Goal: Task Accomplishment & Management: Use online tool/utility

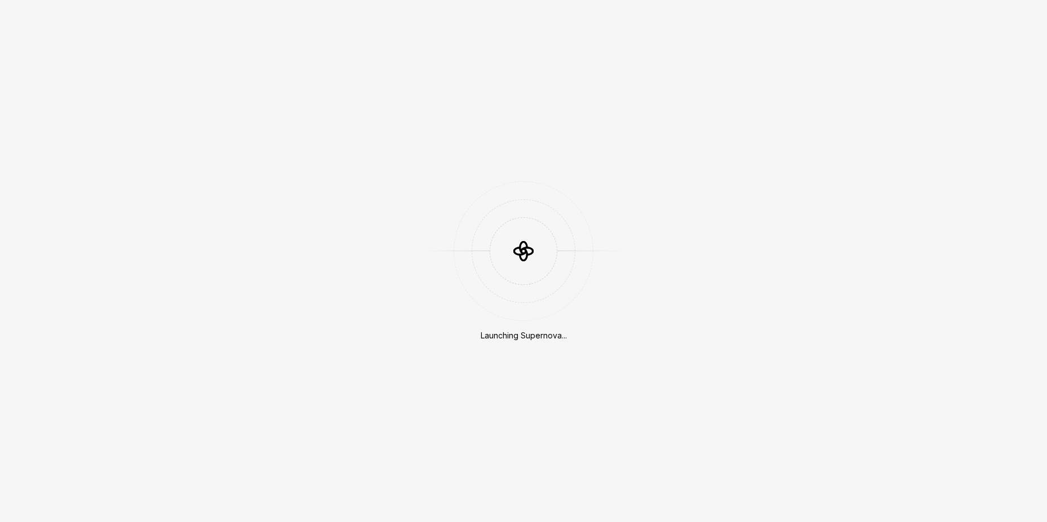
click at [790, 175] on div "Launching Supernova..." at bounding box center [523, 261] width 1047 height 522
click at [807, 340] on div "Launching Supernova..." at bounding box center [523, 261] width 1047 height 522
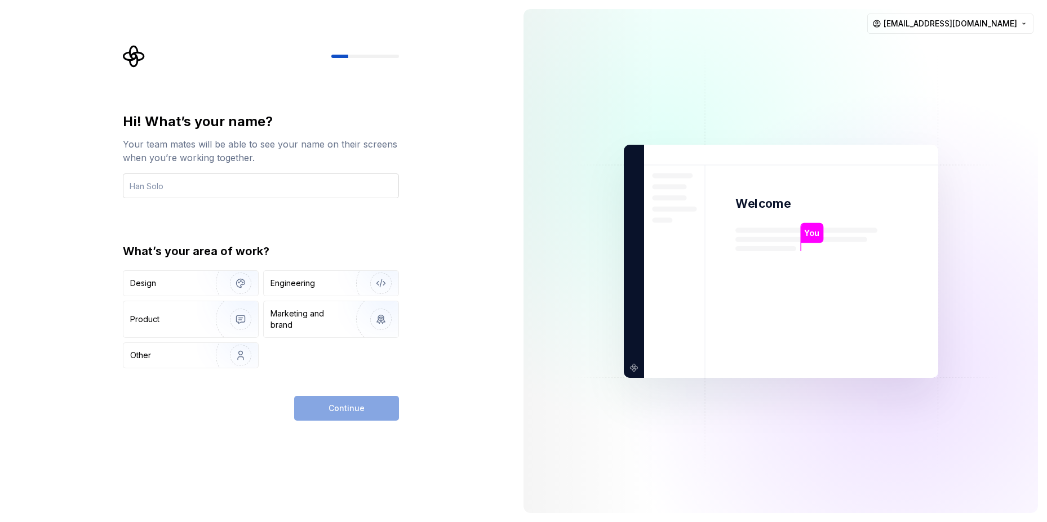
click at [276, 183] on input "text" at bounding box center [261, 186] width 276 height 25
type input "Hello"
type input "[PERSON_NAME]"
click at [246, 350] on img "button" at bounding box center [233, 356] width 72 height 76
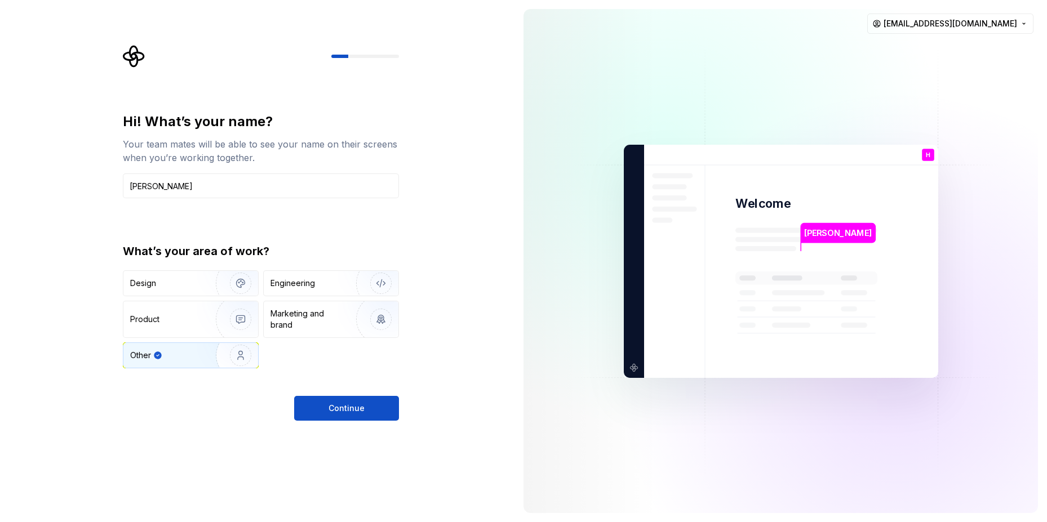
click at [371, 425] on div "Hi! What’s your name? Your team mates will be able to see your name on their sc…" at bounding box center [257, 261] width 514 height 522
click at [357, 402] on button "Continue" at bounding box center [346, 408] width 105 height 25
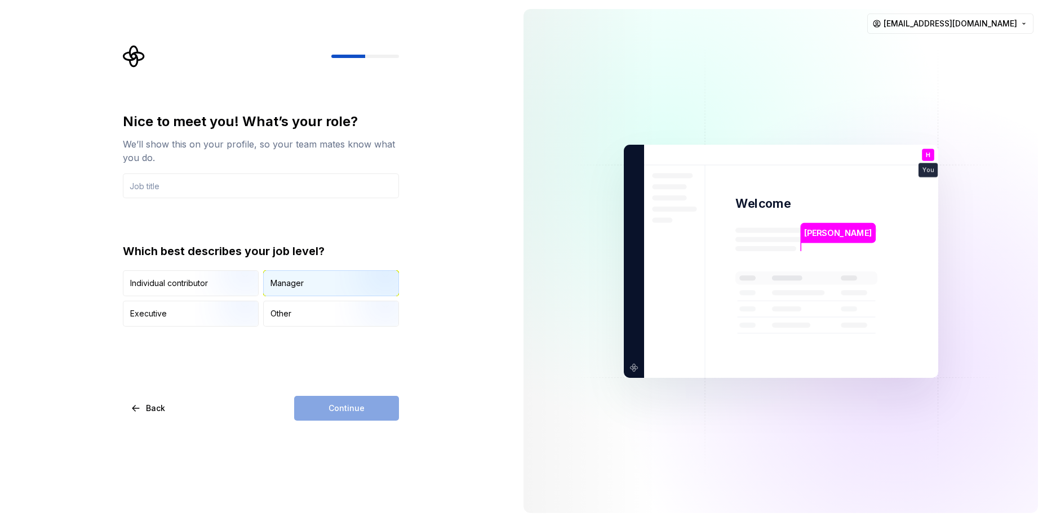
click at [295, 287] on div "Manager" at bounding box center [286, 283] width 33 height 11
click at [205, 200] on div "Nice to meet you! What’s your role? We’ll show this on your profile, so your te…" at bounding box center [261, 220] width 276 height 214
click at [205, 196] on input "text" at bounding box center [261, 186] width 276 height 25
type input "Software Developer"
click at [354, 402] on button "Continue" at bounding box center [346, 408] width 105 height 25
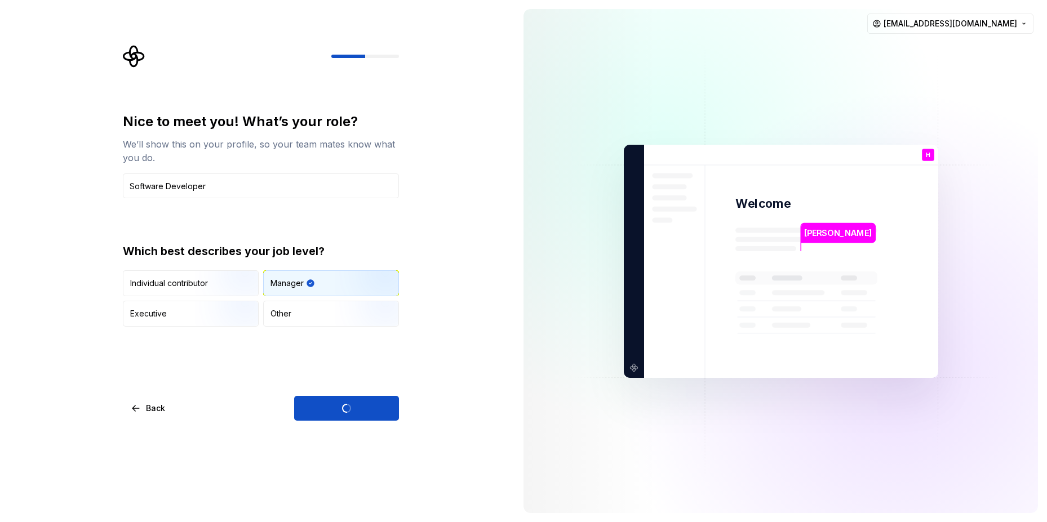
click at [447, 321] on div "Nice to meet you! What’s your role? We’ll show this on your profile, so your te…" at bounding box center [257, 261] width 514 height 522
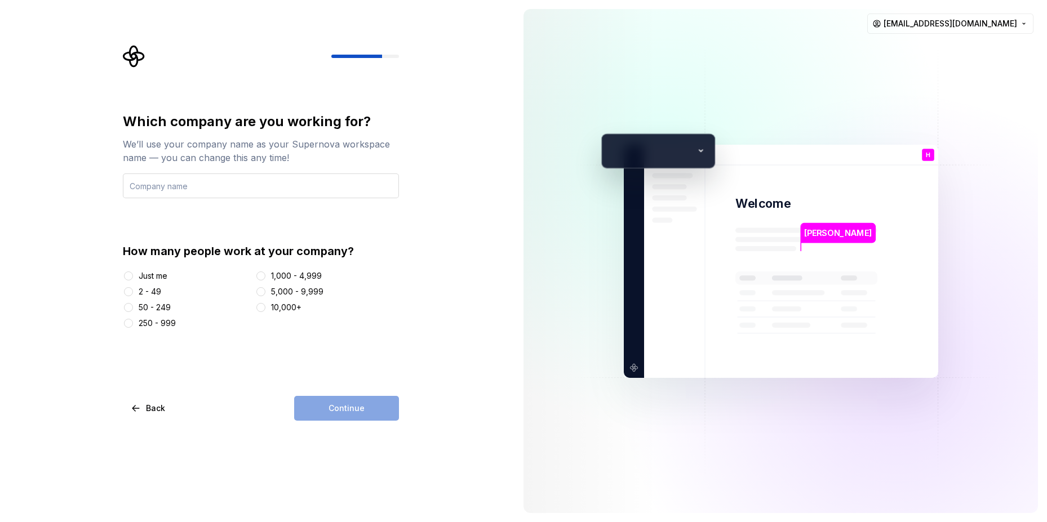
click at [174, 194] on input "text" at bounding box center [261, 186] width 276 height 25
type input "Nyusoft Solution lltp"
drag, startPoint x: 156, startPoint y: 268, endPoint x: 153, endPoint y: 275, distance: 7.8
click at [154, 270] on div "How many people work at your company? Just me 2 - 49 50 - 249 250 - 999 1,000 -…" at bounding box center [261, 286] width 276 height 86
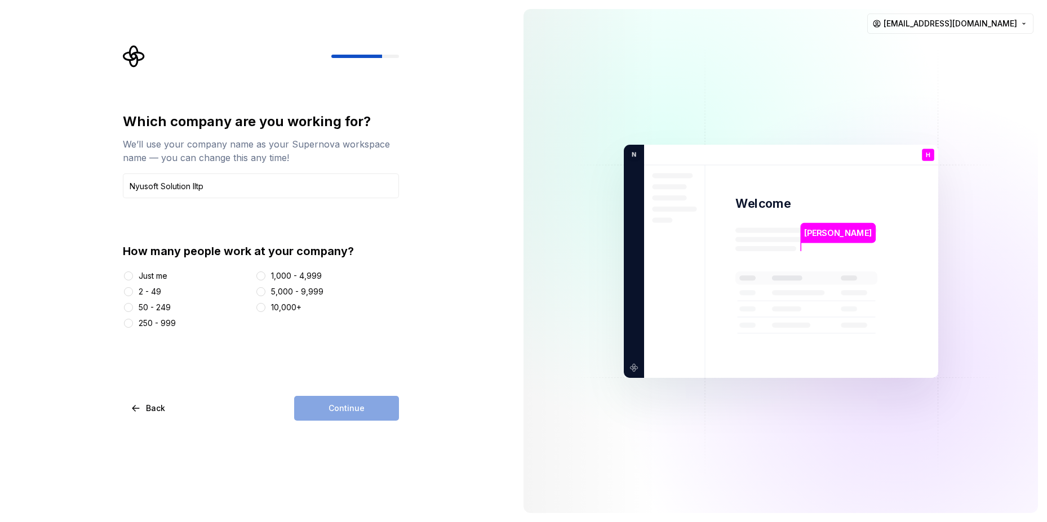
click at [153, 275] on div "Just me" at bounding box center [153, 275] width 29 height 11
click at [133, 275] on button "Just me" at bounding box center [128, 276] width 9 height 9
click at [365, 392] on div "Which company are you working for? We’ll use your company name as your Supernov…" at bounding box center [261, 267] width 276 height 308
click at [371, 403] on button "Continue" at bounding box center [346, 408] width 105 height 25
click at [469, 362] on div "Which company are you working for? We’ll use your company name as your Supernov…" at bounding box center [257, 261] width 514 height 522
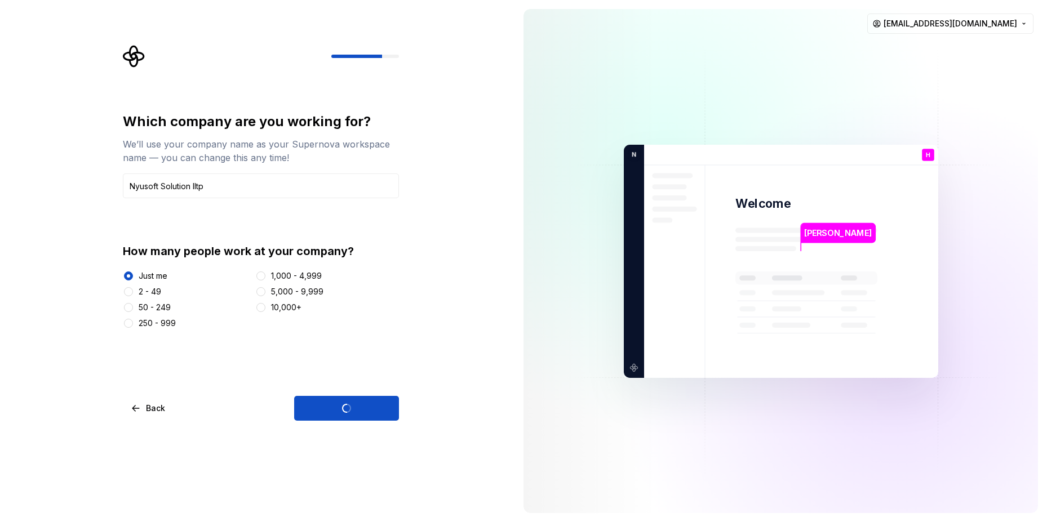
click at [338, 111] on div "Which company are you working for? We’ll use your company name as your Supernov…" at bounding box center [264, 233] width 296 height 376
drag, startPoint x: 338, startPoint y: 111, endPoint x: 418, endPoint y: 135, distance: 84.1
click at [425, 137] on div "Which company are you working for? We’ll use your company name as your Supernov…" at bounding box center [257, 261] width 514 height 522
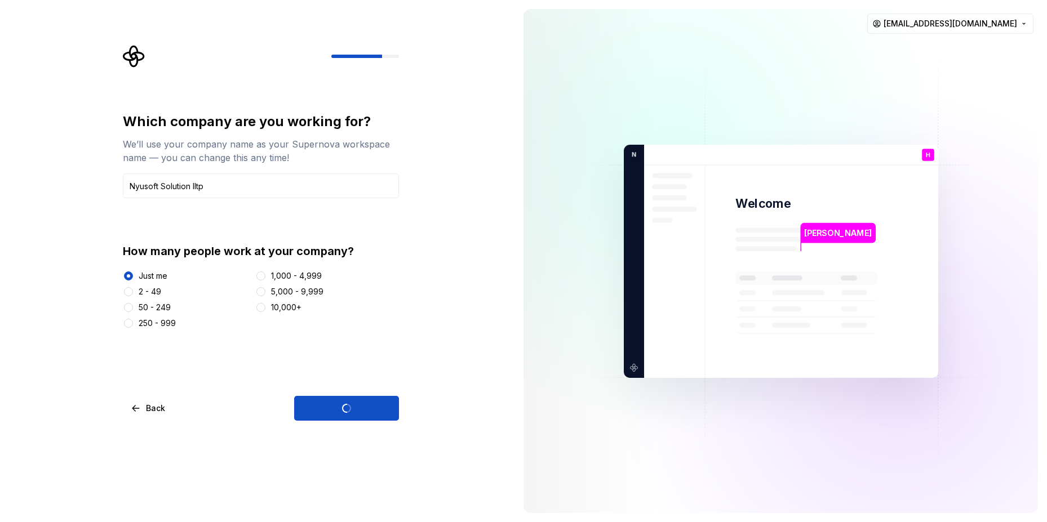
click at [278, 98] on div "Which company are you working for? We’ll use your company name as your Supernov…" at bounding box center [264, 233] width 296 height 376
click at [254, 121] on div "Which company are you working for?" at bounding box center [261, 122] width 276 height 18
copy div "Which company are you working for?"
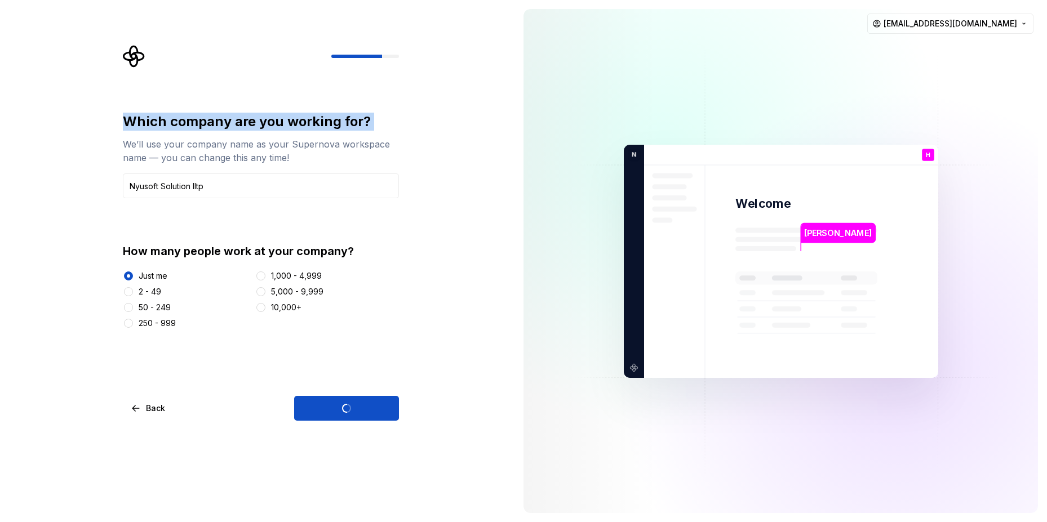
click at [282, 121] on div "Which company are you working for?" at bounding box center [261, 122] width 276 height 18
click at [419, 141] on div "Which company are you working for? We’ll use your company name as your Supernov…" at bounding box center [257, 261] width 514 height 522
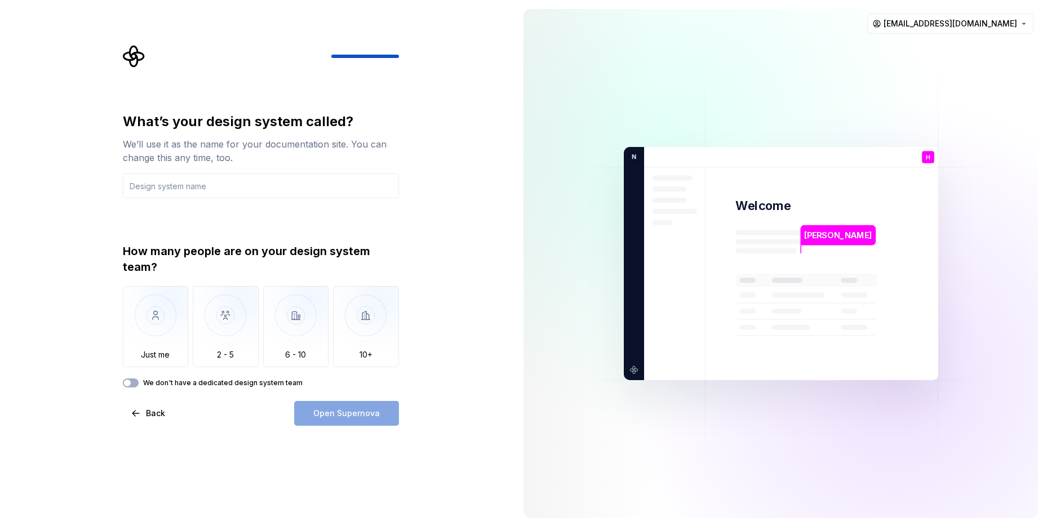
click at [334, 125] on div "What’s your design system called?" at bounding box center [261, 122] width 276 height 18
click at [292, 185] on input "text" at bounding box center [261, 186] width 276 height 25
click at [259, 194] on input "text" at bounding box center [261, 186] width 276 height 25
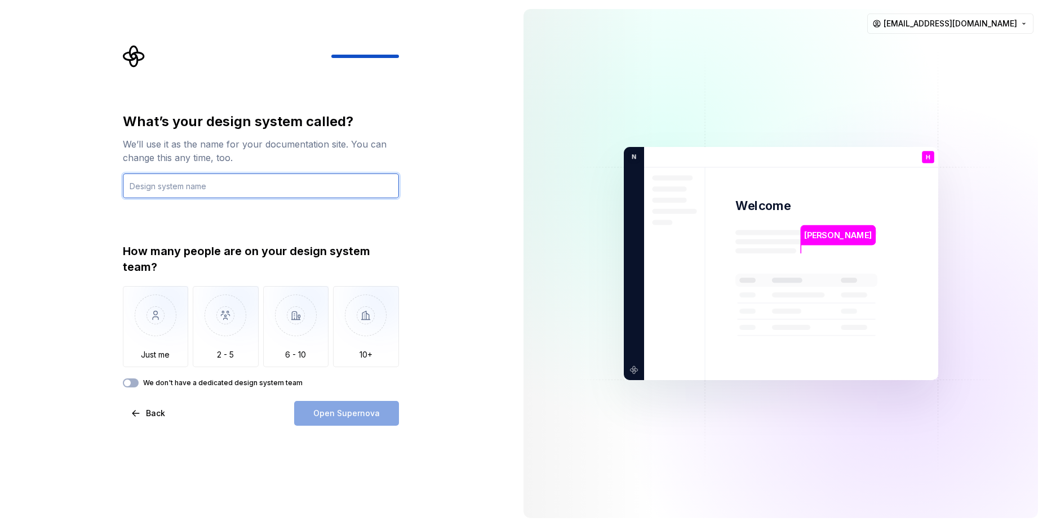
click at [259, 194] on input "text" at bounding box center [261, 186] width 276 height 25
click at [299, 192] on input "text" at bounding box center [261, 186] width 276 height 25
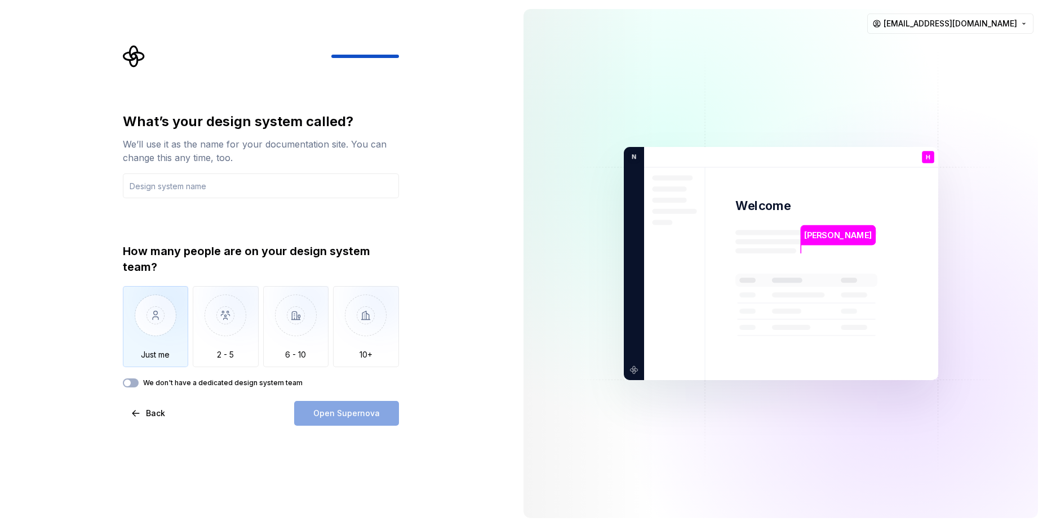
click at [171, 304] on img "button" at bounding box center [156, 324] width 66 height 76
click at [144, 379] on label "We don't have a dedicated design system team" at bounding box center [222, 383] width 159 height 9
click at [139, 379] on button "We don't have a dedicated design system team" at bounding box center [131, 383] width 16 height 9
click at [296, 423] on div "Open Supernova" at bounding box center [346, 413] width 105 height 25
click at [136, 385] on span "button" at bounding box center [134, 383] width 7 height 7
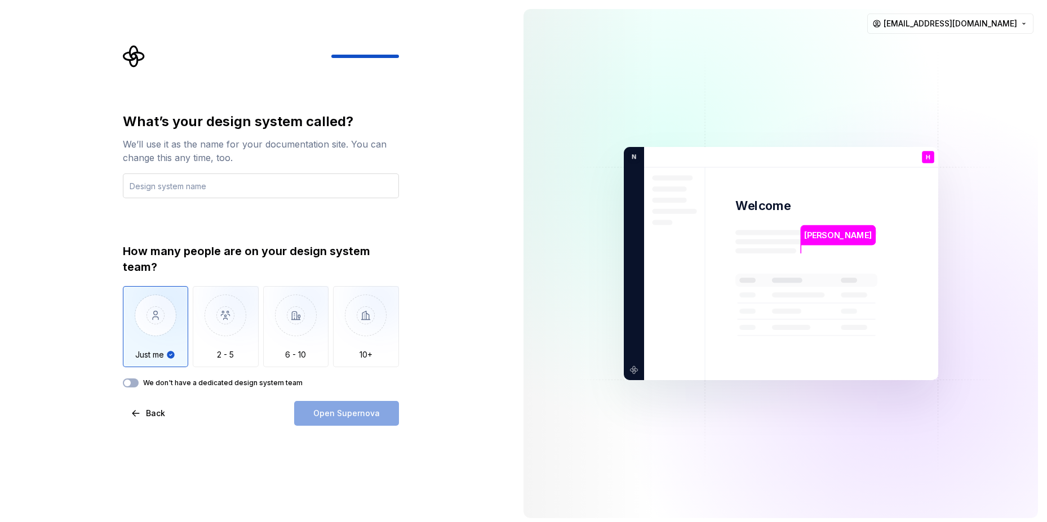
click at [223, 187] on input "text" at bounding box center [261, 186] width 276 height 25
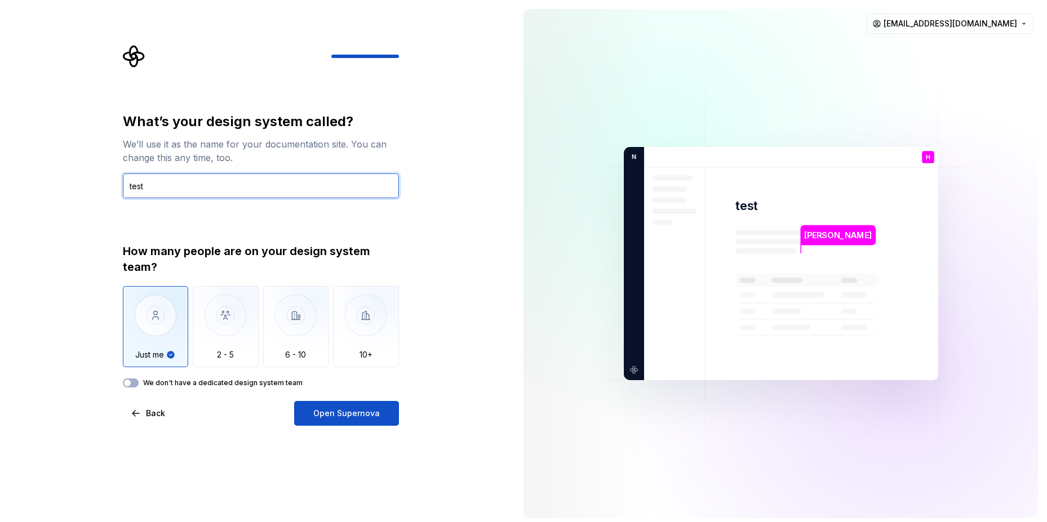
type input "test"
click at [341, 443] on div "What’s your design system called? We’ll use it as the name for your documentati…" at bounding box center [257, 263] width 514 height 527
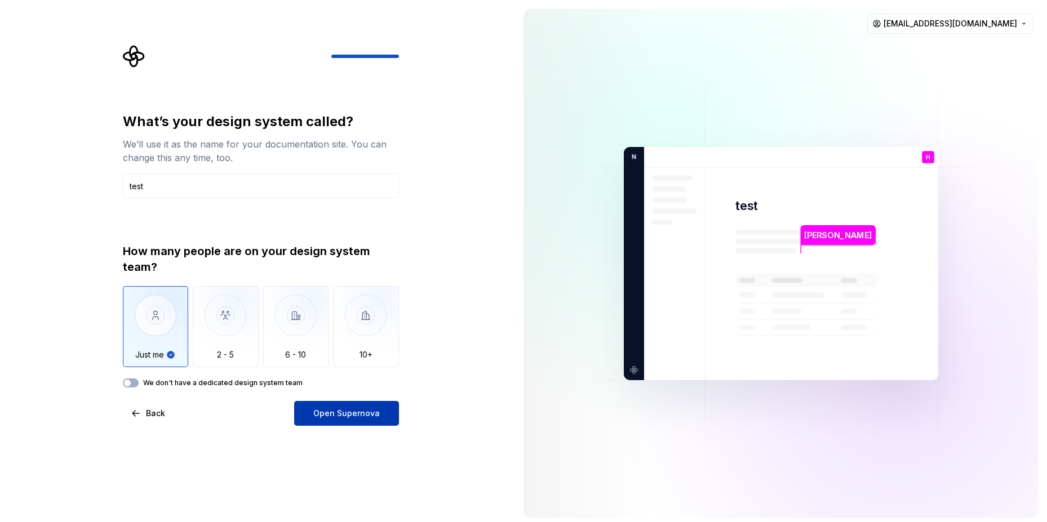
click at [373, 406] on button "Open Supernova" at bounding box center [346, 413] width 105 height 25
click at [556, 50] on img at bounding box center [781, 264] width 456 height 532
click at [548, 63] on div at bounding box center [590, 263] width 135 height 509
click at [560, 63] on img at bounding box center [781, 264] width 456 height 532
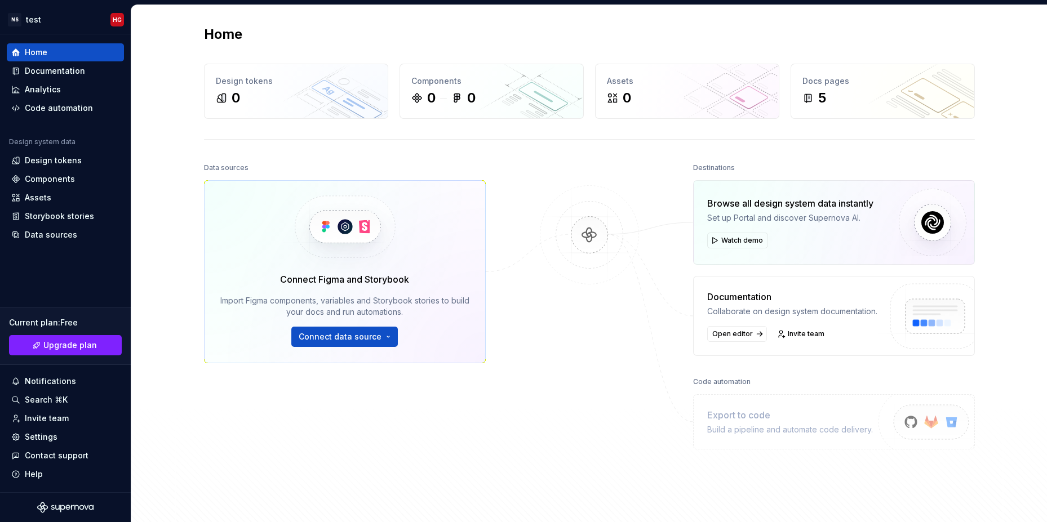
click at [512, 56] on div "Home Design tokens 0 Components 0 0 Assets 0 Docs pages 5 Data sources Connect …" at bounding box center [589, 272] width 811 height 534
click at [35, 105] on div "Code automation" at bounding box center [59, 108] width 68 height 11
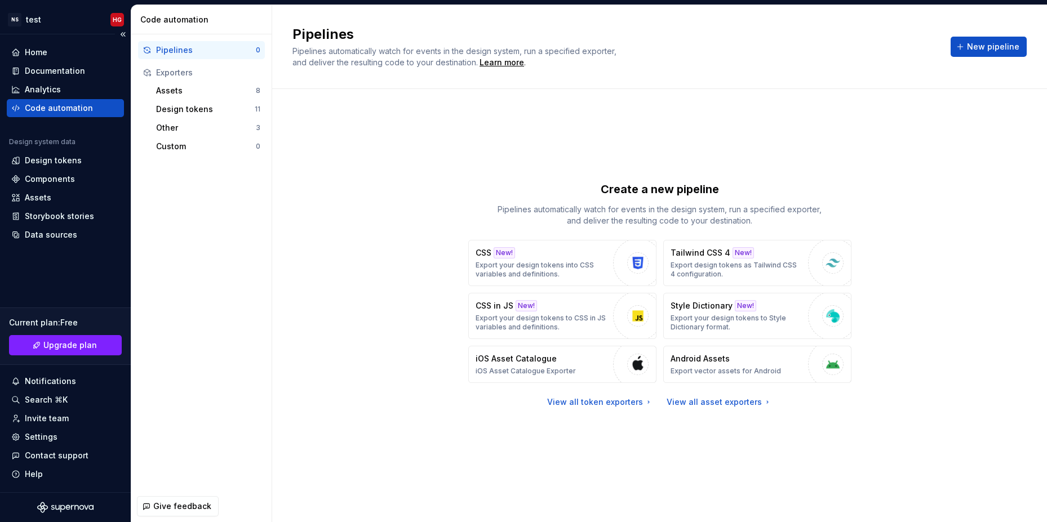
click at [73, 148] on div "Design system data" at bounding box center [65, 144] width 117 height 14
click at [72, 150] on div "Design system data" at bounding box center [65, 144] width 117 height 14
click at [72, 156] on div "Design tokens" at bounding box center [53, 160] width 57 height 11
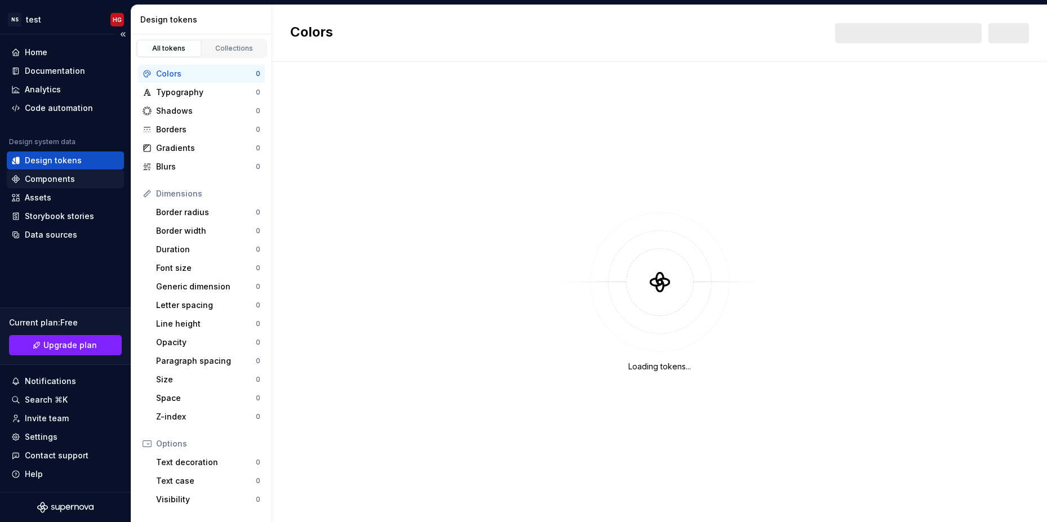
click at [70, 180] on div "Components" at bounding box center [50, 179] width 50 height 11
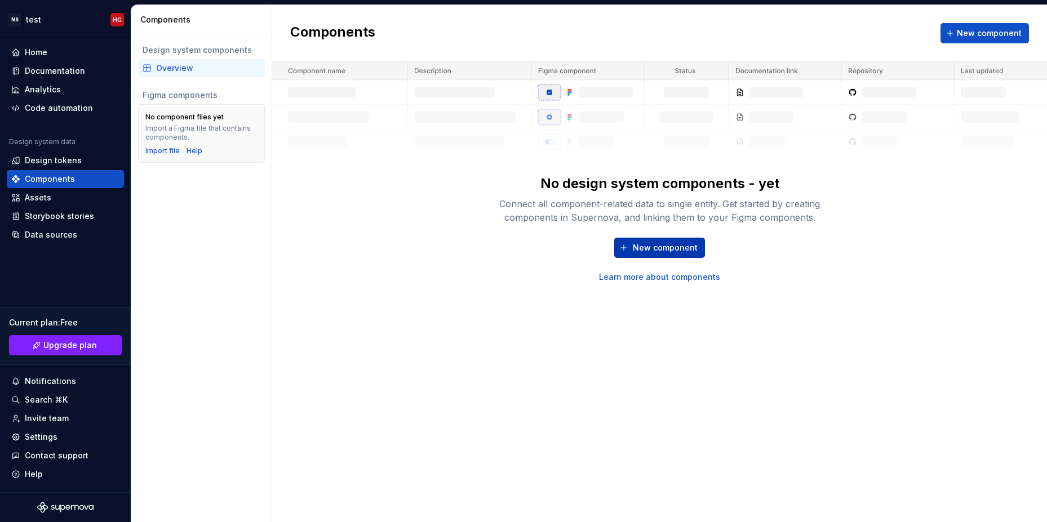
click at [680, 247] on span "New component" at bounding box center [665, 247] width 65 height 11
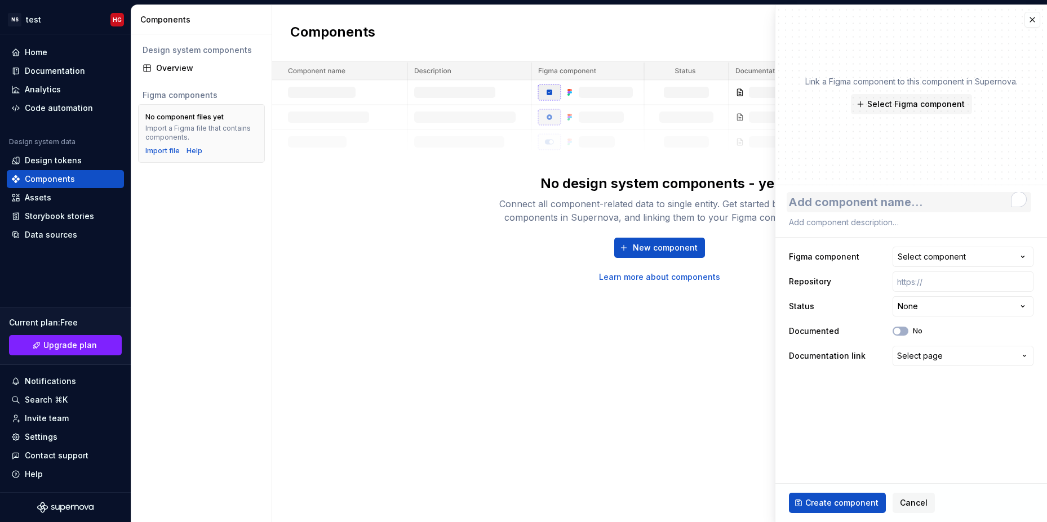
click at [858, 201] on textarea "To enrich screen reader interactions, please activate Accessibility in Grammarl…" at bounding box center [909, 202] width 245 height 20
click at [912, 499] on span "Cancel" at bounding box center [914, 503] width 28 height 11
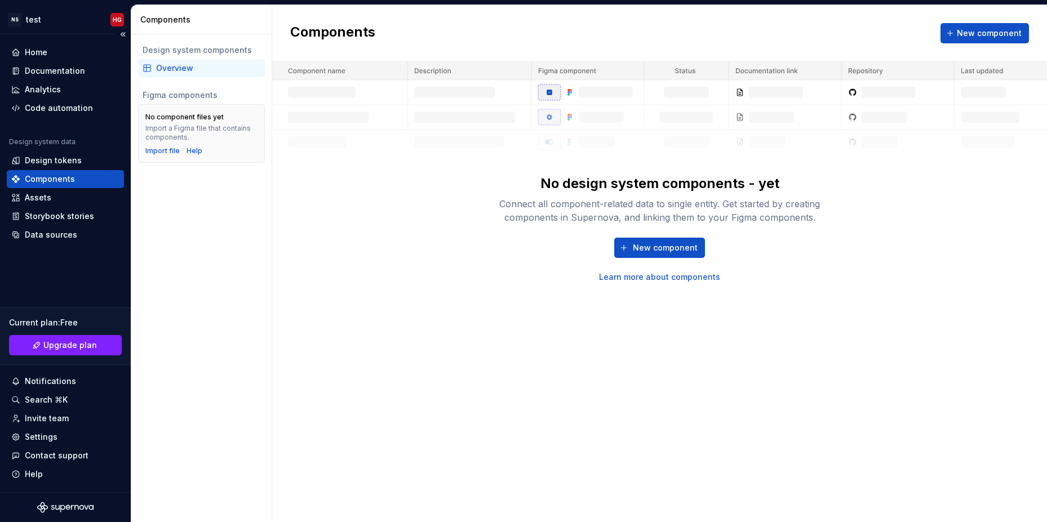
click at [40, 139] on div "Design system data" at bounding box center [42, 141] width 66 height 9
click at [336, 38] on h2 "Components" at bounding box center [332, 33] width 85 height 20
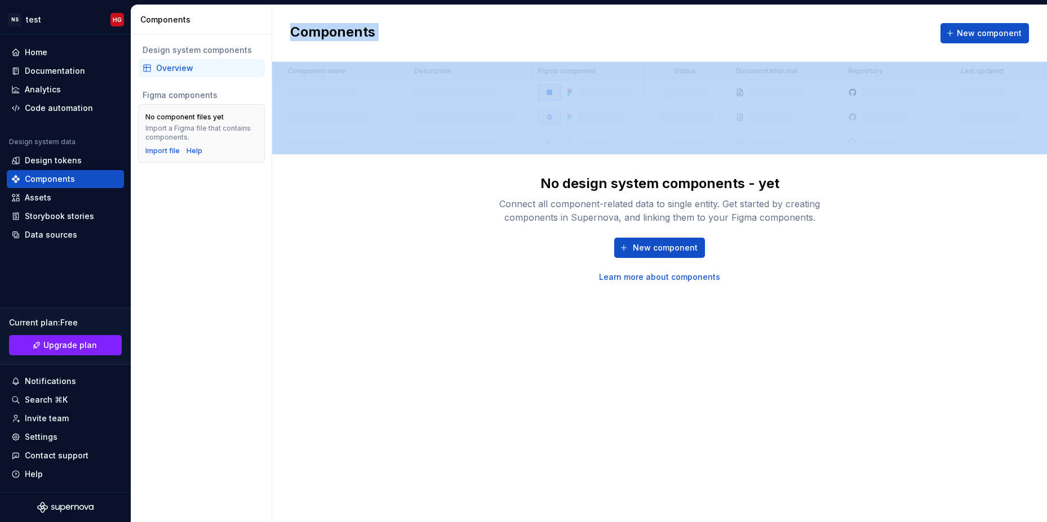
click at [336, 38] on h2 "Components" at bounding box center [332, 33] width 85 height 20
copy div "Components New component"
click at [411, 65] on img at bounding box center [659, 108] width 775 height 92
click at [626, 254] on button "New component" at bounding box center [659, 248] width 91 height 20
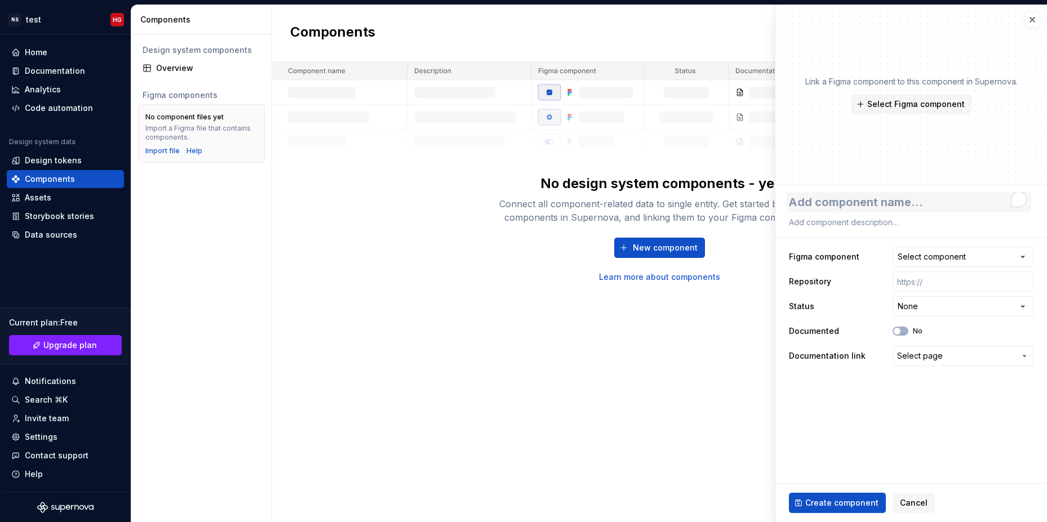
click at [860, 211] on textarea "To enrich screen reader interactions, please activate Accessibility in Grammarl…" at bounding box center [909, 202] width 245 height 20
type textarea "*"
type textarea "t"
type textarea "*"
type textarea "te"
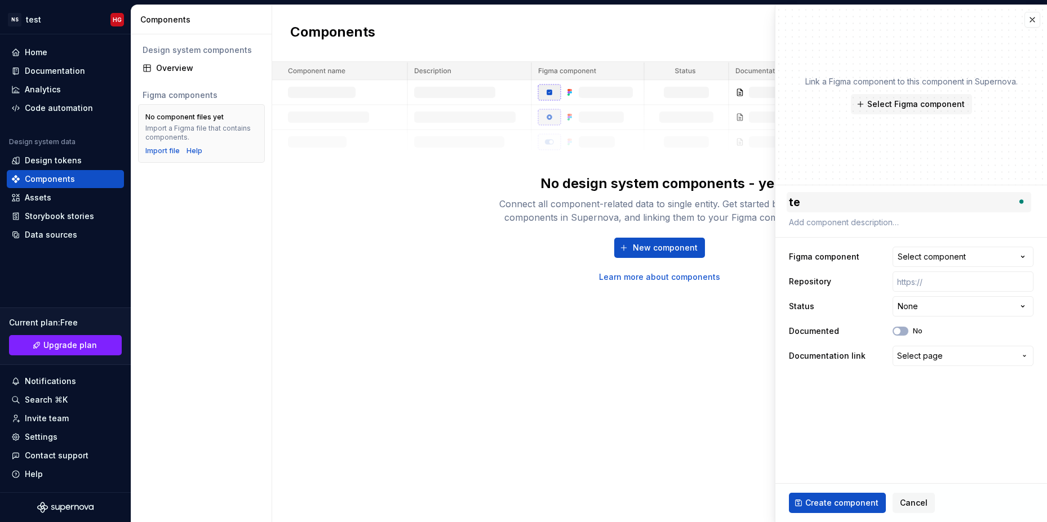
type textarea "*"
type textarea "tes"
type textarea "*"
type textarea "test"
type textarea "*"
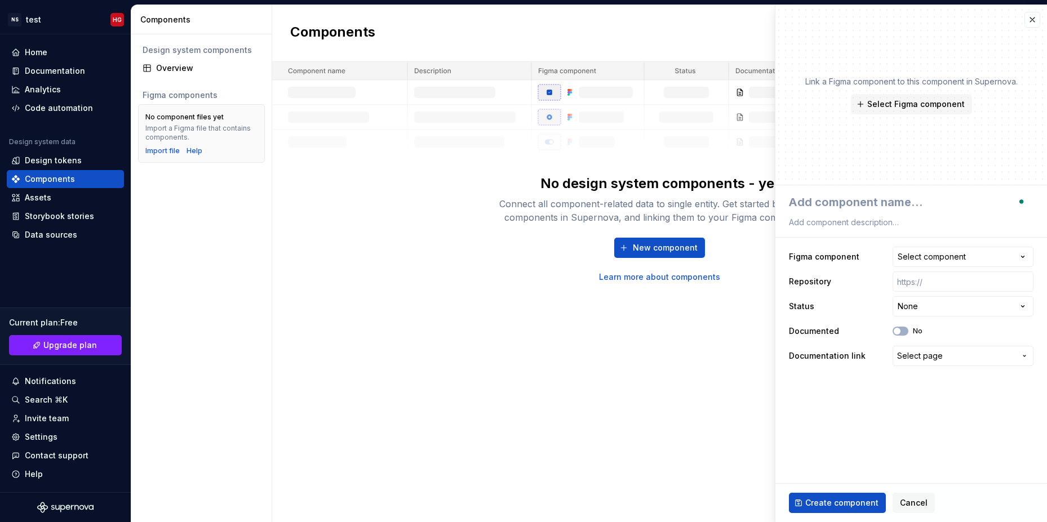
type textarea "*"
type textarea "t"
type textarea "*"
type textarea "te"
type textarea "*"
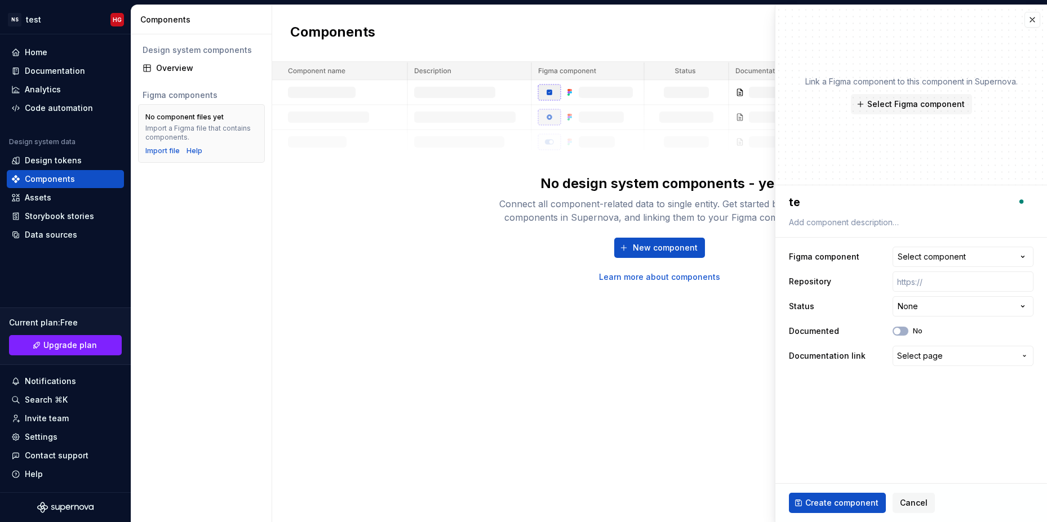
type textarea "tes"
type textarea "*"
type textarea "test"
click at [823, 512] on button "Create component" at bounding box center [837, 503] width 97 height 20
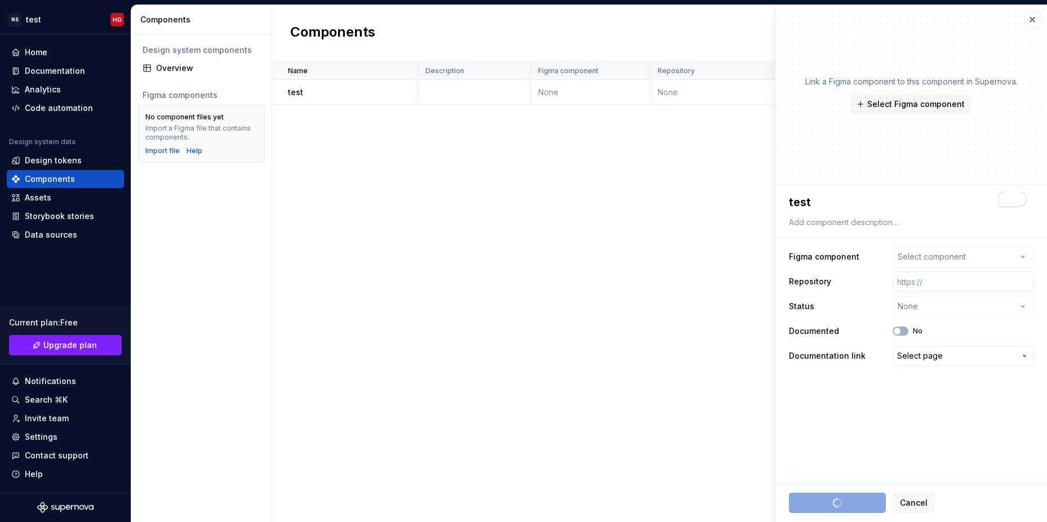
click at [760, 498] on div "Name Description Figma component Repository Status Documented Documentation lin…" at bounding box center [659, 292] width 775 height 460
type textarea "*"
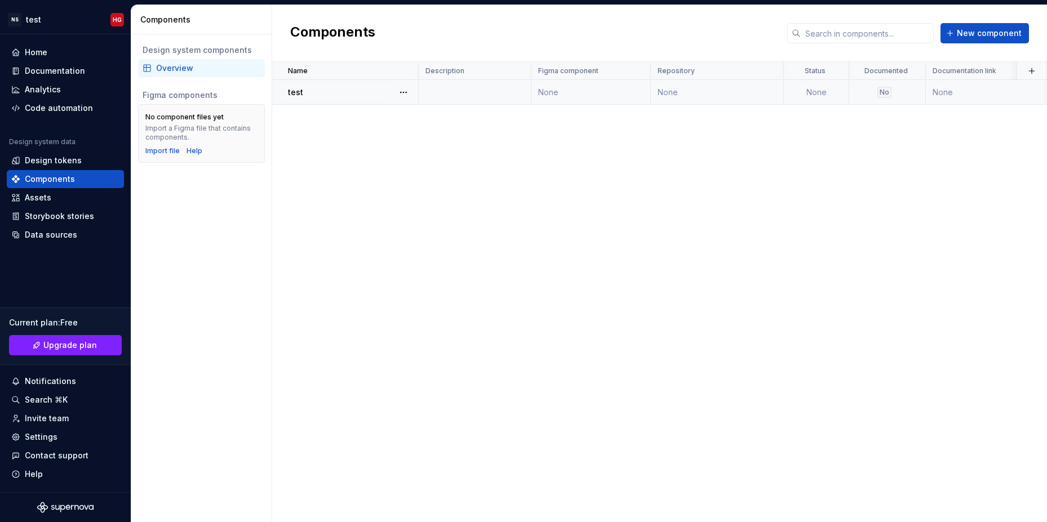
click at [449, 92] on td at bounding box center [475, 92] width 113 height 25
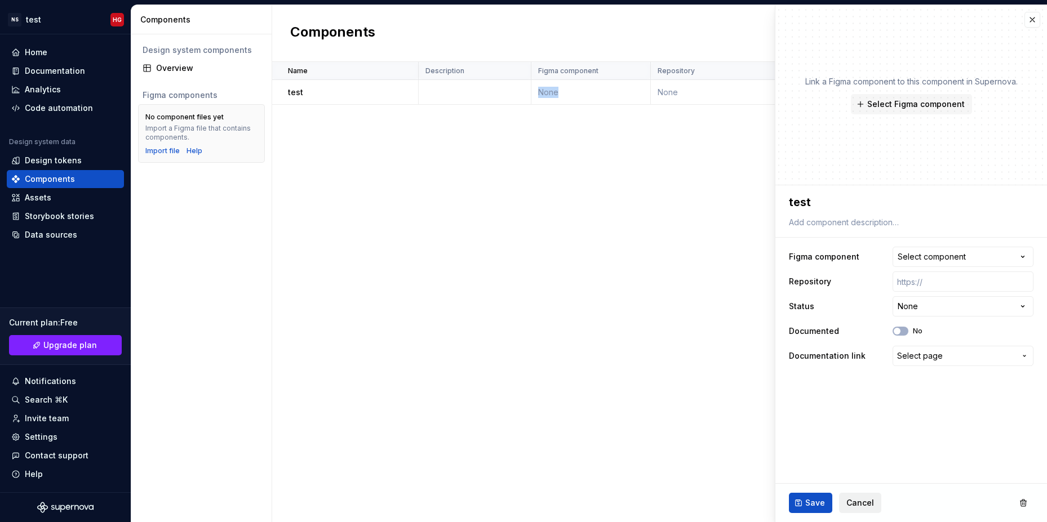
click at [859, 495] on button "Cancel" at bounding box center [860, 503] width 42 height 20
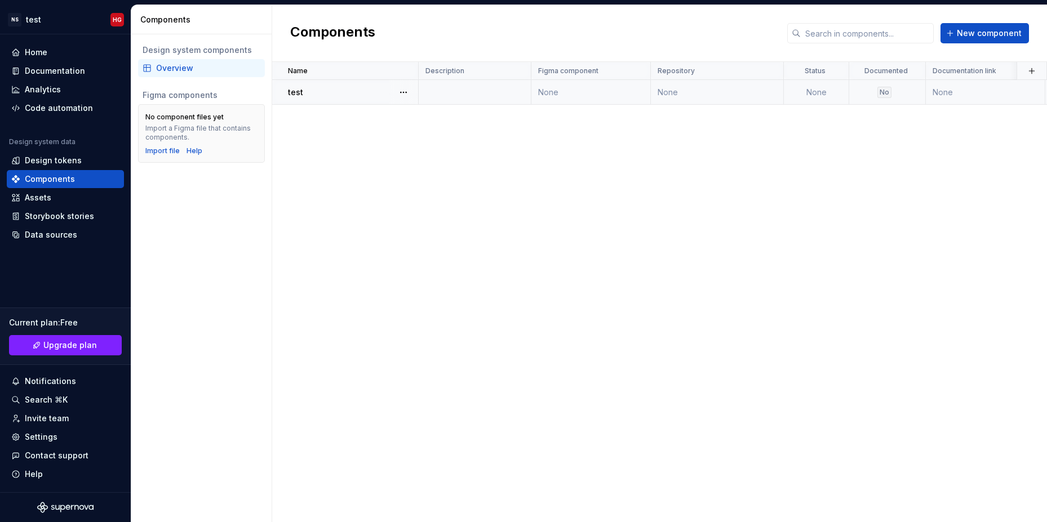
click at [355, 92] on div "test" at bounding box center [353, 92] width 130 height 11
type textarea "*"
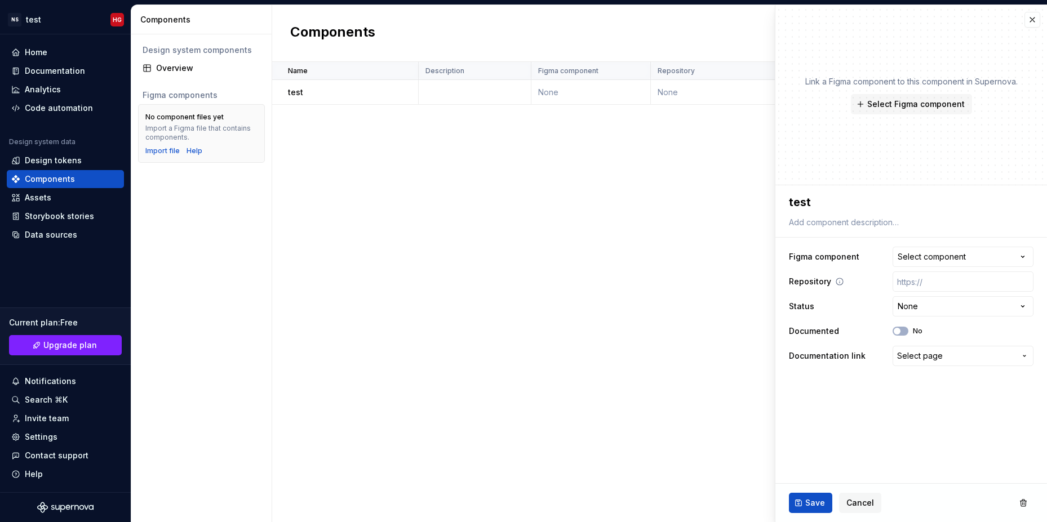
click at [801, 283] on label "Repository" at bounding box center [810, 281] width 42 height 11
click at [952, 251] on button "Select component" at bounding box center [963, 257] width 141 height 20
click at [470, 347] on html "**********" at bounding box center [523, 261] width 1047 height 522
click at [865, 508] on span "Cancel" at bounding box center [860, 503] width 28 height 11
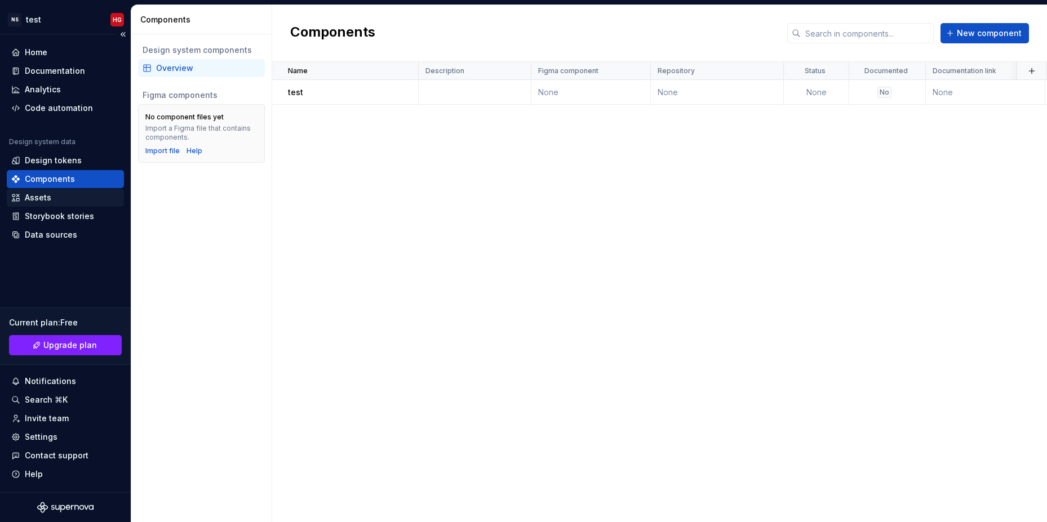
click at [65, 205] on div "Assets" at bounding box center [65, 198] width 117 height 18
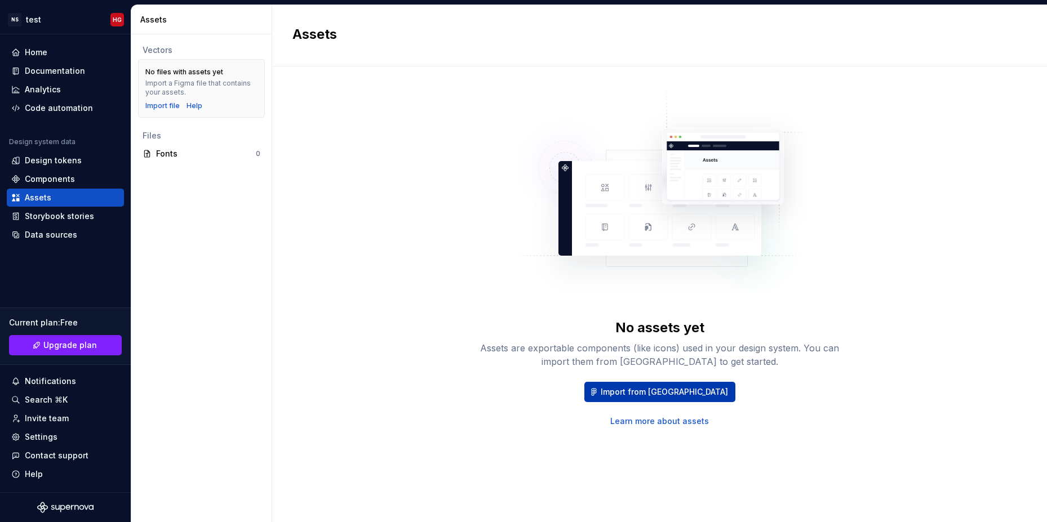
click at [654, 390] on span "Import from [GEOGRAPHIC_DATA]" at bounding box center [664, 392] width 127 height 11
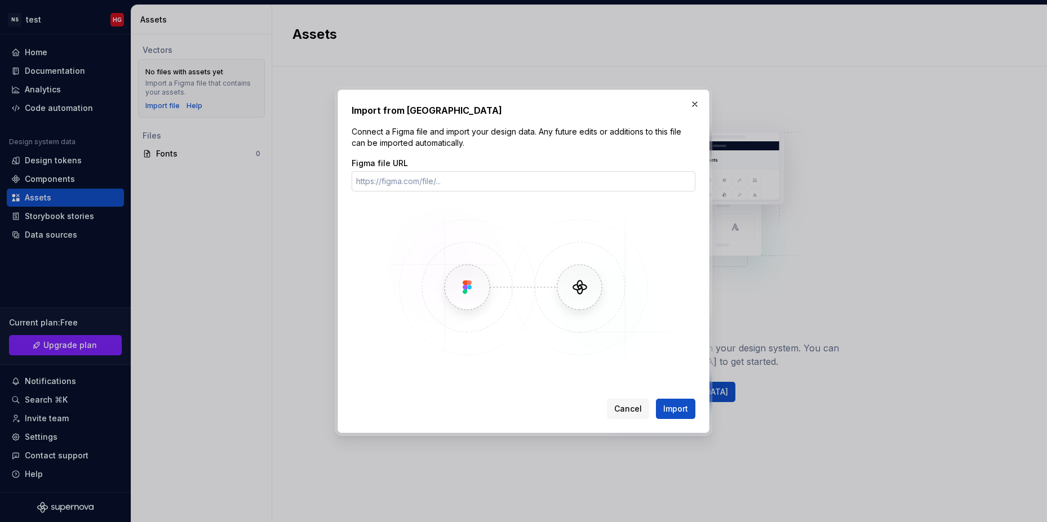
click at [439, 182] on input "Figma file URL" at bounding box center [524, 181] width 344 height 20
click at [389, 162] on label "Figma file URL" at bounding box center [380, 163] width 56 height 11
click at [389, 171] on input "Figma file URL" at bounding box center [524, 181] width 344 height 20
click at [389, 162] on label "Figma file URL" at bounding box center [380, 163] width 56 height 11
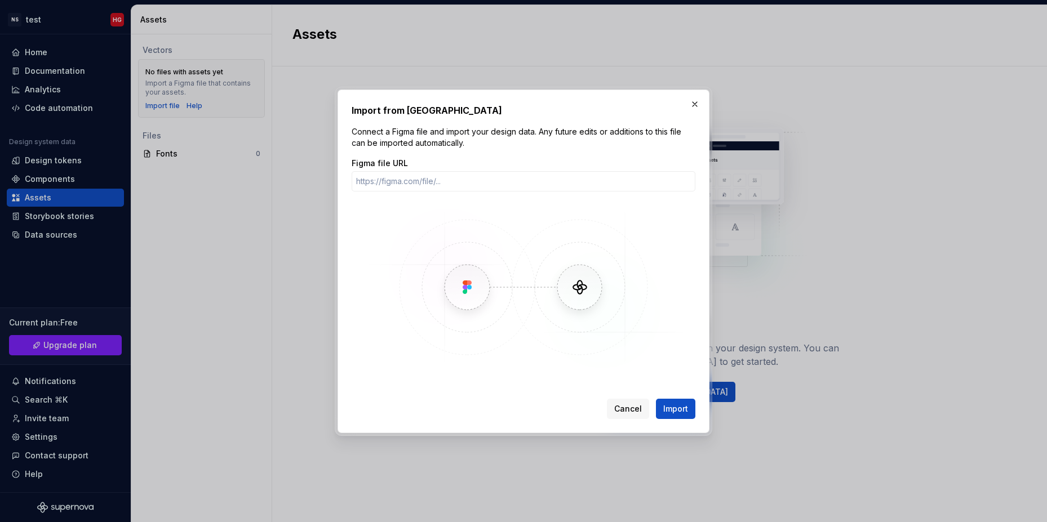
click at [389, 171] on input "Figma file URL" at bounding box center [524, 181] width 344 height 20
click at [414, 176] on input "Figma file URL" at bounding box center [524, 181] width 344 height 20
paste input "[URL][DOMAIN_NAME]"
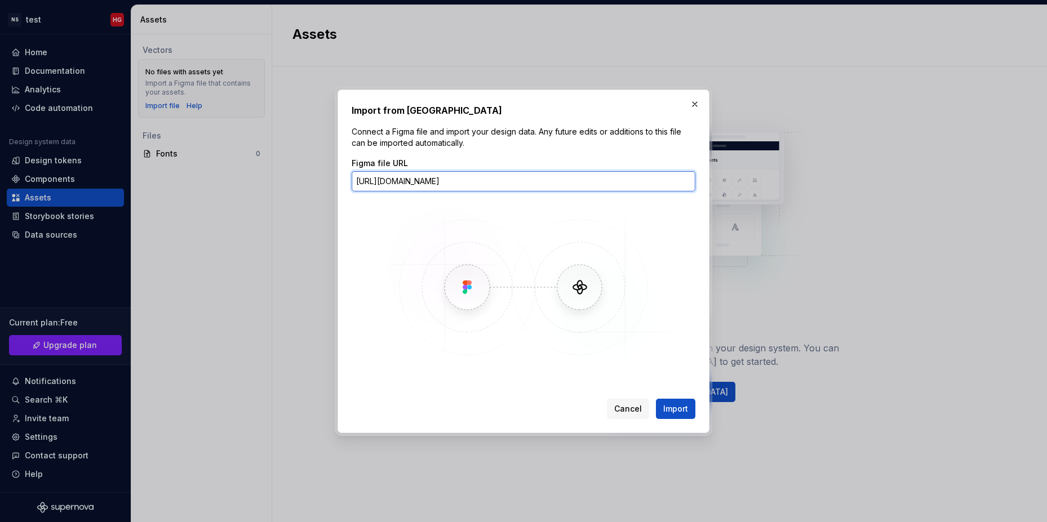
scroll to position [0, 123]
type input "[URL][DOMAIN_NAME]"
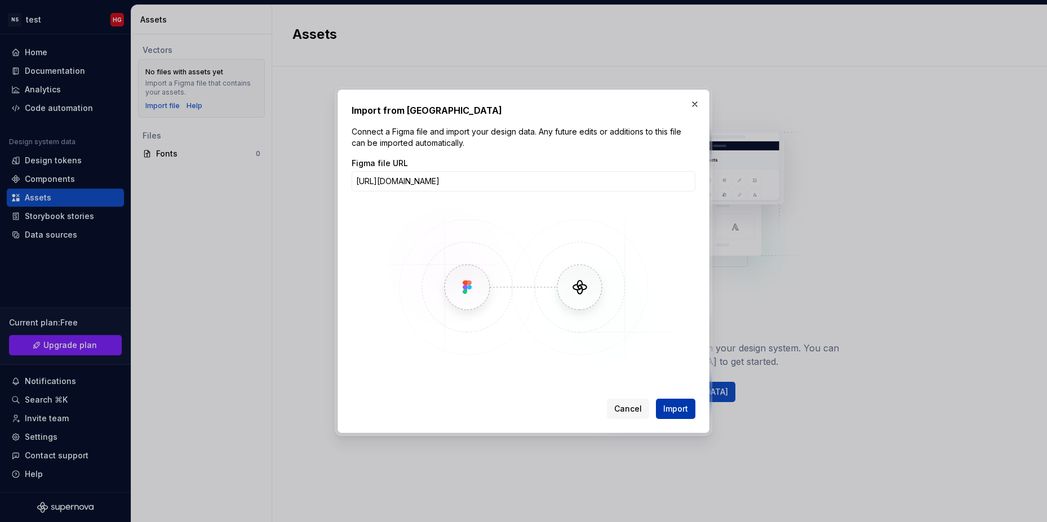
scroll to position [0, 0]
click at [678, 408] on span "Import" at bounding box center [675, 408] width 25 height 11
click at [557, 138] on p "Connect a Figma file and import your design data. Any future edits or additions…" at bounding box center [524, 137] width 344 height 23
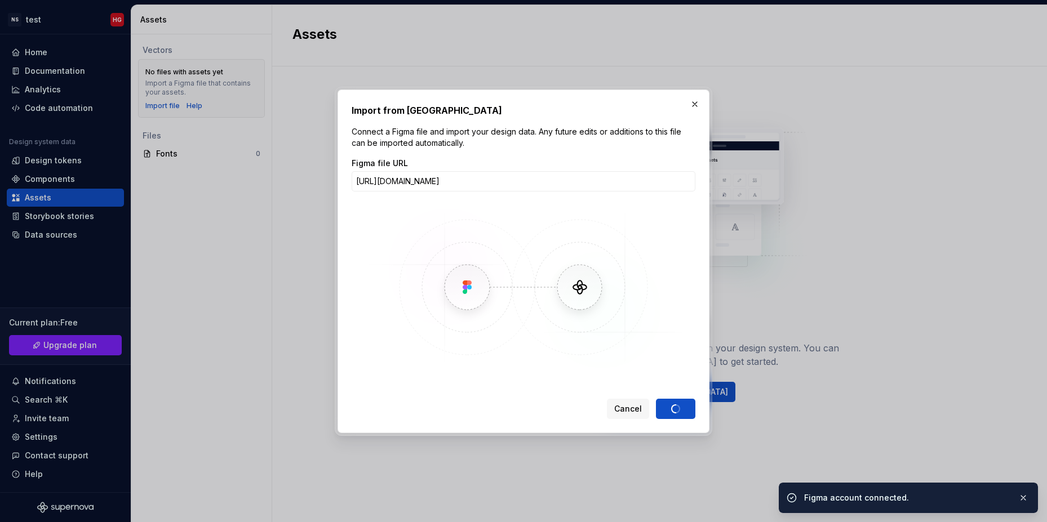
click at [434, 143] on p "Connect a Figma file and import your design data. Any future edits or additions…" at bounding box center [524, 137] width 344 height 23
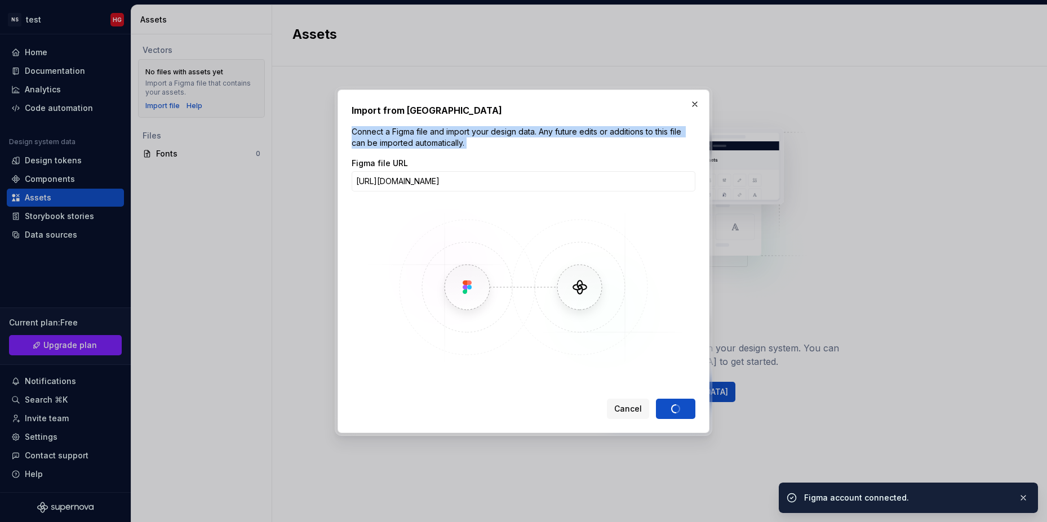
click at [434, 143] on p "Connect a Figma file and import your design data. Any future edits or additions…" at bounding box center [524, 137] width 344 height 23
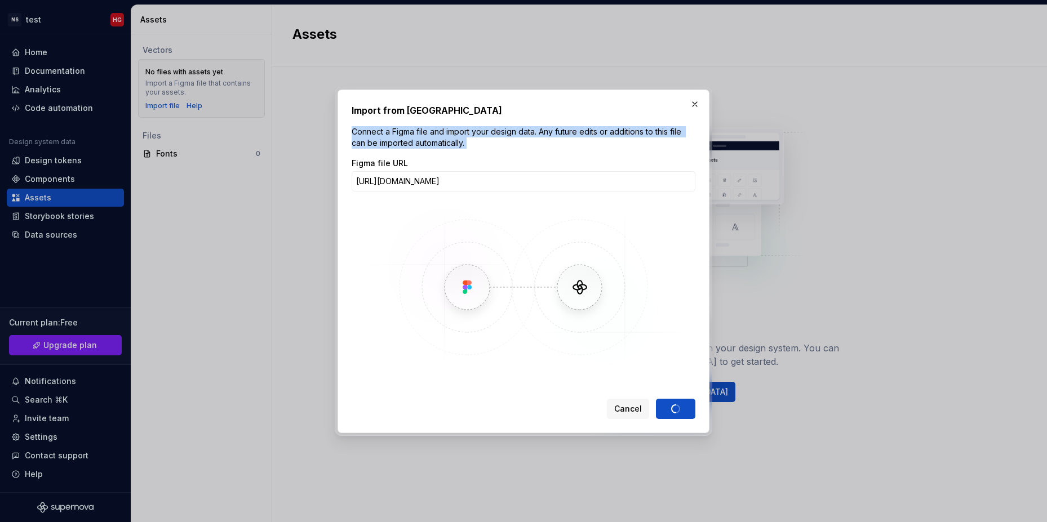
copy p "Connect a Figma file and import your design data. Any future edits or additions…"
click at [445, 141] on p "Connect a Figma file and import your design data. Any future edits or additions…" at bounding box center [524, 137] width 344 height 23
click at [461, 145] on p "Connect a Figma file and import your design data. Any future edits or additions…" at bounding box center [524, 137] width 344 height 23
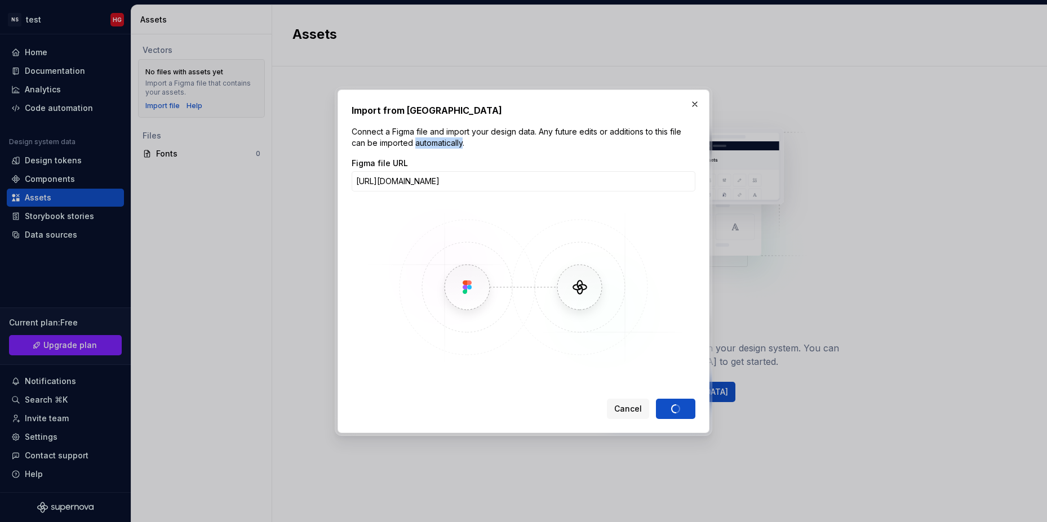
click at [461, 145] on p "Connect a Figma file and import your design data. Any future edits or additions…" at bounding box center [524, 137] width 344 height 23
drag, startPoint x: 461, startPoint y: 145, endPoint x: 469, endPoint y: 150, distance: 8.9
click at [469, 150] on div "Import from Figma Connect a Figma file and import your design data. Any future …" at bounding box center [524, 262] width 344 height 316
click at [468, 146] on p "Connect a Figma file and import your design data. Any future edits or additions…" at bounding box center [524, 137] width 344 height 23
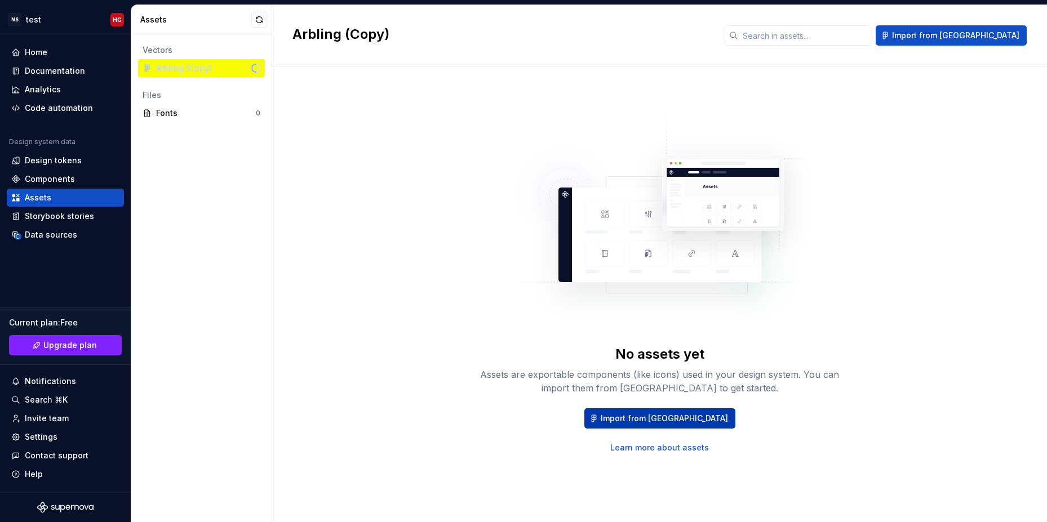
click at [650, 416] on span "Import from [GEOGRAPHIC_DATA]" at bounding box center [664, 418] width 127 height 11
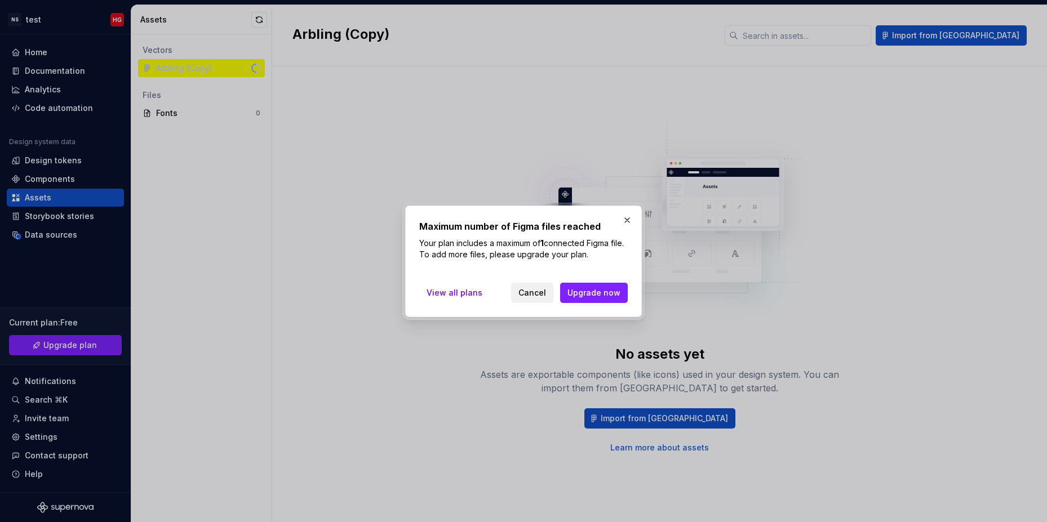
click at [533, 295] on span "Cancel" at bounding box center [532, 292] width 28 height 11
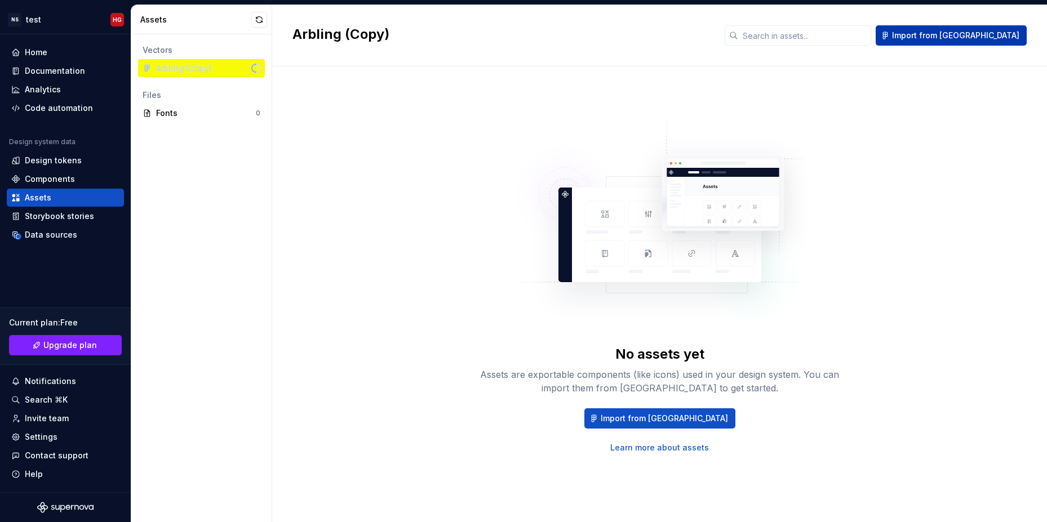
click at [966, 39] on span "Import from [GEOGRAPHIC_DATA]" at bounding box center [955, 35] width 127 height 11
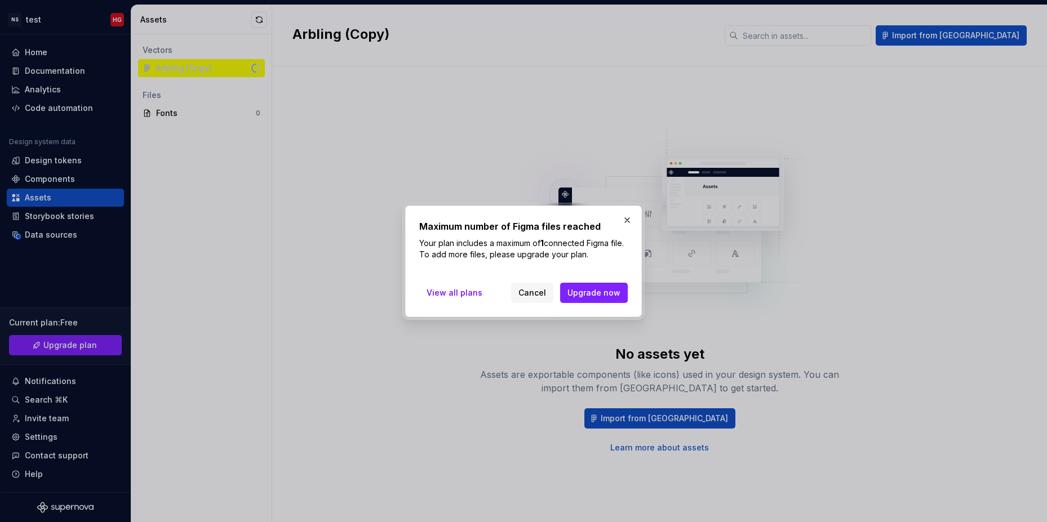
click at [490, 232] on h2 "Maximum number of Figma files reached" at bounding box center [523, 227] width 208 height 14
click at [553, 294] on button "Cancel" at bounding box center [532, 293] width 42 height 20
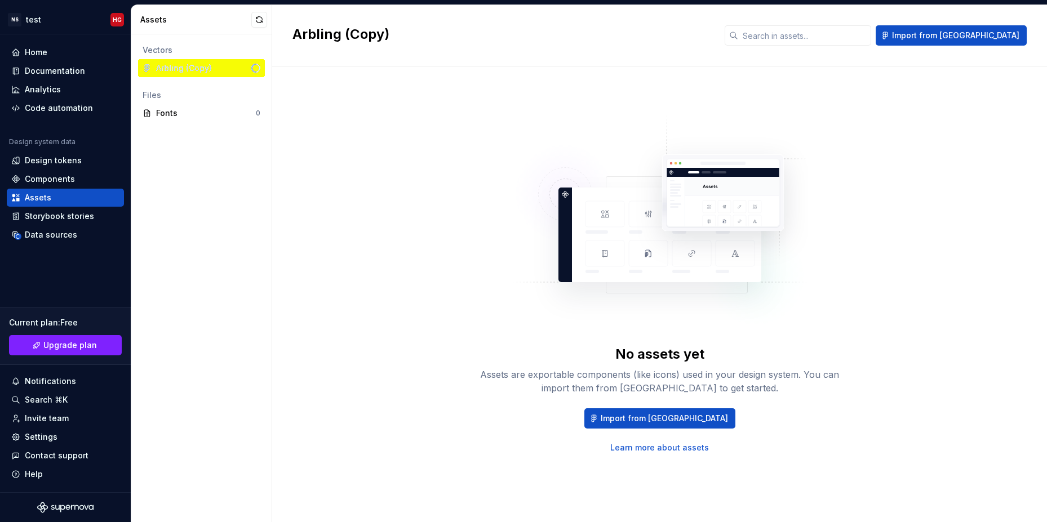
click at [475, 133] on div "No assets yet Assets are exportable components (like icons) used in your design…" at bounding box center [659, 283] width 734 height 393
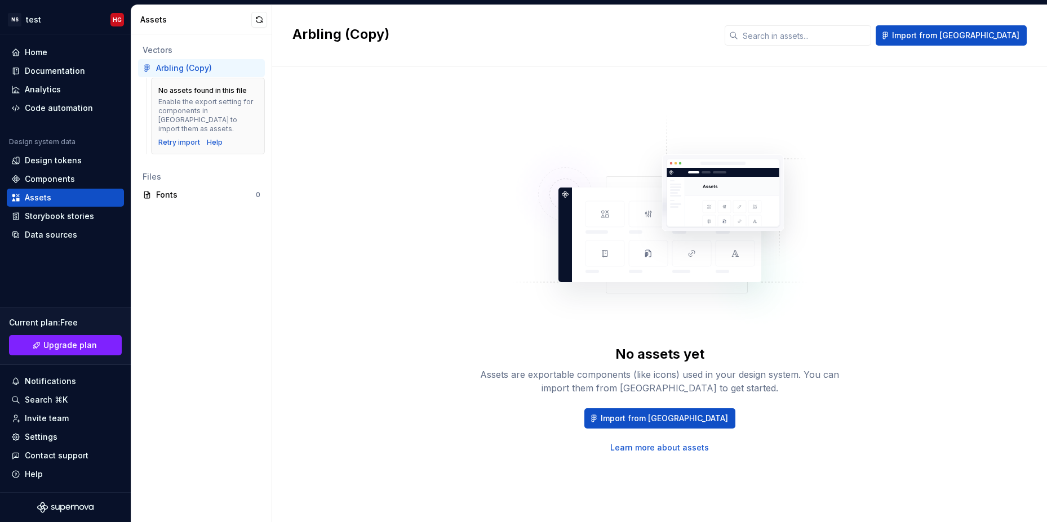
click at [188, 69] on div "Arbling (Copy)" at bounding box center [184, 68] width 56 height 11
click at [180, 92] on div "No assets found in this file" at bounding box center [202, 90] width 88 height 9
copy div "No assets found in this file"
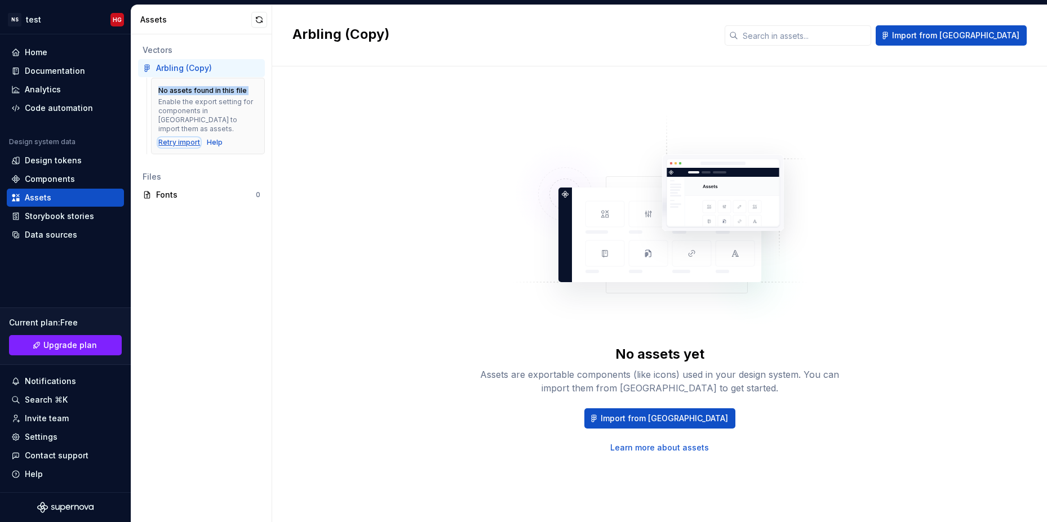
click at [166, 138] on div "Retry import" at bounding box center [179, 142] width 42 height 9
click at [812, 239] on div "No assets yet Assets are exportable components (like icons) used in your design…" at bounding box center [660, 283] width 361 height 340
click at [198, 66] on div "Arbling (Copy)" at bounding box center [184, 68] width 56 height 11
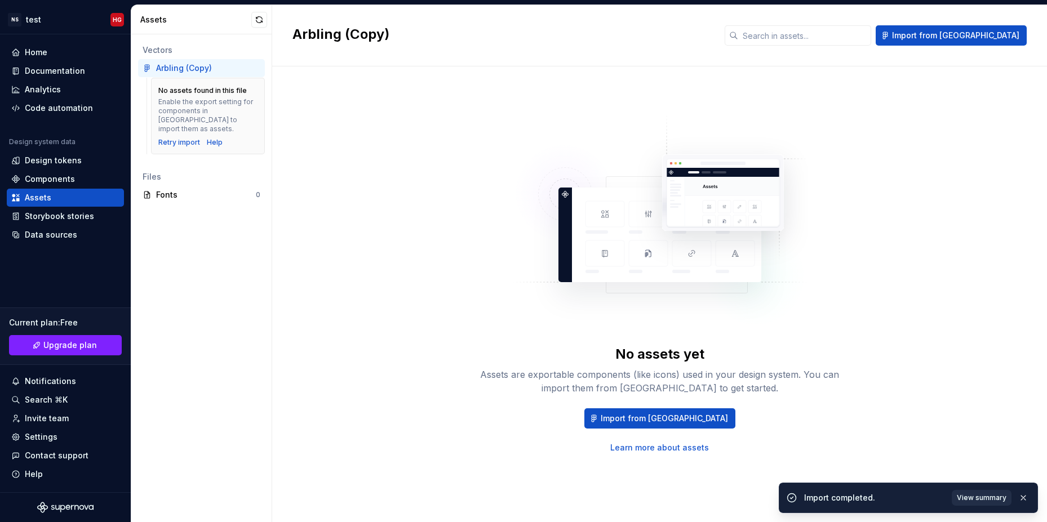
click at [977, 503] on button "View summary" at bounding box center [982, 498] width 60 height 16
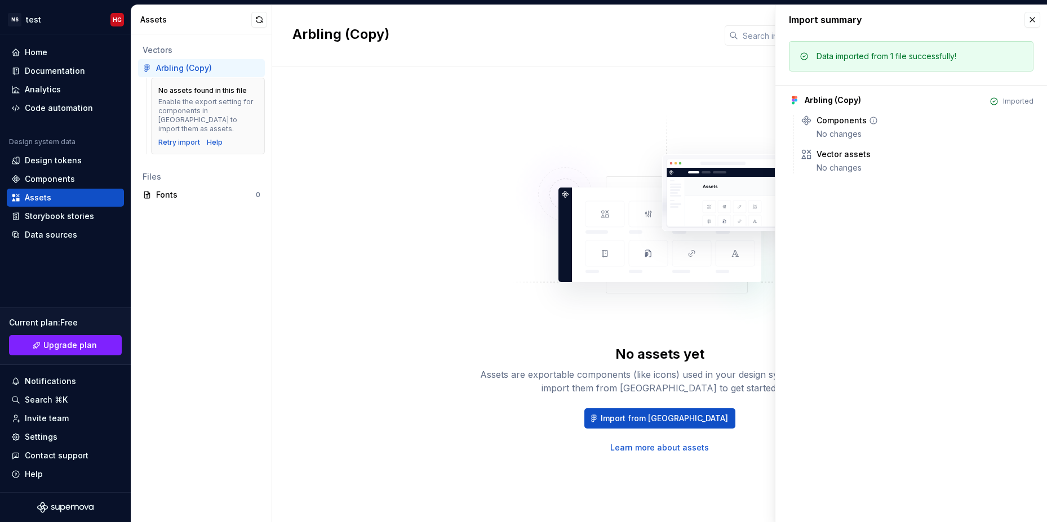
click at [838, 121] on div "Components" at bounding box center [841, 120] width 50 height 11
click at [839, 132] on div "No changes" at bounding box center [924, 133] width 217 height 11
click at [839, 162] on div "Vector assets No changes" at bounding box center [924, 161] width 217 height 25
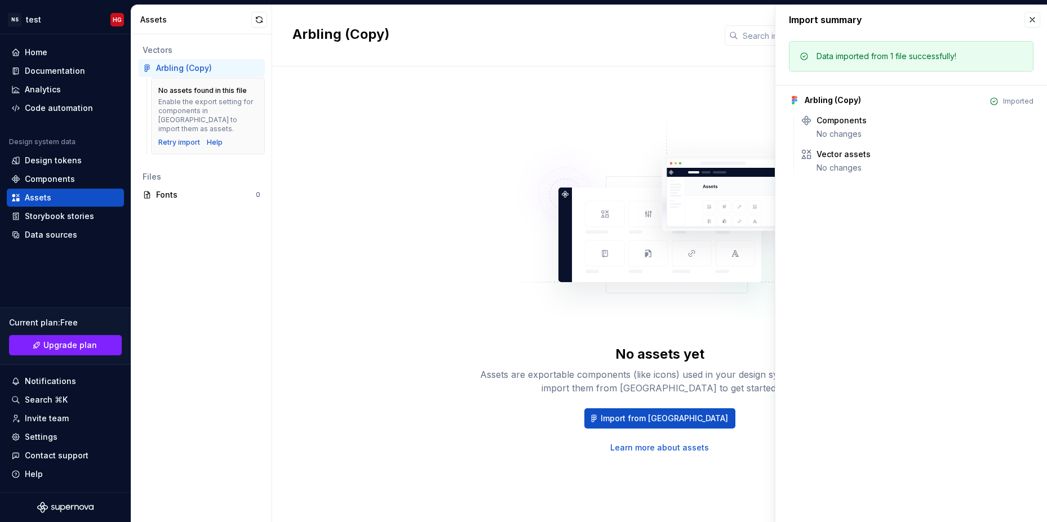
click at [1008, 104] on div "Imported" at bounding box center [1018, 101] width 30 height 9
click at [1028, 18] on button "button" at bounding box center [1032, 20] width 16 height 16
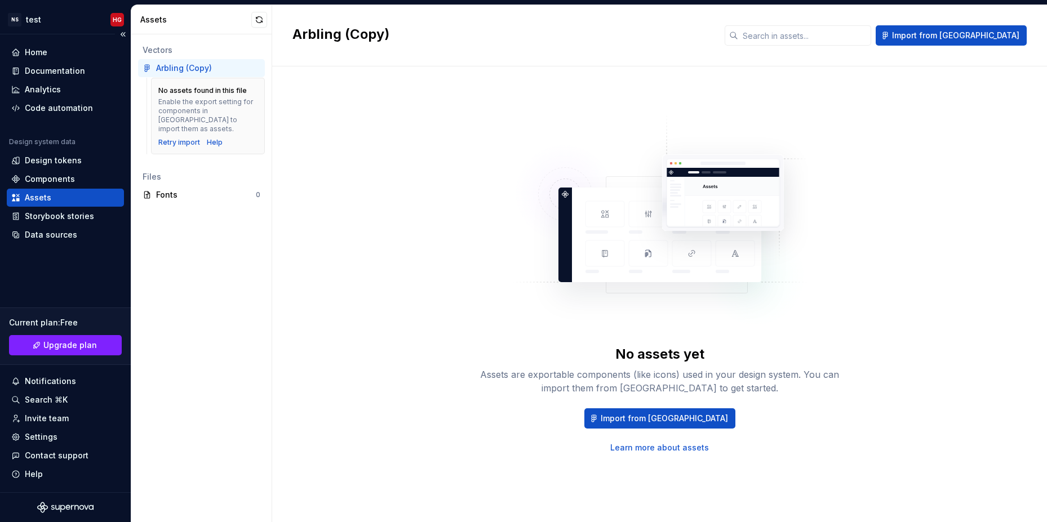
click at [70, 197] on div "Assets" at bounding box center [65, 197] width 108 height 11
click at [72, 183] on div "Components" at bounding box center [50, 179] width 50 height 11
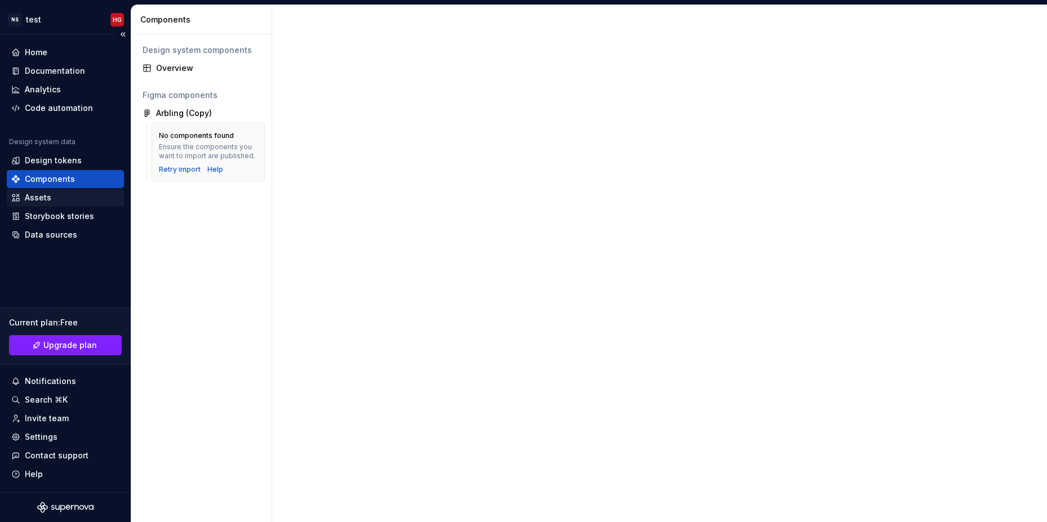
click at [69, 197] on div "Assets" at bounding box center [65, 197] width 108 height 11
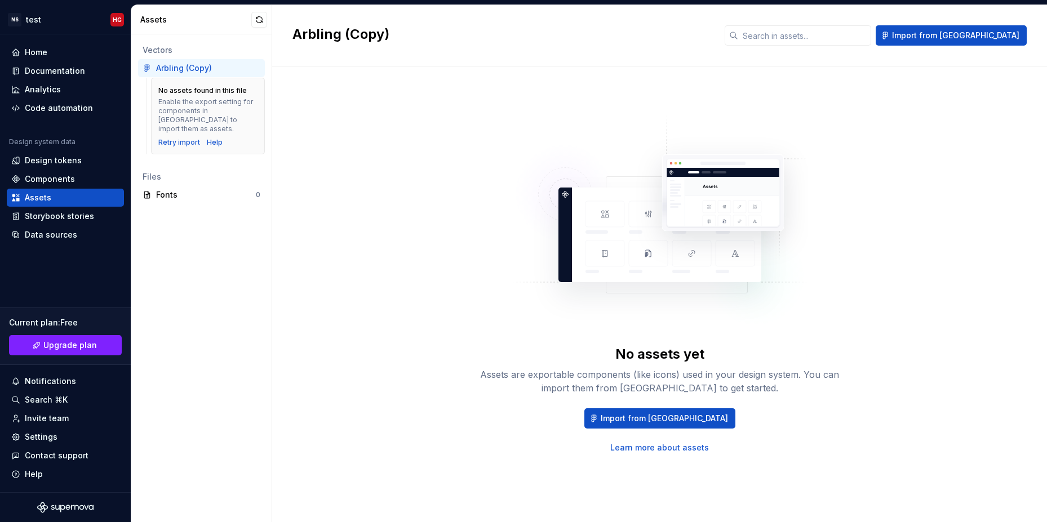
click at [185, 68] on div "Arbling (Copy)" at bounding box center [184, 68] width 56 height 11
click at [238, 59] on div "Vectors" at bounding box center [201, 50] width 127 height 18
click at [175, 62] on div "Arbling (Copy)" at bounding box center [201, 68] width 127 height 18
click at [170, 138] on div "Retry import" at bounding box center [179, 142] width 42 height 9
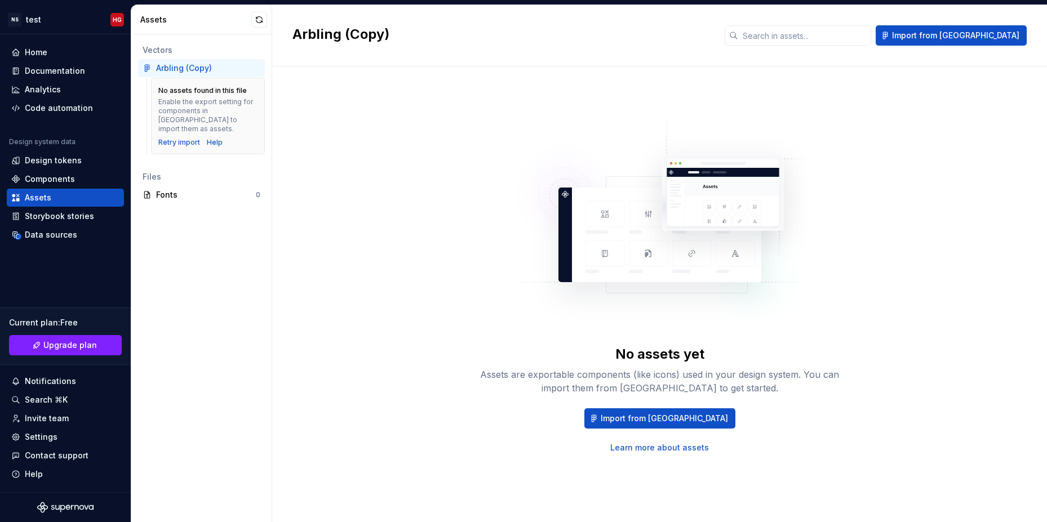
click at [1041, 35] on div "Arbling (Copy) Import from [GEOGRAPHIC_DATA]" at bounding box center [659, 35] width 775 height 61
click at [982, 39] on span "Import from [GEOGRAPHIC_DATA]" at bounding box center [955, 35] width 127 height 11
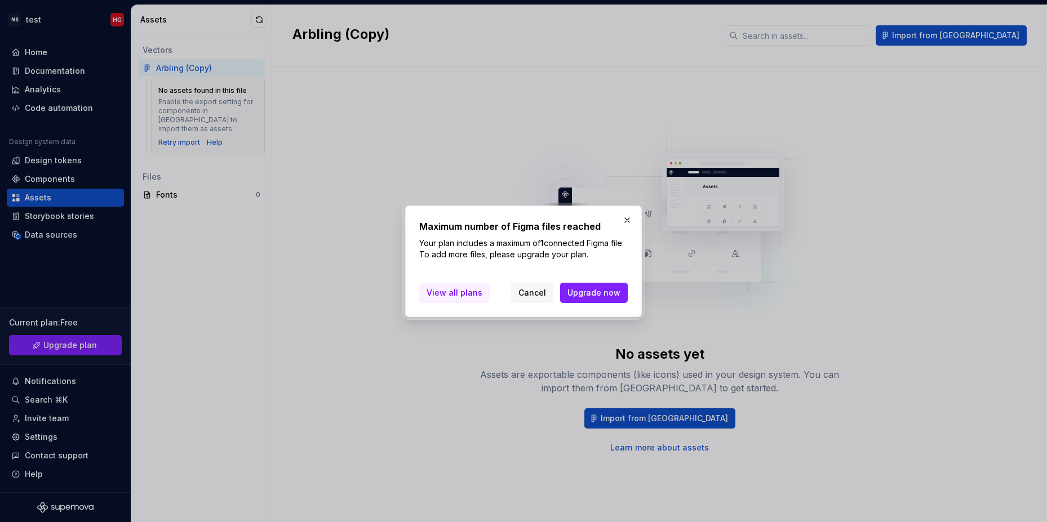
click at [433, 291] on span "View all plans" at bounding box center [455, 292] width 56 height 11
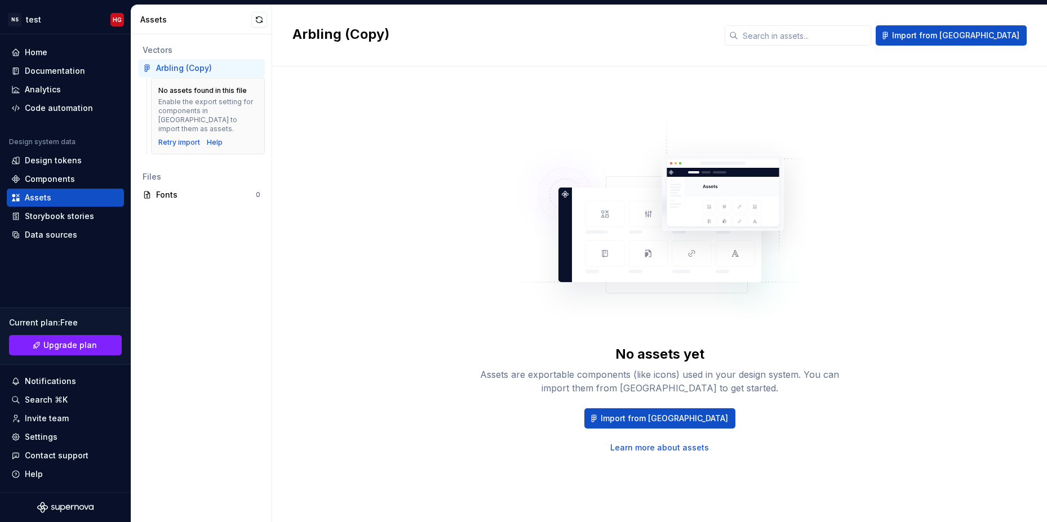
click at [245, 68] on div "Arbling (Copy)" at bounding box center [208, 68] width 104 height 11
click at [204, 65] on div "Arbling (Copy)" at bounding box center [184, 68] width 56 height 11
click at [148, 65] on icon at bounding box center [147, 68] width 9 height 9
click at [150, 45] on div "Vectors" at bounding box center [202, 50] width 118 height 11
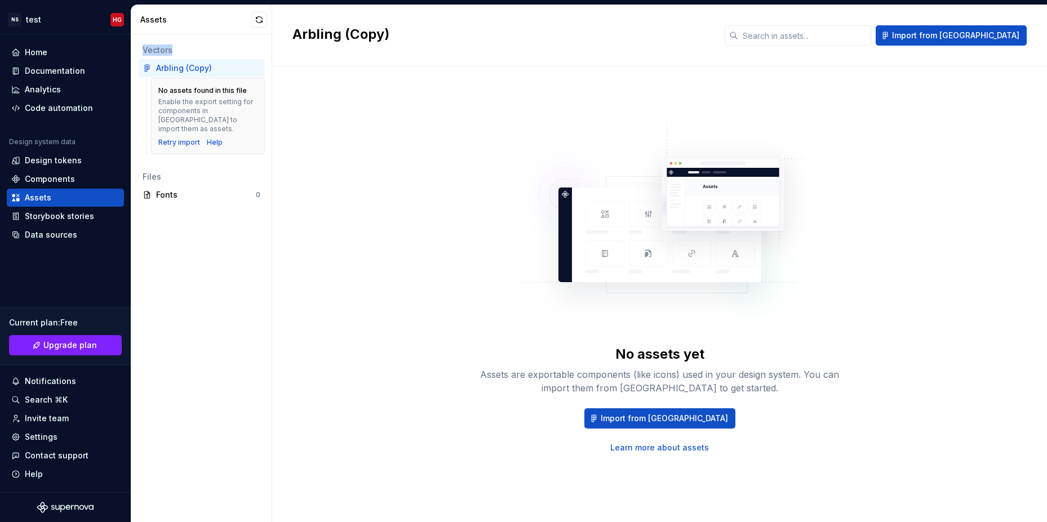
click at [150, 45] on div "Vectors" at bounding box center [202, 50] width 118 height 11
click at [254, 20] on button "button" at bounding box center [259, 20] width 16 height 16
click at [260, 39] on div "Vectors Arbling (Copy) No assets found in this file Enable the export setting f…" at bounding box center [201, 278] width 140 height 488
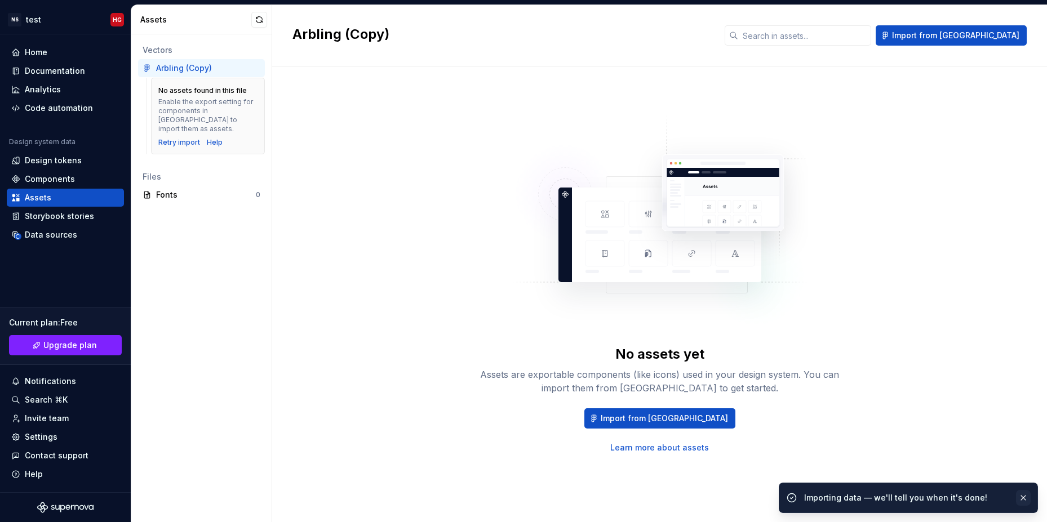
click at [1025, 498] on button "button" at bounding box center [1023, 498] width 15 height 16
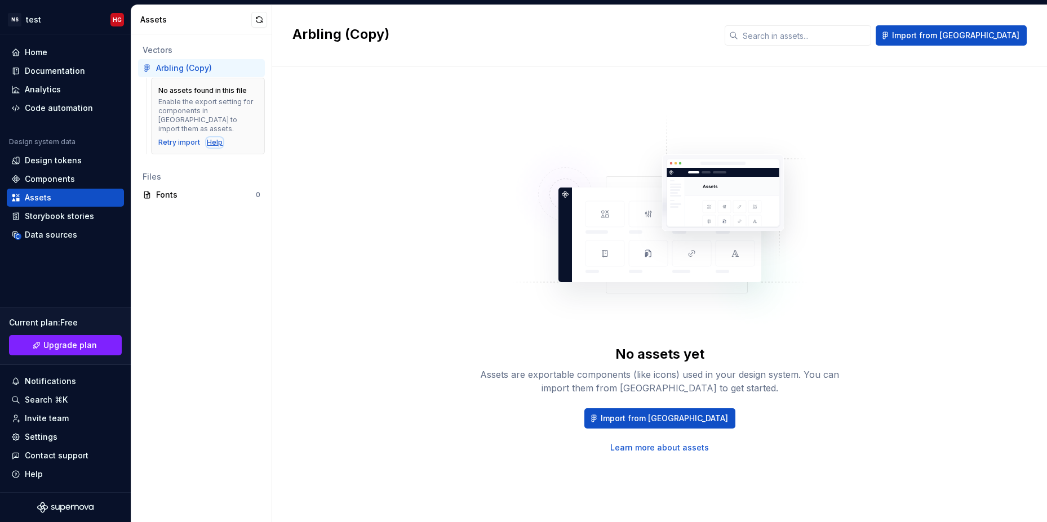
click at [211, 138] on div "Help" at bounding box center [215, 142] width 16 height 9
click at [172, 138] on div "Retry import" at bounding box center [179, 142] width 42 height 9
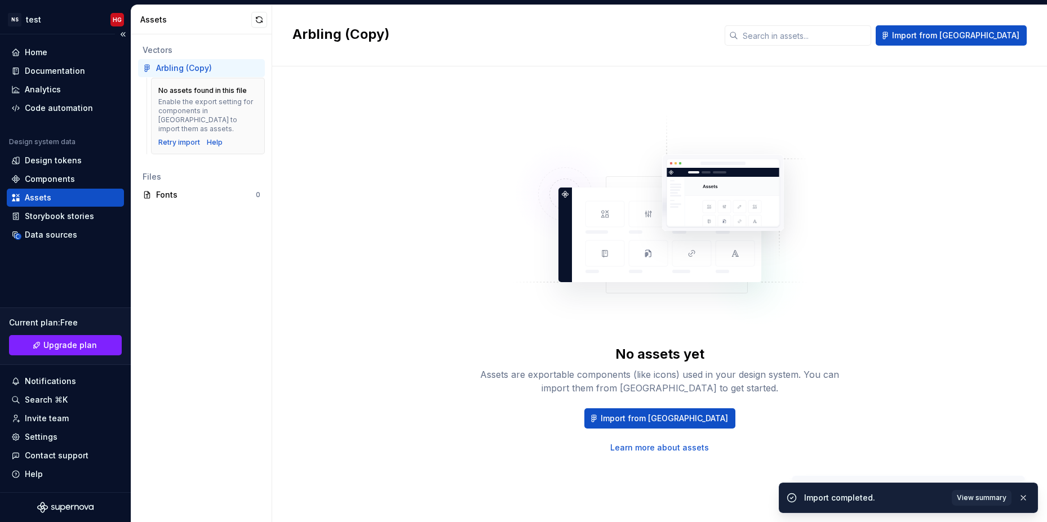
click at [82, 245] on div "Home Documentation Analytics Code automation Design system data Design tokens C…" at bounding box center [65, 263] width 131 height 458
click at [79, 239] on div "Data sources" at bounding box center [65, 234] width 108 height 11
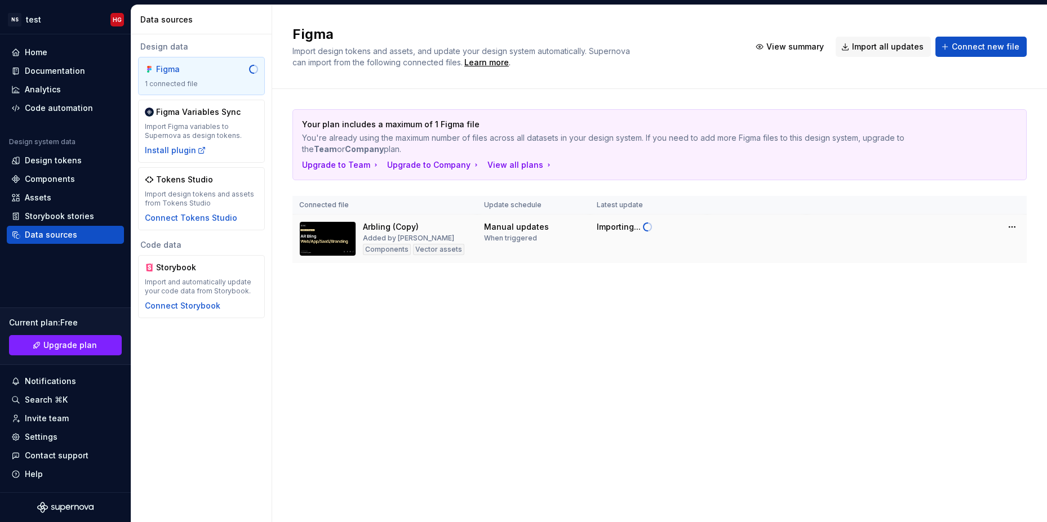
click at [588, 223] on td "Manual updates When triggered" at bounding box center [533, 239] width 113 height 49
click at [537, 230] on div "Manual updates" at bounding box center [516, 226] width 65 height 11
click at [624, 307] on div "Figma Import design tokens and assets, and update your design system automatica…" at bounding box center [659, 263] width 775 height 517
click at [316, 254] on img at bounding box center [327, 238] width 57 height 35
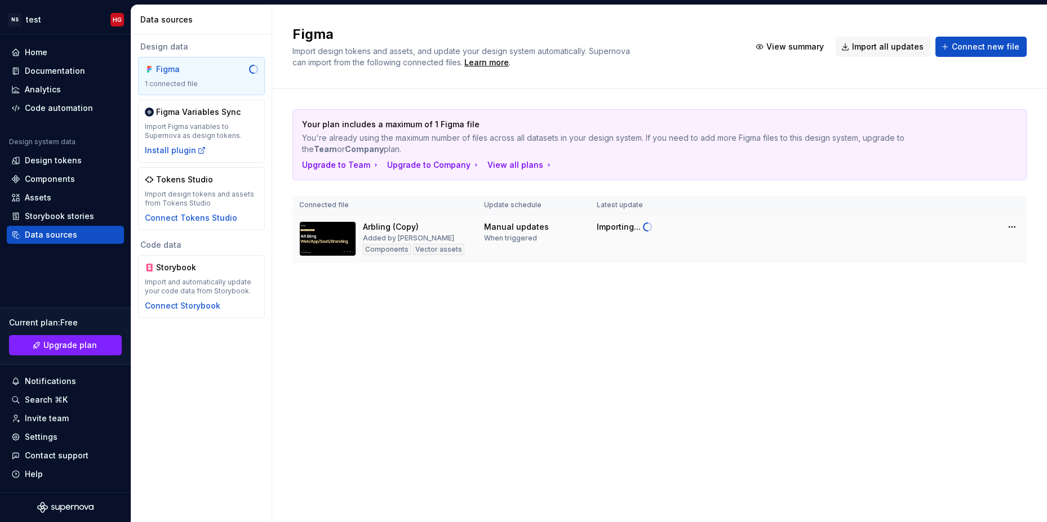
click at [313, 241] on img at bounding box center [327, 238] width 57 height 35
click at [418, 211] on th "Connected file" at bounding box center [384, 205] width 185 height 19
click at [397, 222] on div "Arbling (Copy)" at bounding box center [391, 226] width 56 height 11
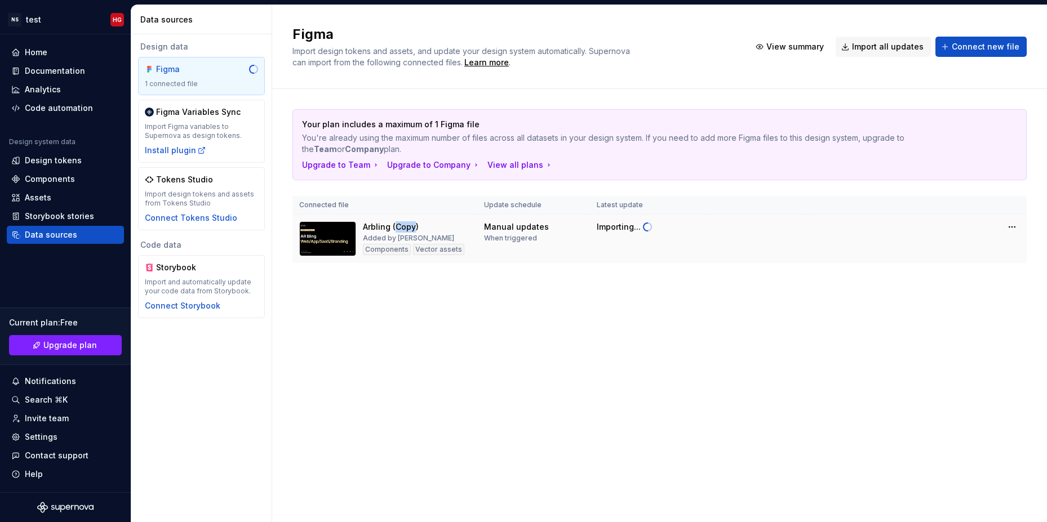
click at [397, 222] on div "Arbling (Copy)" at bounding box center [391, 226] width 56 height 11
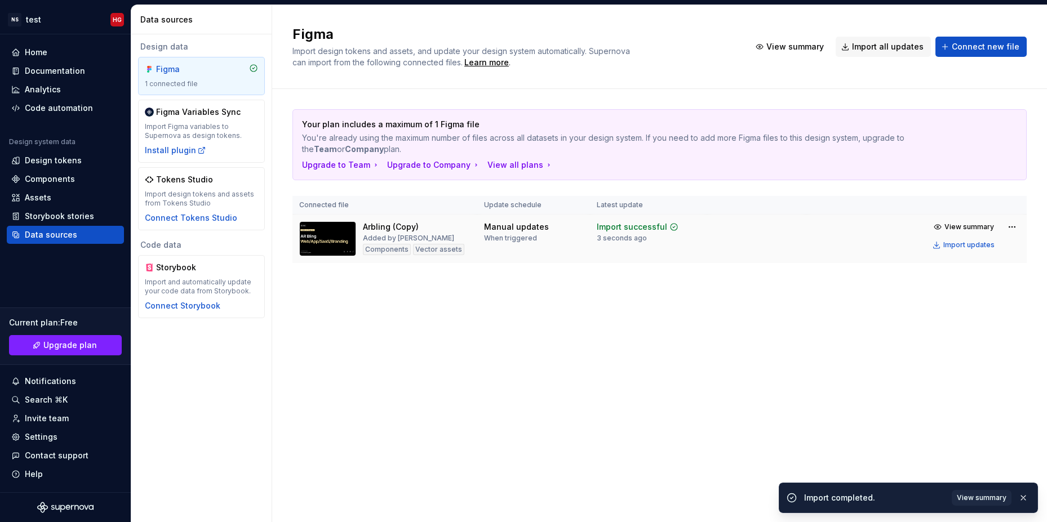
click at [610, 227] on div "Import successful" at bounding box center [632, 226] width 70 height 11
click at [960, 227] on span "View summary" at bounding box center [969, 227] width 50 height 9
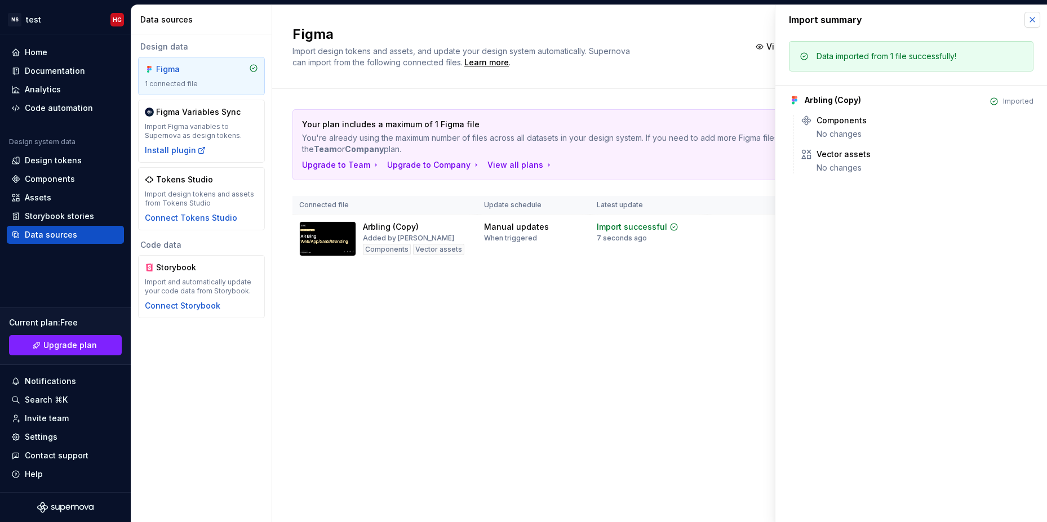
click at [1035, 20] on button "button" at bounding box center [1032, 20] width 16 height 16
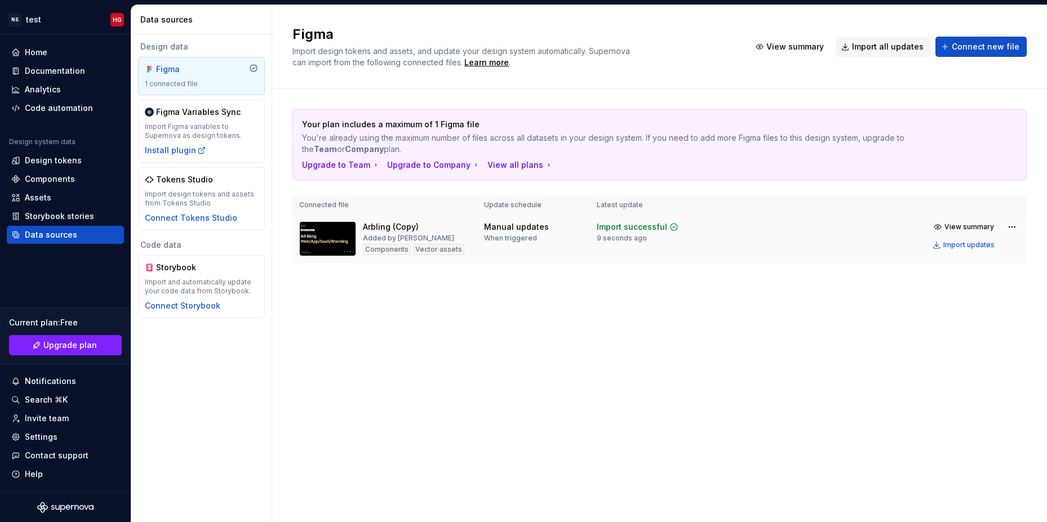
click at [320, 235] on img at bounding box center [327, 238] width 57 height 35
click at [392, 251] on div "Components" at bounding box center [387, 249] width 48 height 11
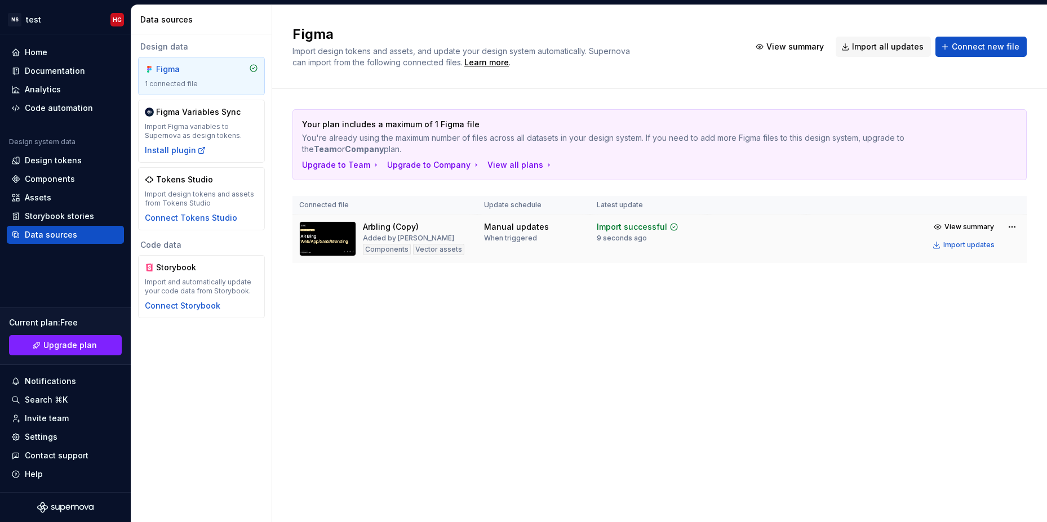
click at [434, 245] on div "Vector assets" at bounding box center [438, 249] width 51 height 11
click at [375, 229] on div "Arbling (Copy)" at bounding box center [391, 226] width 56 height 11
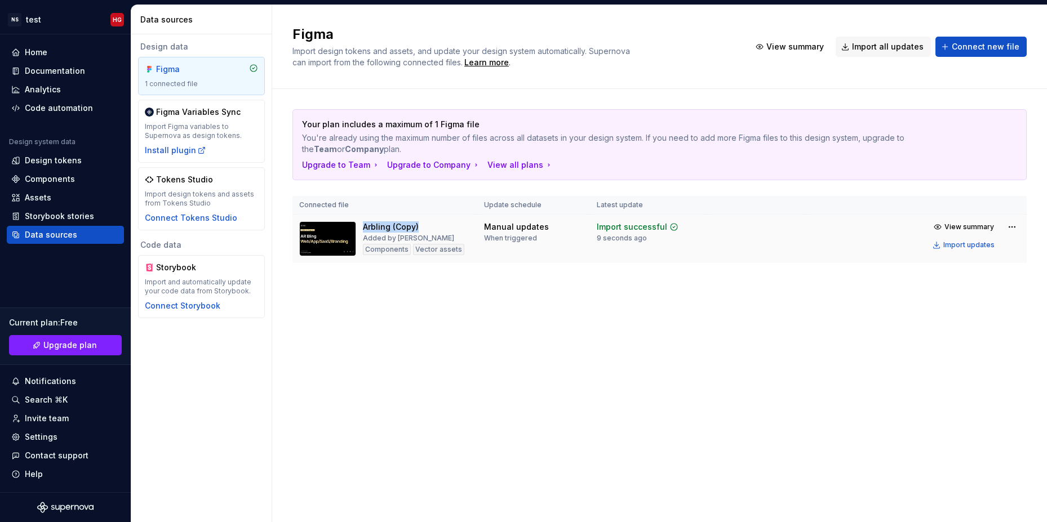
click at [375, 229] on div "Arbling (Copy)" at bounding box center [391, 226] width 56 height 11
click at [1010, 226] on html "NS test HG Home Documentation Analytics Code automation Design system data Desi…" at bounding box center [523, 261] width 1047 height 522
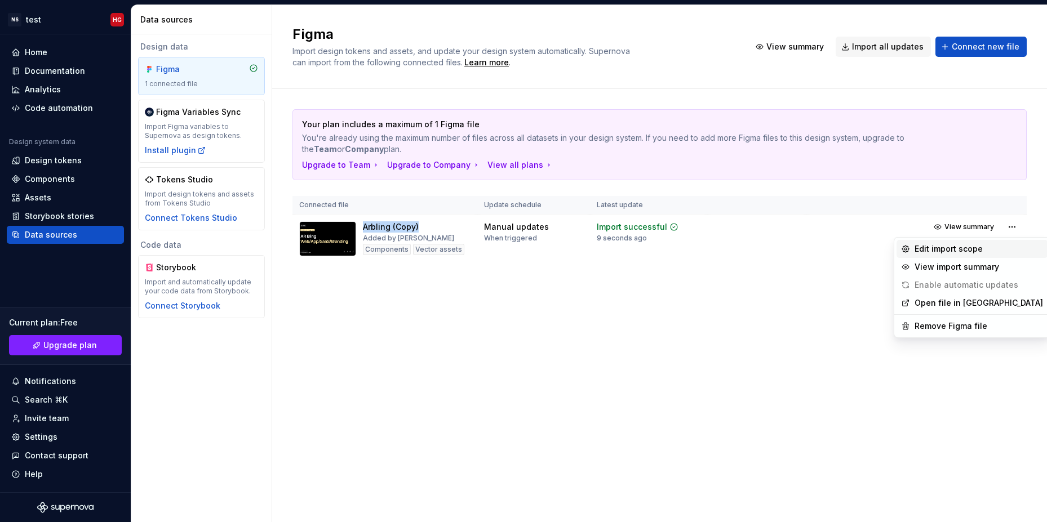
click at [940, 244] on div "Edit import scope" at bounding box center [979, 248] width 128 height 11
click at [1011, 229] on html "NS test HG Home Documentation Analytics Code automation Design system data Desi…" at bounding box center [523, 261] width 1047 height 522
click at [952, 305] on link "Open file in Figma" at bounding box center [979, 303] width 128 height 11
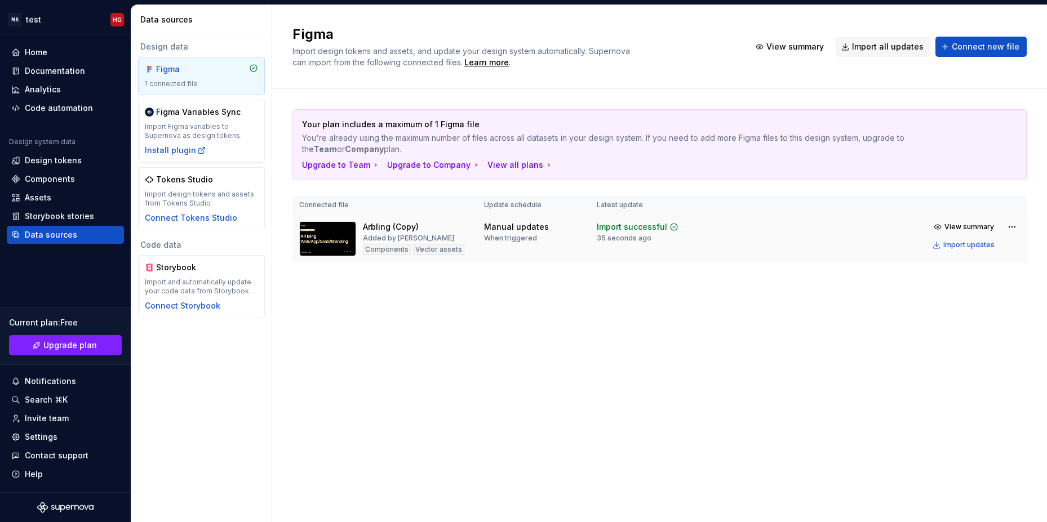
click at [632, 228] on div "Import successful" at bounding box center [632, 226] width 70 height 11
click at [330, 231] on img at bounding box center [327, 238] width 57 height 35
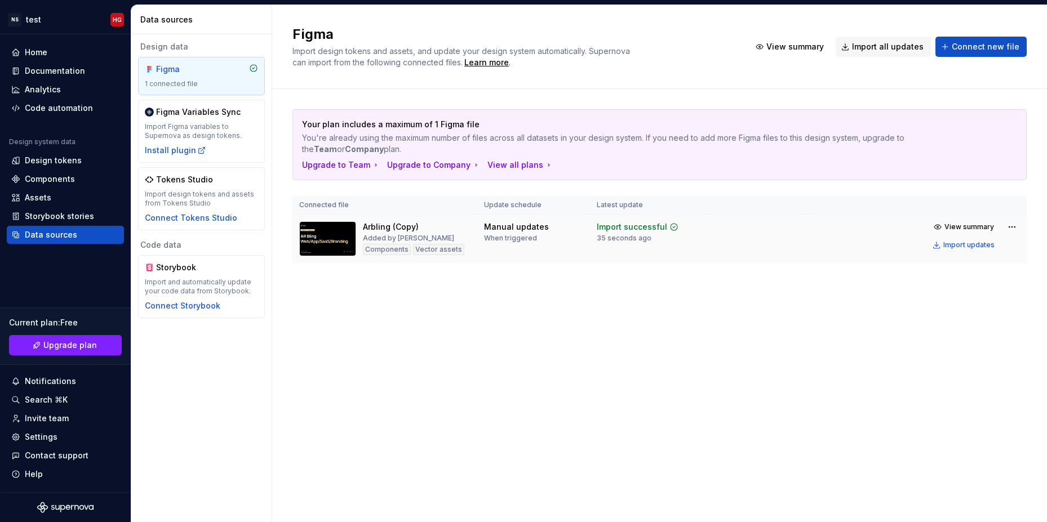
click at [330, 231] on img at bounding box center [327, 238] width 57 height 35
click at [365, 273] on div "Your plan includes a maximum of 1 Figma file You're already using the maximum n…" at bounding box center [659, 197] width 734 height 217
click at [527, 220] on td "Manual updates When triggered" at bounding box center [533, 239] width 113 height 49
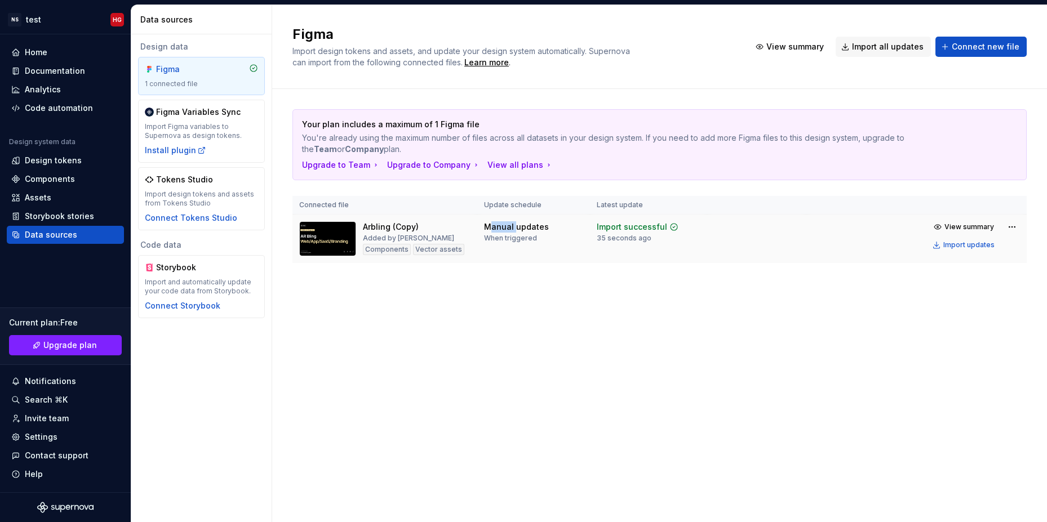
click at [527, 220] on td "Manual updates When triggered" at bounding box center [533, 239] width 113 height 49
click at [316, 117] on div "Your plan includes a maximum of 1 Figma file You're already using the maximum n…" at bounding box center [659, 145] width 733 height 70
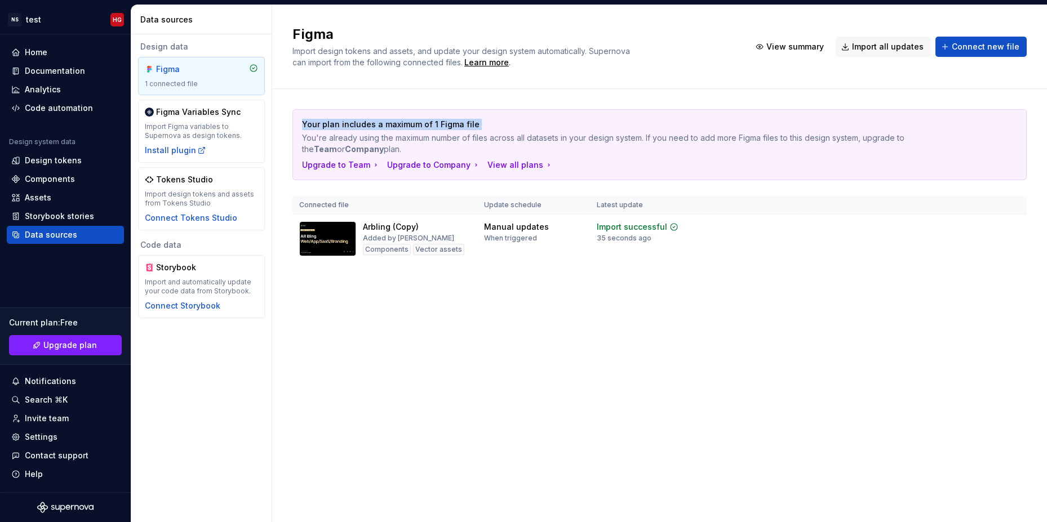
copy p "Your plan includes a maximum of 1 Figma file"
click at [470, 132] on div "Your plan includes a maximum of 1 Figma file You're already using the maximum n…" at bounding box center [659, 137] width 715 height 36
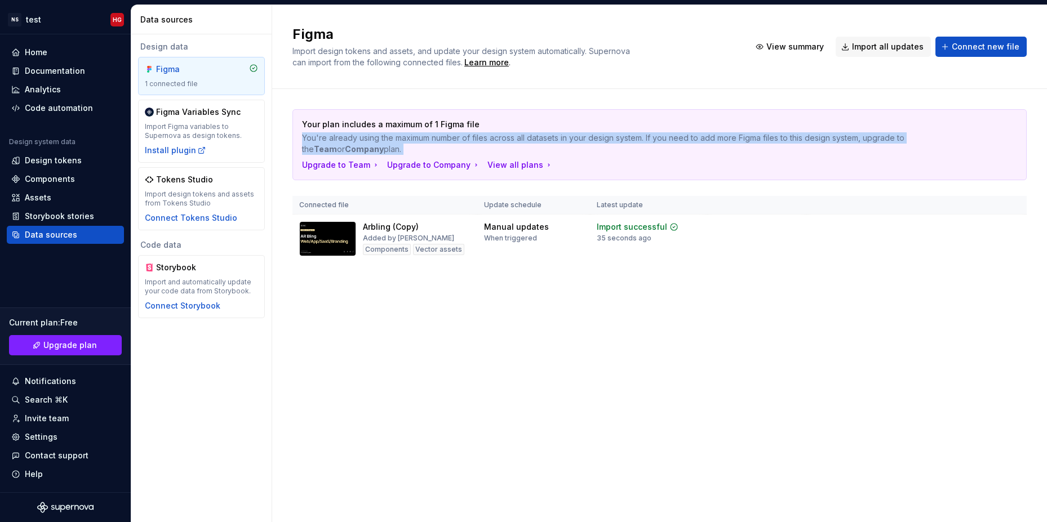
click at [470, 132] on div "Your plan includes a maximum of 1 Figma file You're already using the maximum n…" at bounding box center [659, 137] width 715 height 36
click at [596, 168] on div "Upgrade to Team Upgrade to Company View all plans" at bounding box center [659, 164] width 715 height 11
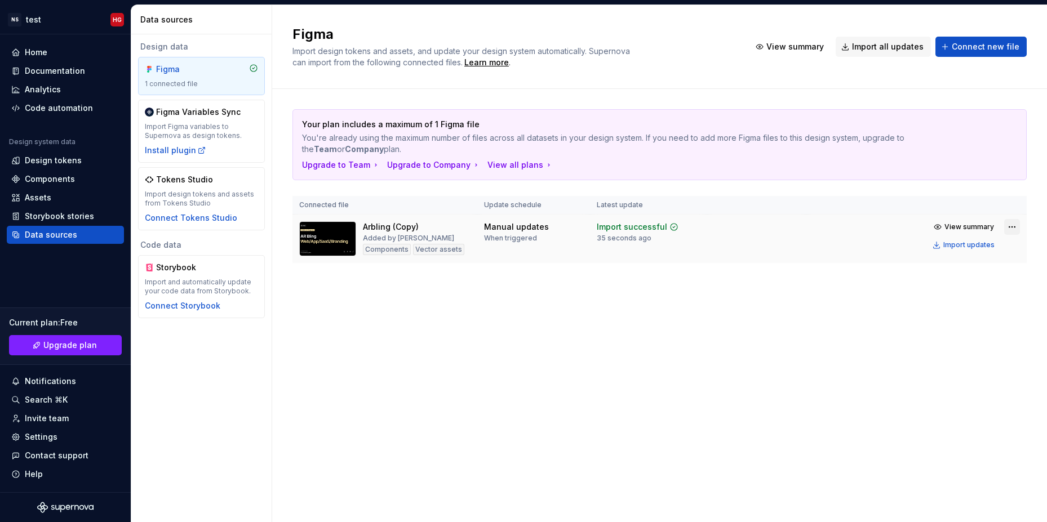
click at [1013, 228] on html "NS test HG Home Documentation Analytics Code automation Design system data Desi…" at bounding box center [523, 261] width 1047 height 522
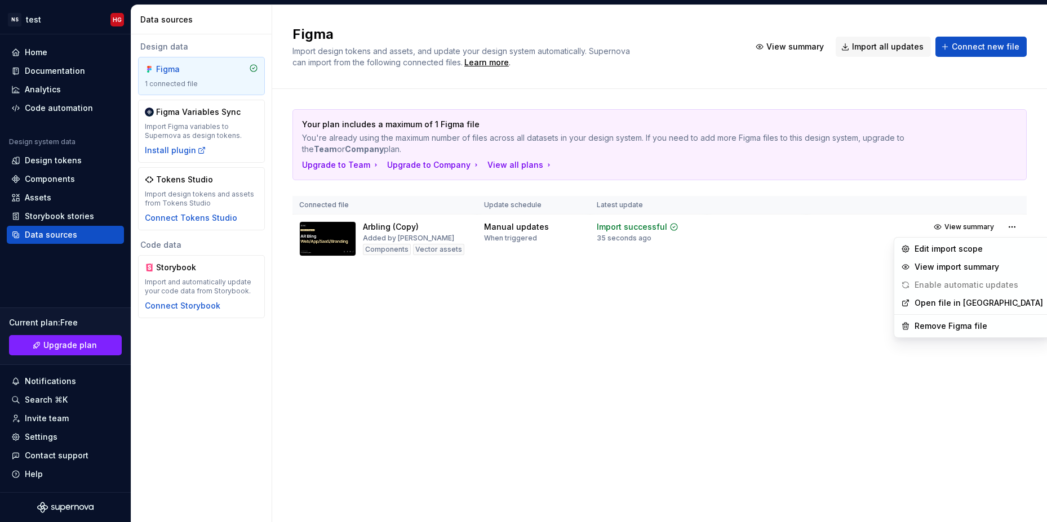
click at [682, 316] on html "NS test HG Home Documentation Analytics Code automation Design system data Desi…" at bounding box center [523, 261] width 1047 height 522
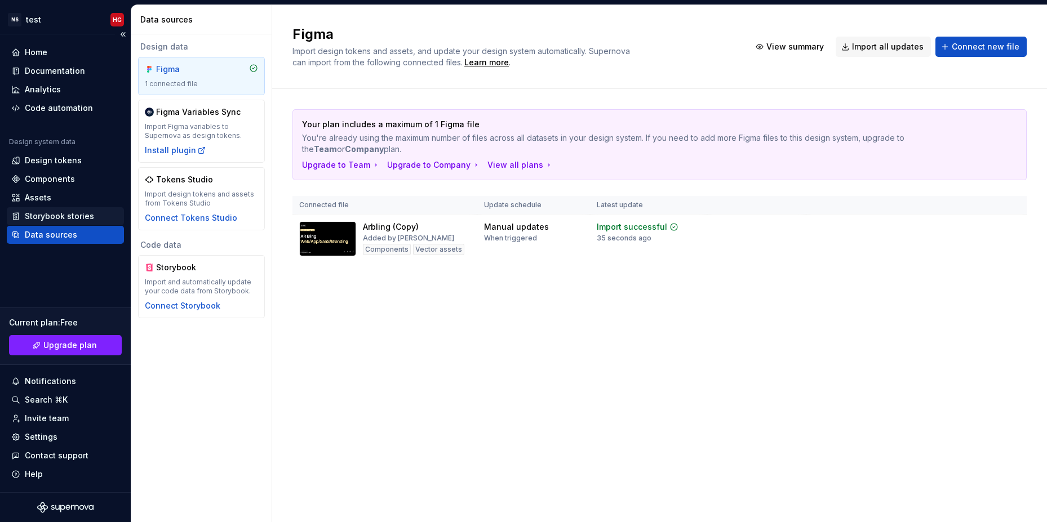
click at [42, 210] on div "Storybook stories" at bounding box center [65, 216] width 117 height 18
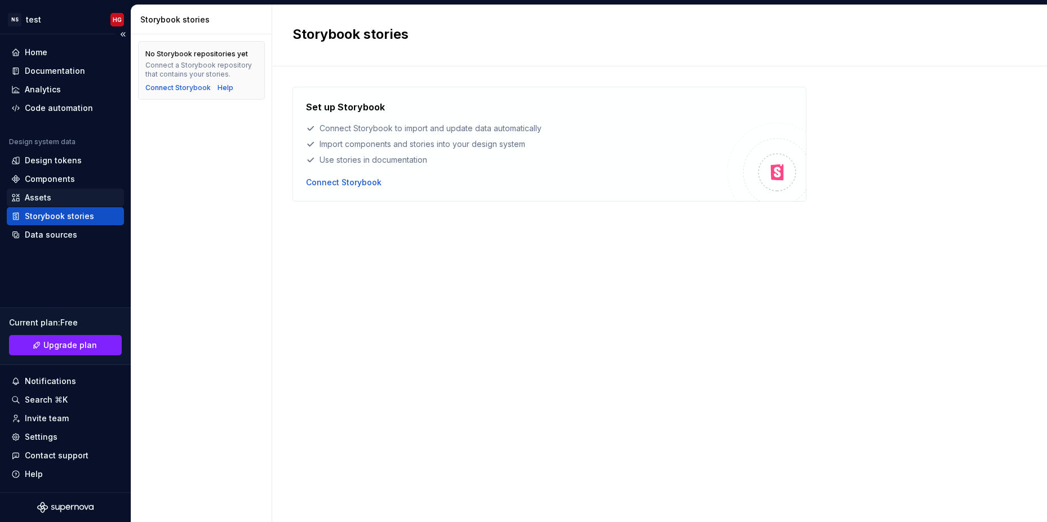
click at [61, 195] on div "Assets" at bounding box center [65, 197] width 108 height 11
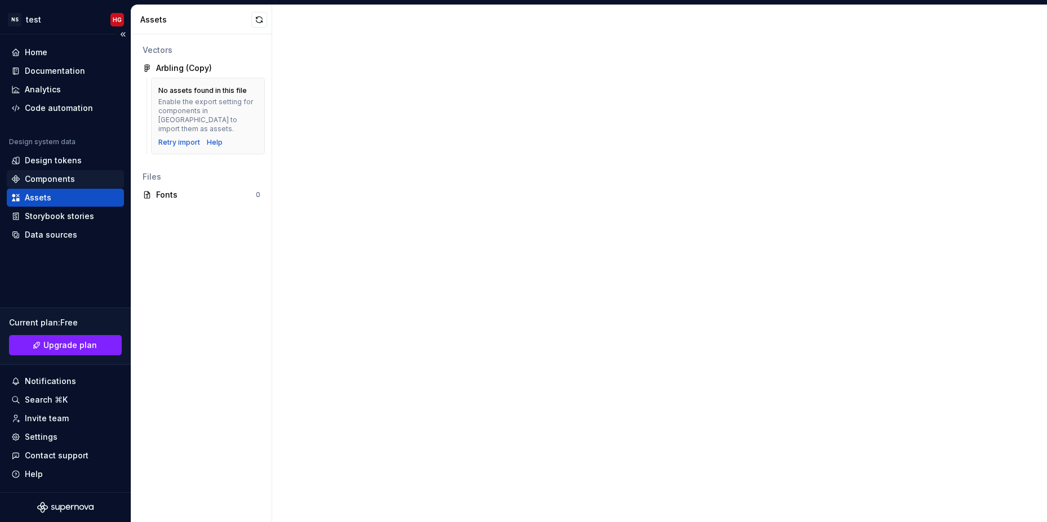
click at [64, 176] on div "Components" at bounding box center [50, 179] width 50 height 11
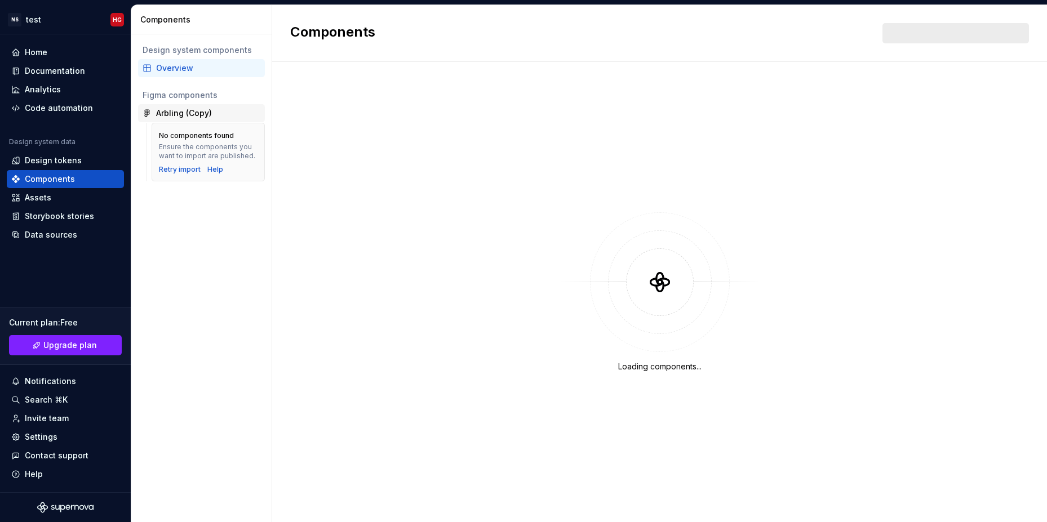
click at [190, 112] on div "Arbling (Copy)" at bounding box center [184, 113] width 56 height 11
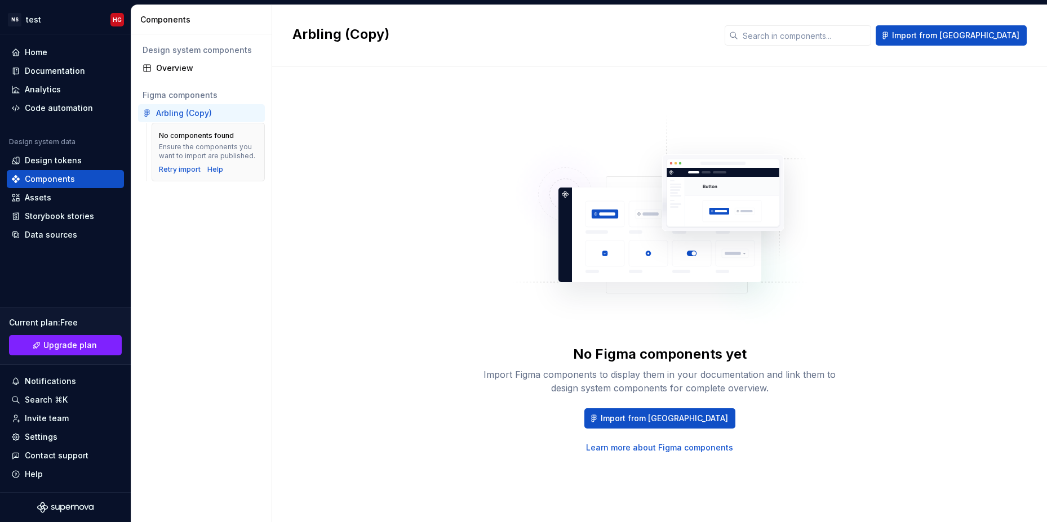
click at [193, 112] on div "Arbling (Copy)" at bounding box center [184, 113] width 56 height 11
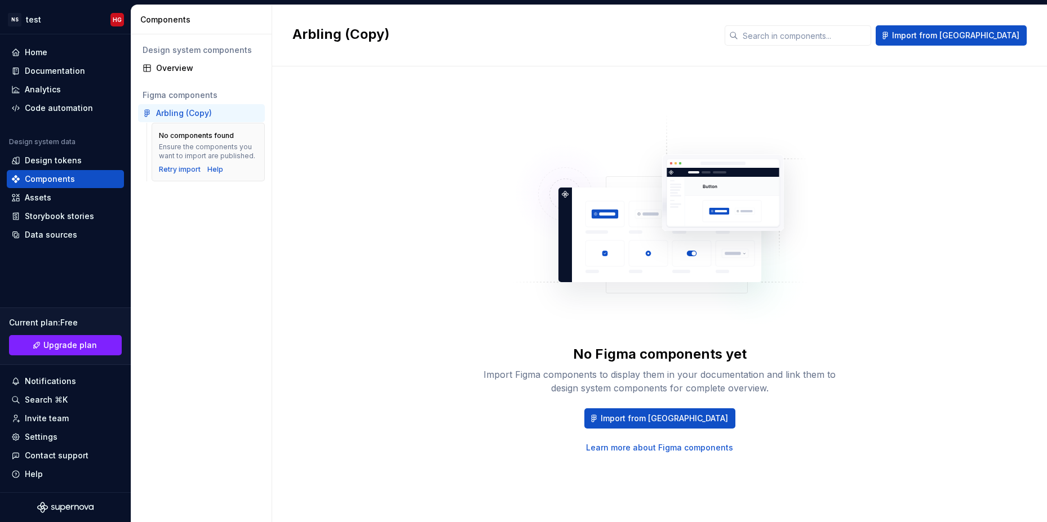
click at [392, 135] on div "No Figma components yet Import Figma components to display them in your documen…" at bounding box center [659, 283] width 734 height 393
click at [207, 74] on div "Overview" at bounding box center [201, 68] width 127 height 18
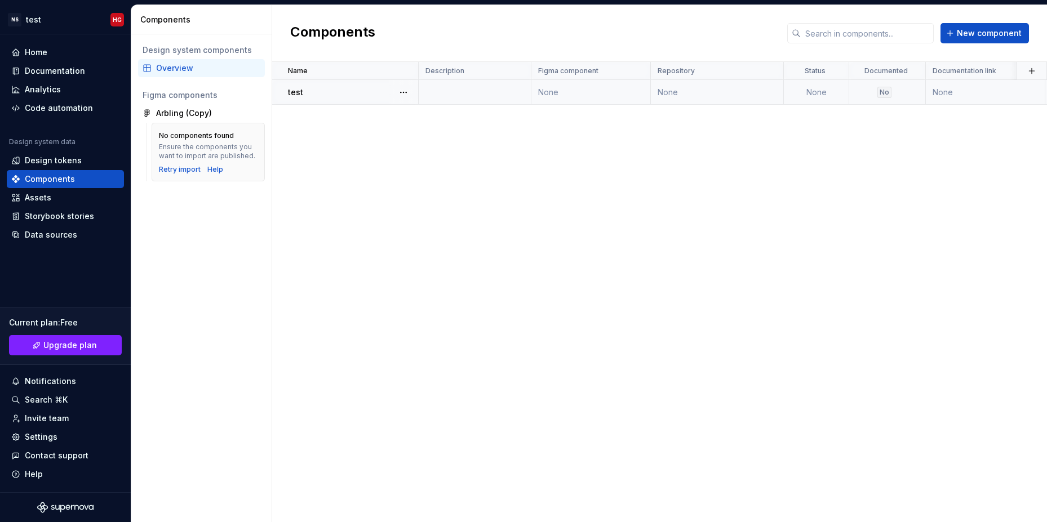
click at [314, 94] on div "test" at bounding box center [353, 92] width 130 height 11
click at [610, 157] on div "Name Description Figma component Repository Status Documented Documentation lin…" at bounding box center [659, 292] width 775 height 460
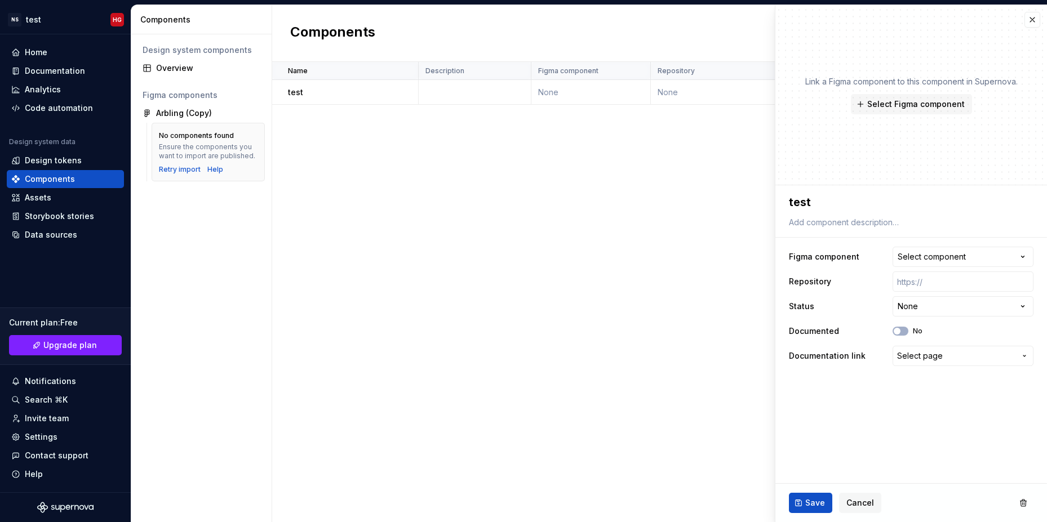
type textarea "*"
click at [1019, 17] on div "Link a Figma component to this component in Supernova. Select Figma component" at bounding box center [911, 95] width 272 height 180
click at [1031, 20] on button "button" at bounding box center [1032, 20] width 16 height 16
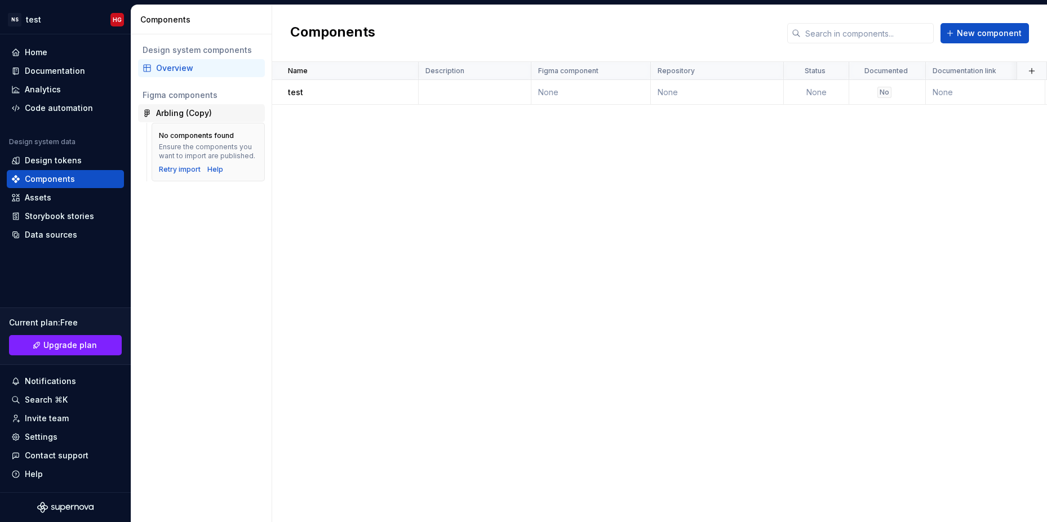
click at [180, 121] on div "Arbling (Copy)" at bounding box center [201, 113] width 127 height 18
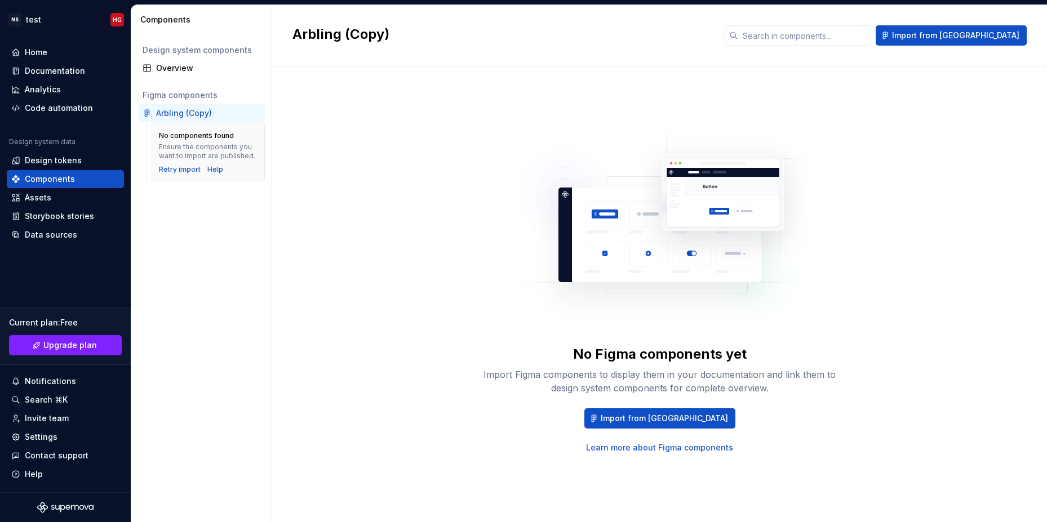
click at [180, 116] on div "Arbling (Copy)" at bounding box center [184, 113] width 56 height 11
click at [611, 358] on div "No Figma components yet" at bounding box center [660, 354] width 174 height 18
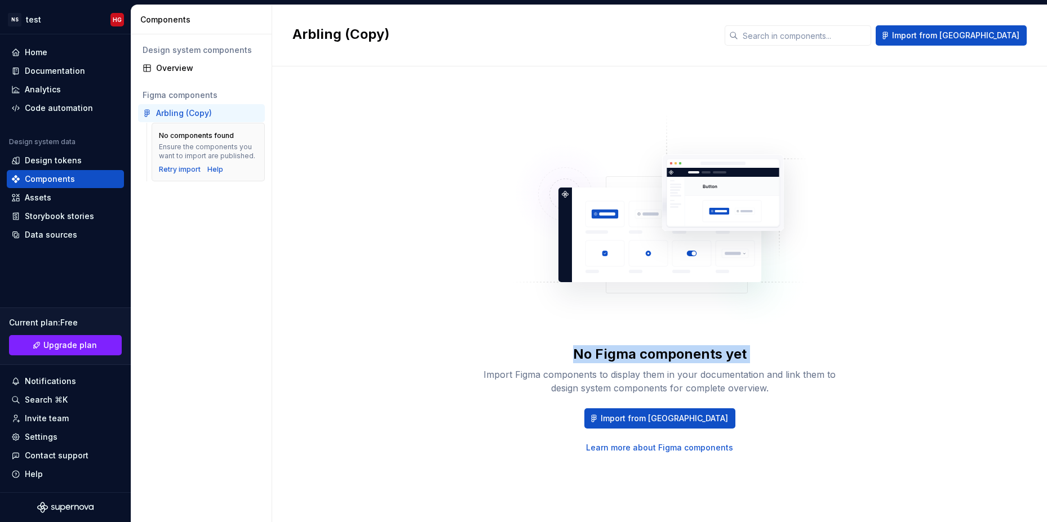
click at [611, 358] on div "No Figma components yet" at bounding box center [660, 354] width 174 height 18
click at [171, 170] on div "Retry import" at bounding box center [180, 169] width 42 height 9
click at [695, 237] on img at bounding box center [660, 225] width 296 height 225
click at [44, 233] on div "Data sources" at bounding box center [51, 234] width 52 height 11
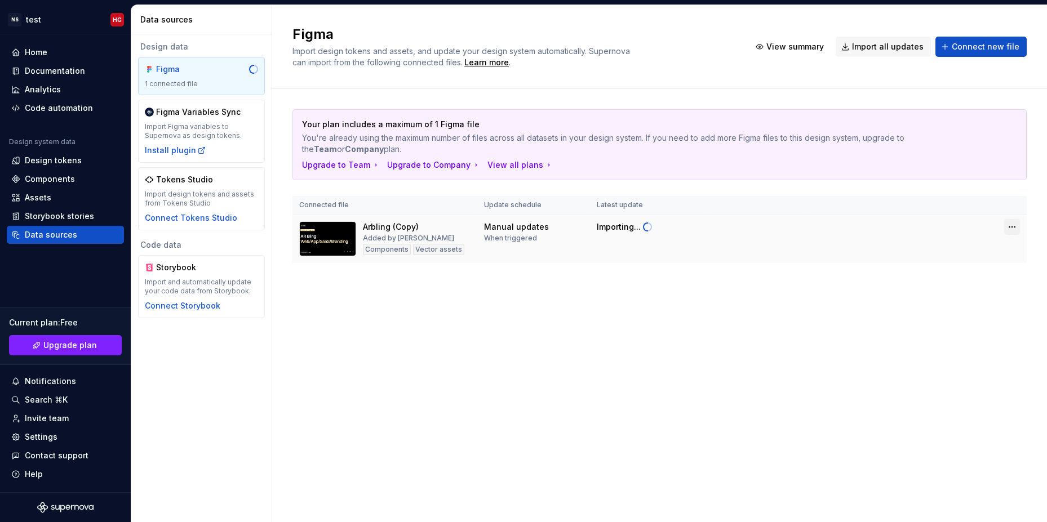
click at [1015, 229] on html "NS test HG Home Documentation Analytics Code automation Design system data Desi…" at bounding box center [523, 261] width 1047 height 522
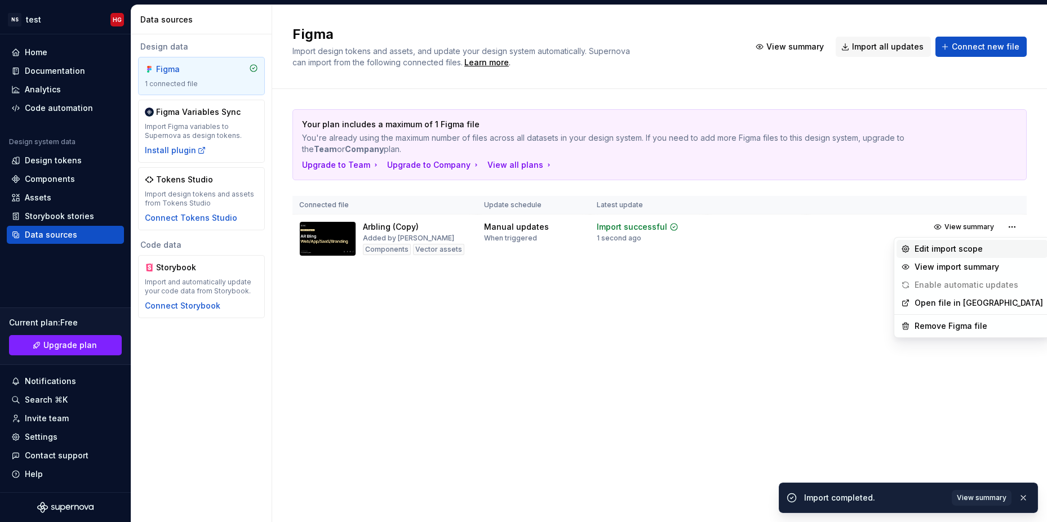
click at [957, 253] on div "Edit import scope" at bounding box center [979, 248] width 128 height 11
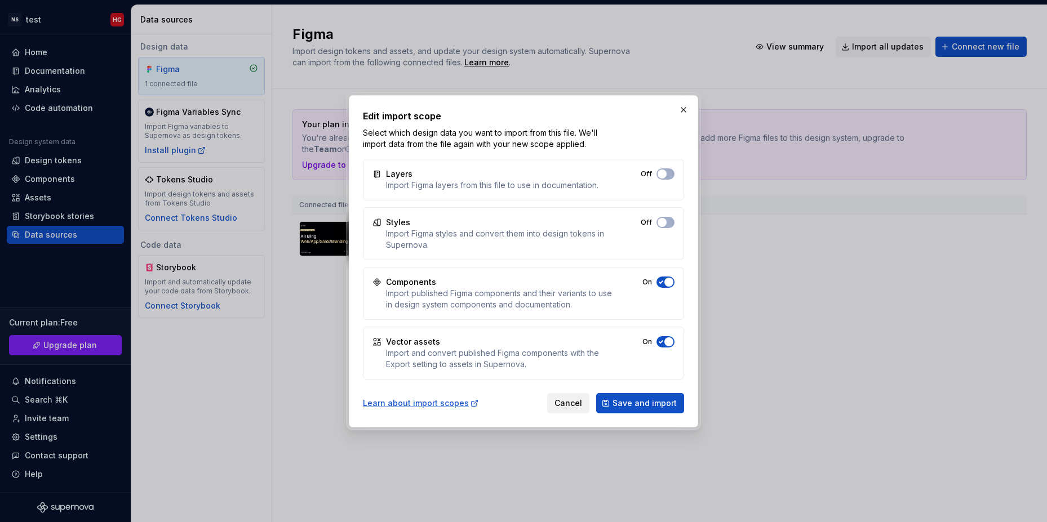
click at [578, 408] on span "Cancel" at bounding box center [568, 403] width 28 height 11
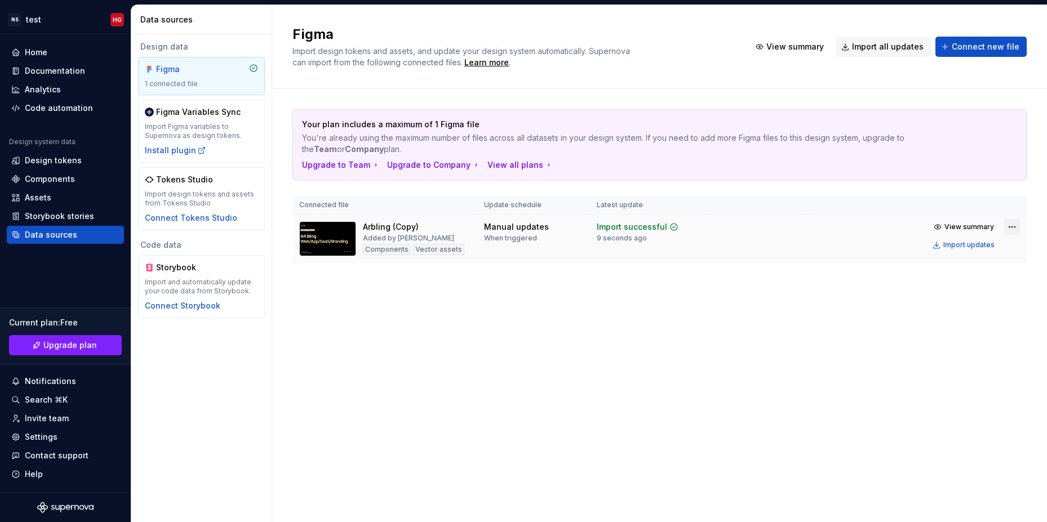
click at [1010, 228] on html "NS test HG Home Documentation Analytics Code automation Design system data Desi…" at bounding box center [523, 261] width 1047 height 522
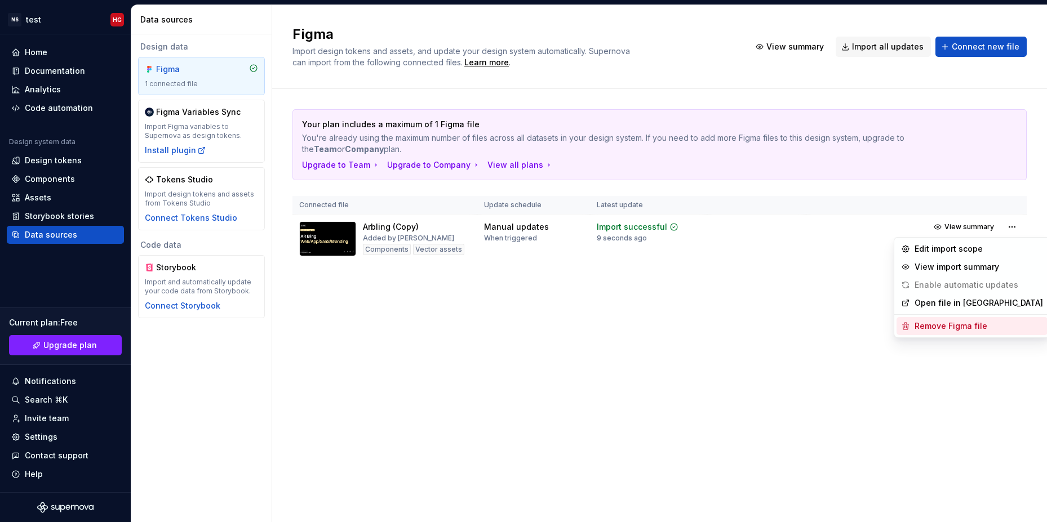
click at [941, 326] on div "Remove Figma file" at bounding box center [979, 326] width 128 height 11
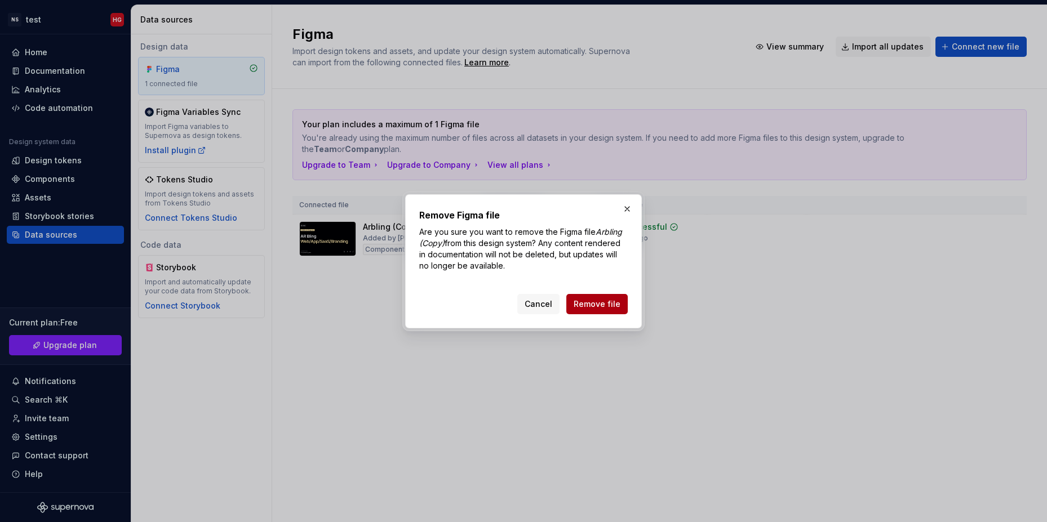
click at [615, 305] on span "Remove file" at bounding box center [597, 304] width 47 height 11
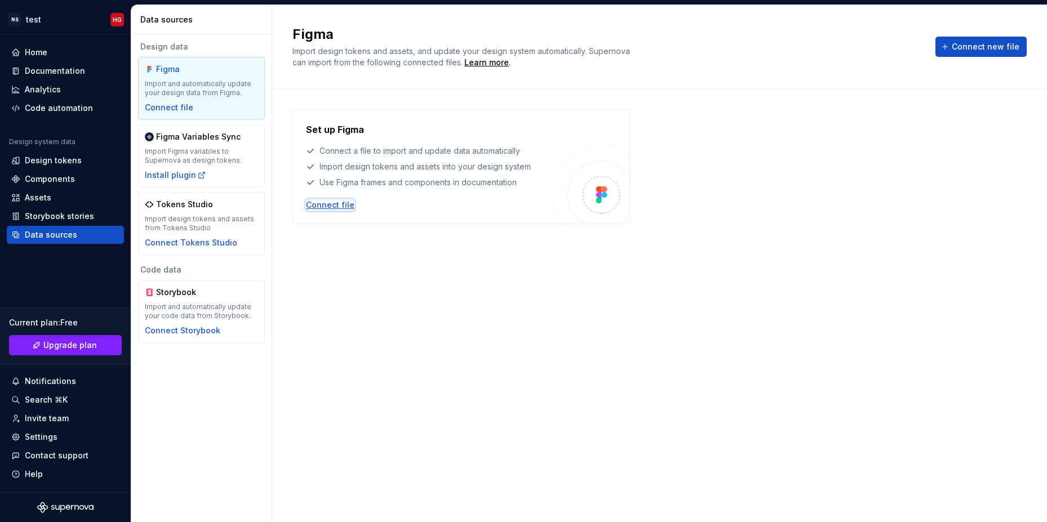
click at [326, 208] on div "Connect file" at bounding box center [330, 204] width 48 height 11
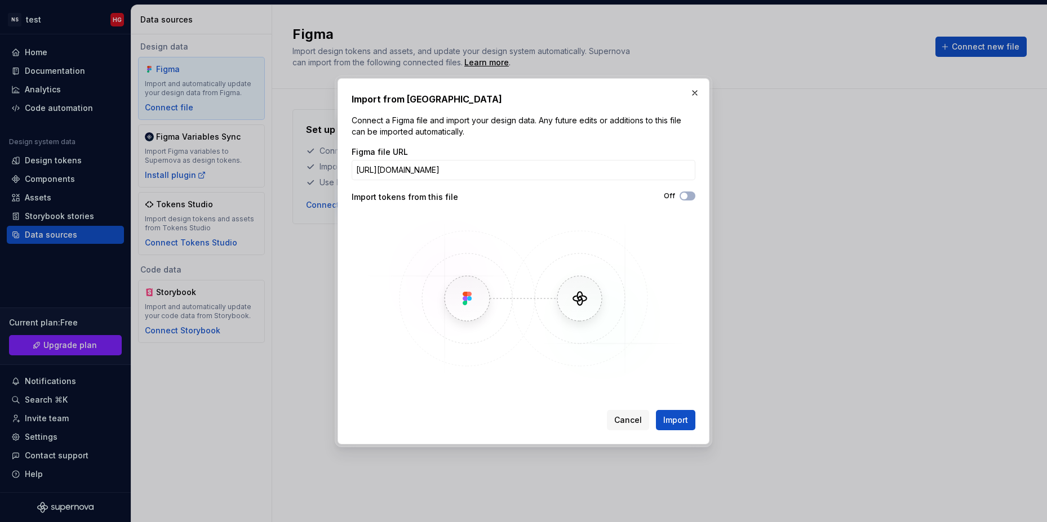
scroll to position [0, 103]
click at [537, 173] on input "https://www.figma.com/design/xqpsCMKKT33iRkWh5Xrlnz/Arbling--Copy-?node-id=1-55…" at bounding box center [524, 170] width 344 height 20
type input "https://www.figma.com/design/xqpsCMKKT33iRkWh5Xrlnz/Arbling--Copy-?node-id=1-55…"
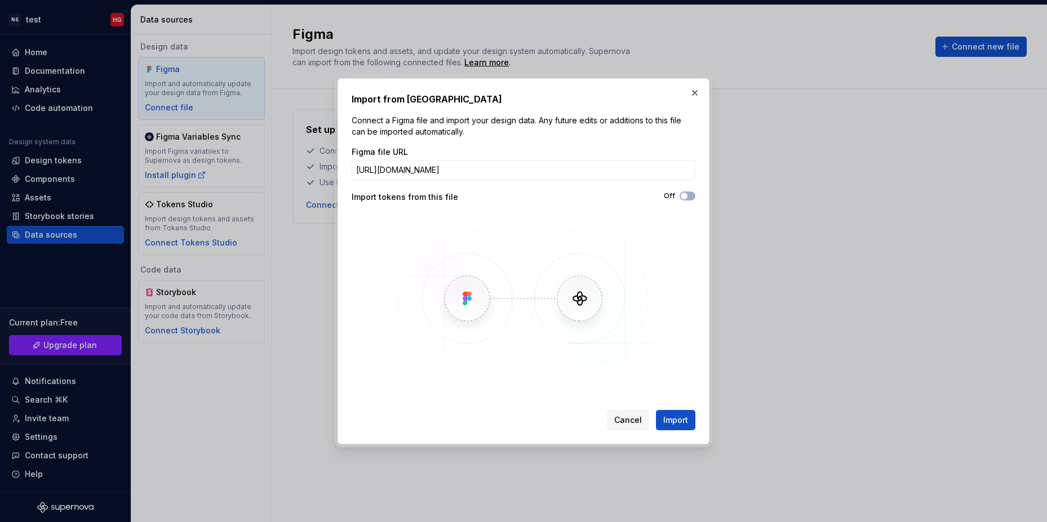
click at [605, 141] on div "Import from Figma Connect a Figma file and import your design data. Any future …" at bounding box center [524, 261] width 344 height 338
click at [686, 418] on span "Import" at bounding box center [675, 420] width 25 height 11
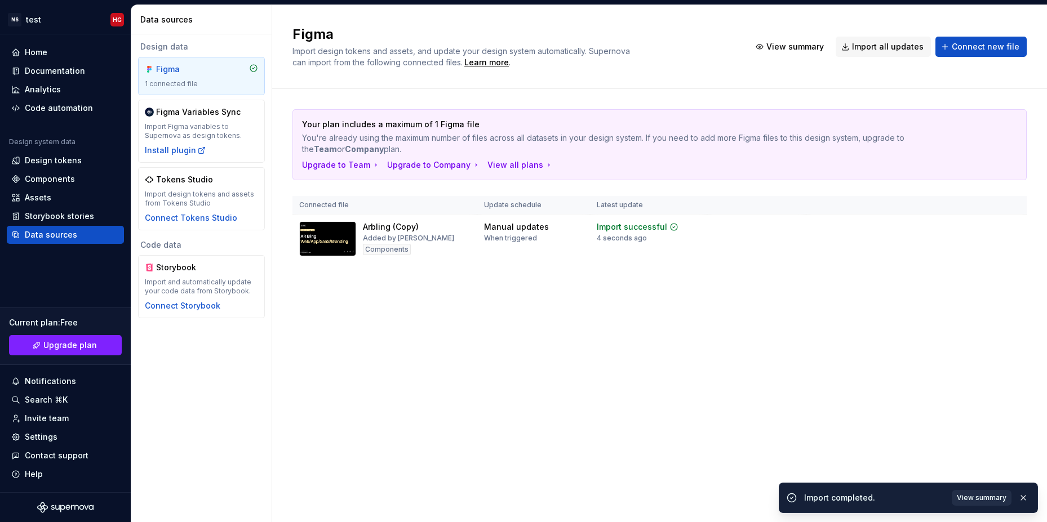
click at [983, 500] on span "View summary" at bounding box center [982, 498] width 50 height 9
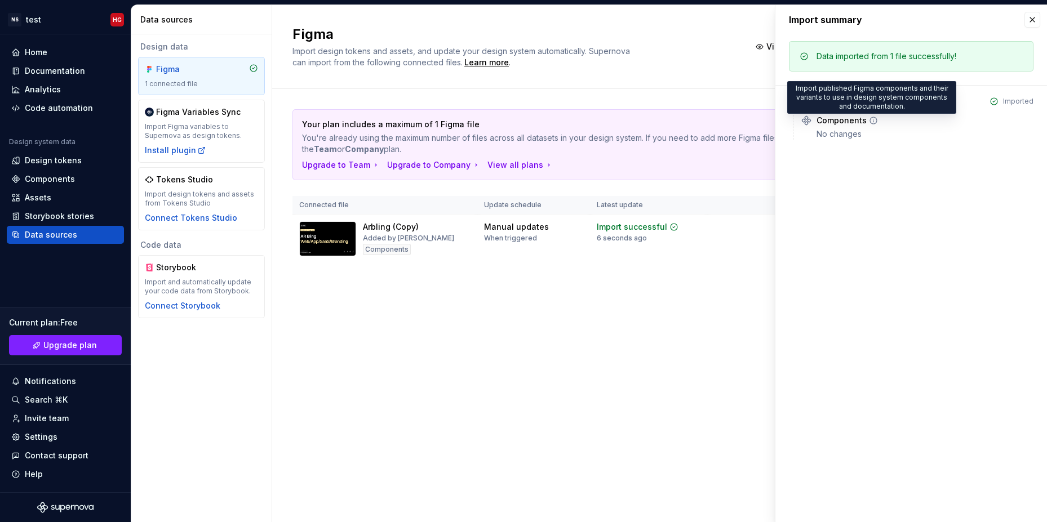
click at [869, 122] on icon at bounding box center [873, 120] width 9 height 9
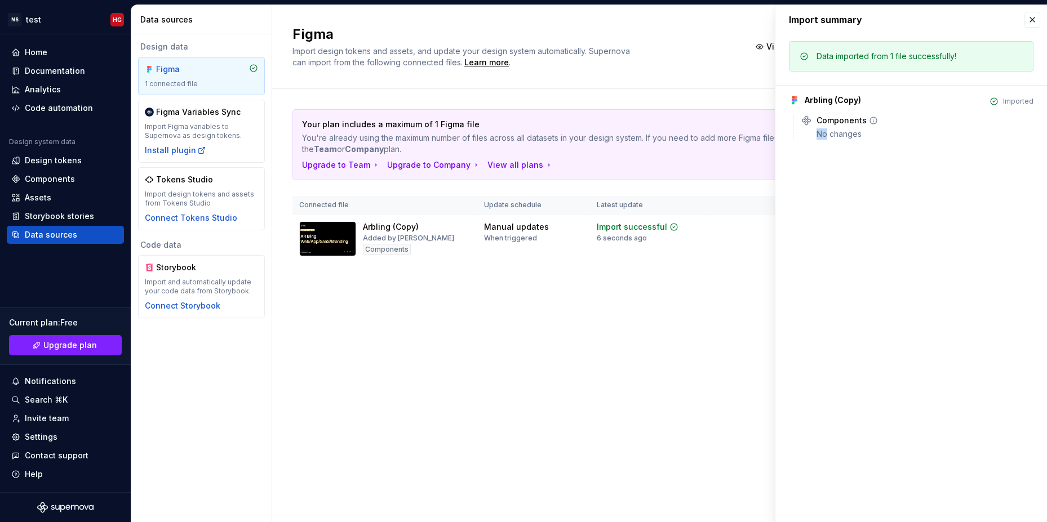
click at [869, 122] on icon at bounding box center [873, 120] width 9 height 9
click at [857, 136] on div "No changes" at bounding box center [924, 133] width 217 height 11
click at [640, 321] on div "Figma Import design tokens and assets, and update your design system automatica…" at bounding box center [659, 263] width 775 height 517
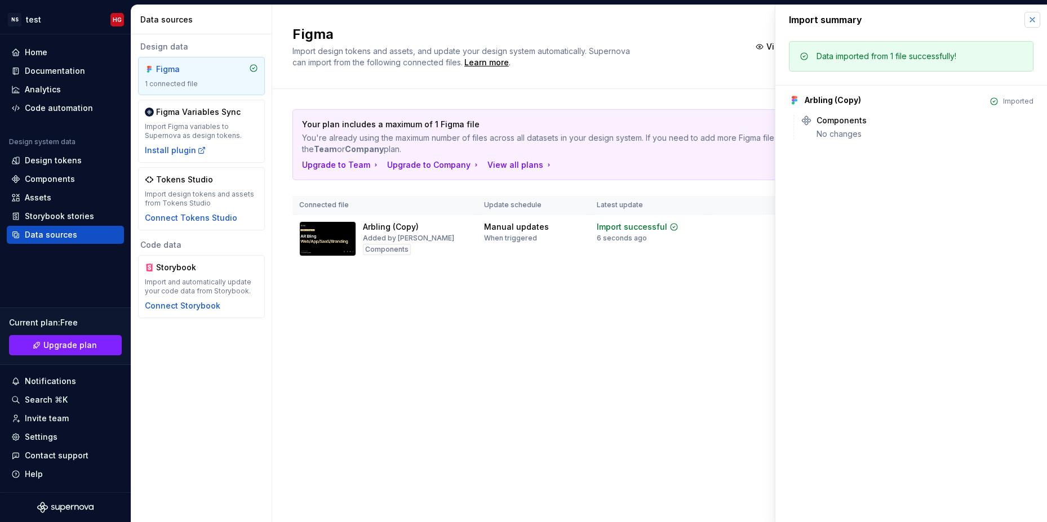
click at [1035, 22] on button "button" at bounding box center [1032, 20] width 16 height 16
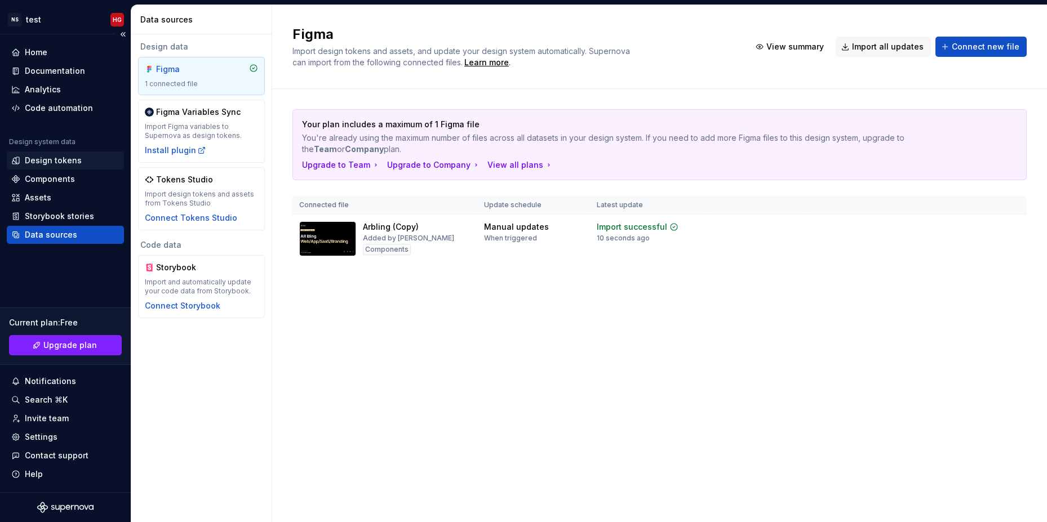
click at [55, 169] on div "Design tokens" at bounding box center [65, 161] width 117 height 18
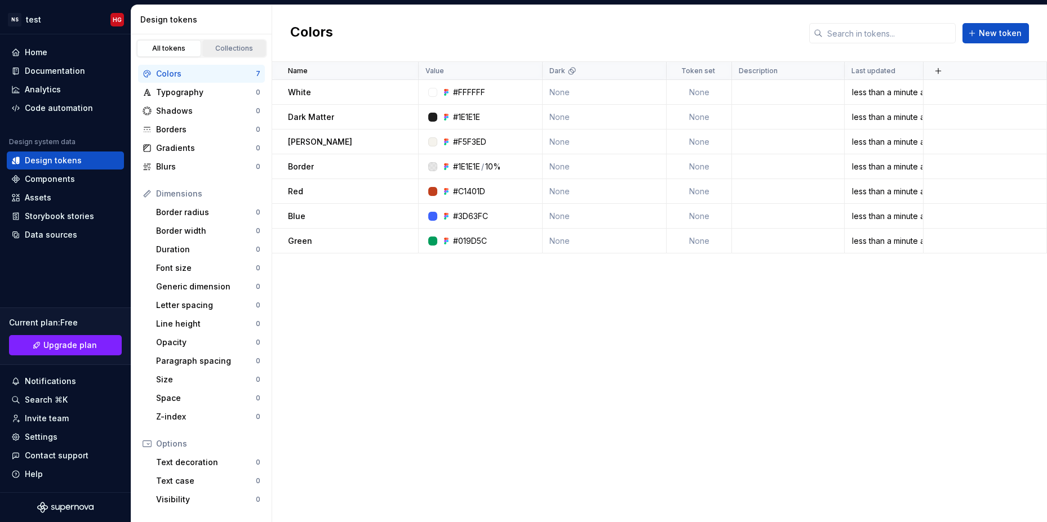
click at [227, 50] on div "Collections" at bounding box center [234, 48] width 56 height 9
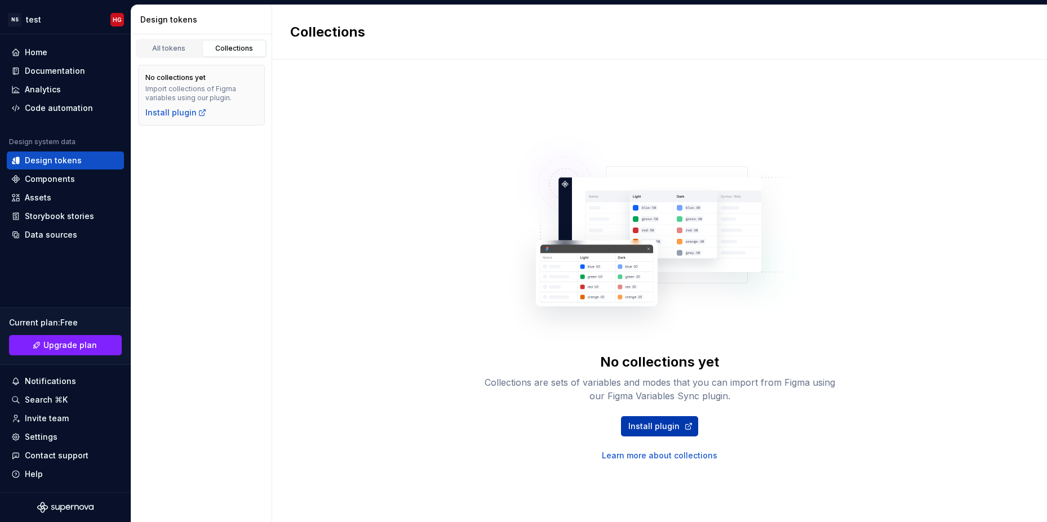
click at [652, 430] on span "Install plugin" at bounding box center [653, 426] width 51 height 11
click at [189, 49] on div "All tokens" at bounding box center [169, 48] width 56 height 9
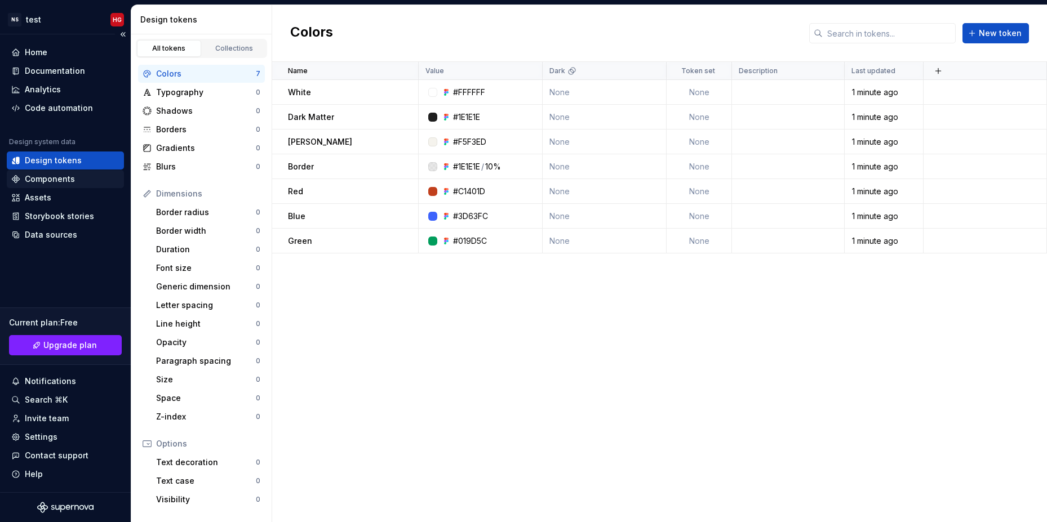
click at [64, 181] on div "Components" at bounding box center [50, 179] width 50 height 11
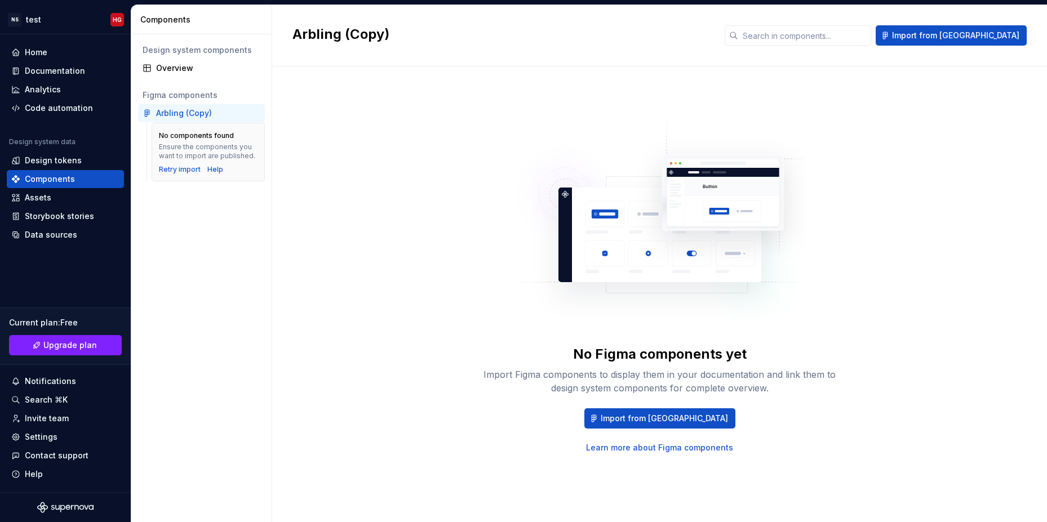
click at [593, 68] on div "No Figma components yet Import Figma components to display them in your documen…" at bounding box center [659, 294] width 734 height 456
click at [427, 169] on div "No Figma components yet Import Figma components to display them in your documen…" at bounding box center [659, 283] width 734 height 393
click at [666, 424] on button "Import from [GEOGRAPHIC_DATA]" at bounding box center [659, 419] width 151 height 20
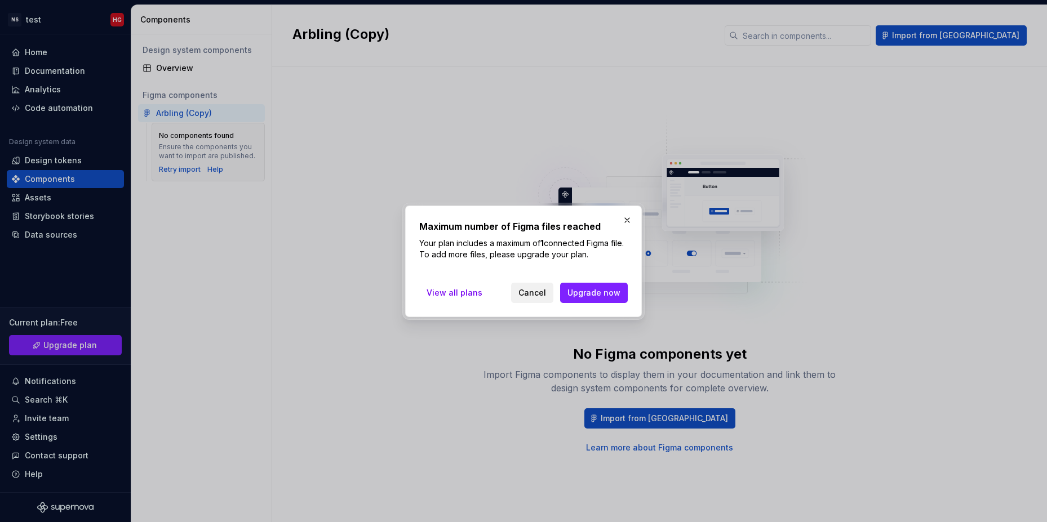
click at [531, 297] on span "Cancel" at bounding box center [532, 292] width 28 height 11
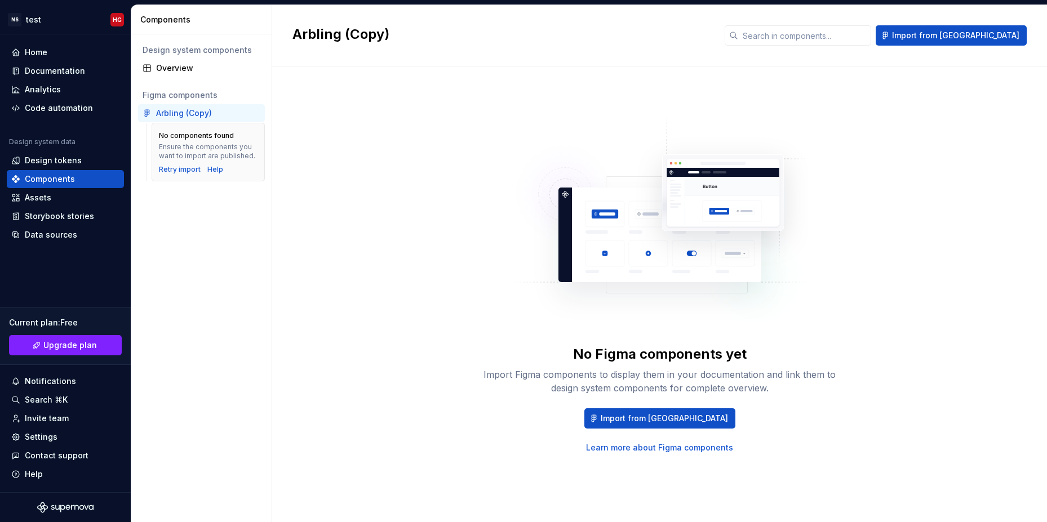
click at [196, 127] on div "No components found Ensure the components you want to import are published. Ret…" at bounding box center [208, 152] width 113 height 59
click at [194, 127] on div "No components found Ensure the components you want to import are published. Ret…" at bounding box center [208, 152] width 113 height 59
click at [195, 128] on div "No components found Ensure the components you want to import are published. Ret…" at bounding box center [208, 152] width 113 height 59
click at [219, 145] on div "Ensure the components you want to import are published." at bounding box center [208, 152] width 99 height 18
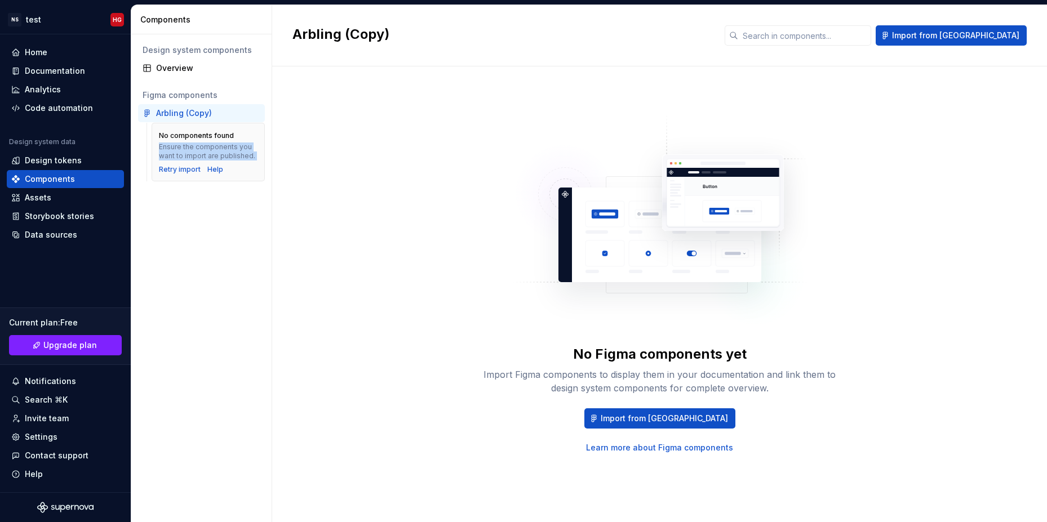
click at [219, 145] on div "Ensure the components you want to import are published." at bounding box center [208, 152] width 99 height 18
click at [452, 156] on div "No Figma components yet Import Figma components to display them in your documen…" at bounding box center [659, 283] width 734 height 393
click at [57, 243] on div "Data sources" at bounding box center [65, 235] width 117 height 18
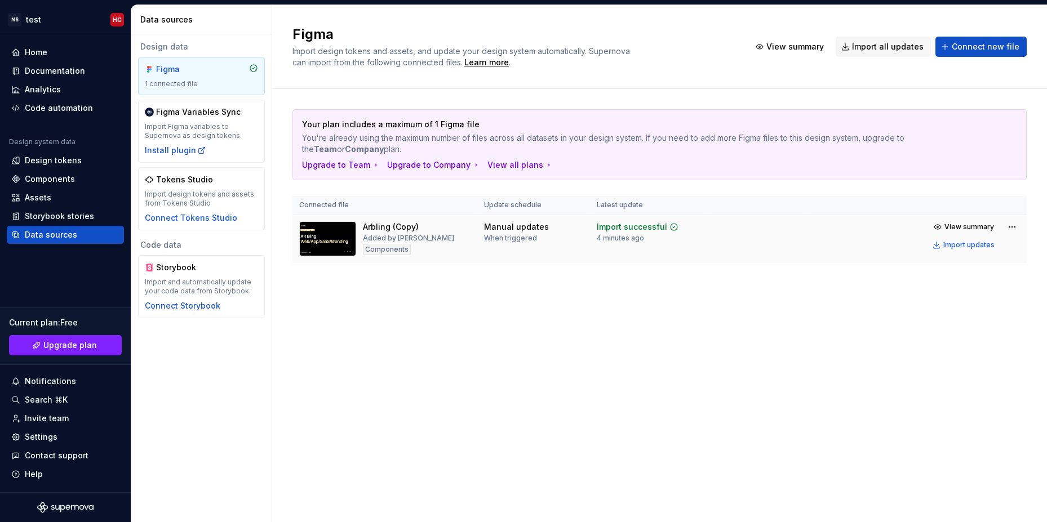
click at [370, 251] on div "Components" at bounding box center [387, 249] width 48 height 11
click at [629, 228] on div "Import successful" at bounding box center [632, 226] width 70 height 11
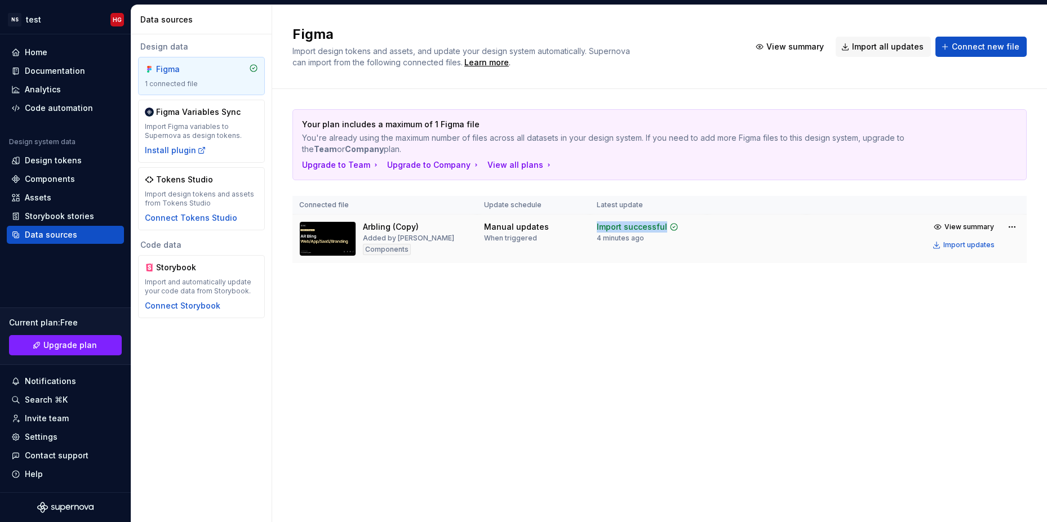
click at [629, 228] on div "Import successful" at bounding box center [632, 226] width 70 height 11
click at [972, 250] on button "Import updates" at bounding box center [964, 245] width 70 height 16
click at [962, 248] on div "Import updates" at bounding box center [968, 245] width 51 height 9
click at [1010, 228] on html "NS test HG Home Documentation Analytics Code automation Design system data Desi…" at bounding box center [523, 261] width 1047 height 522
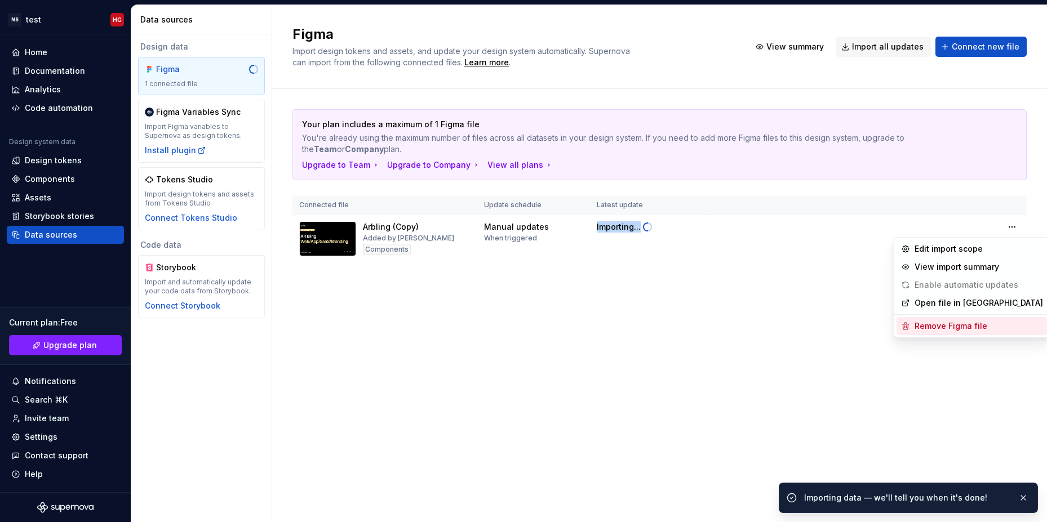
click at [935, 330] on div "Remove Figma file" at bounding box center [979, 326] width 128 height 11
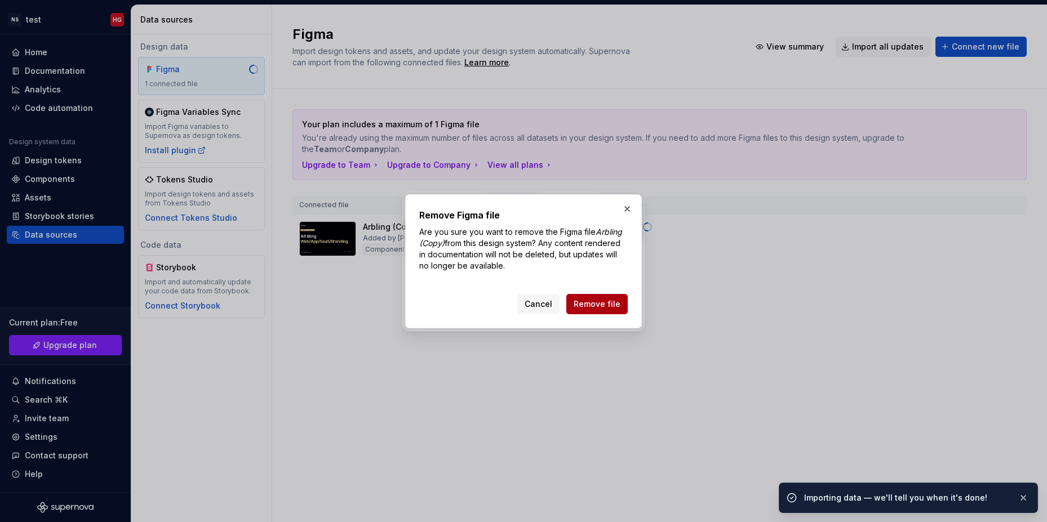
click at [592, 305] on span "Remove file" at bounding box center [597, 304] width 47 height 11
click at [1021, 491] on button "button" at bounding box center [1023, 498] width 15 height 16
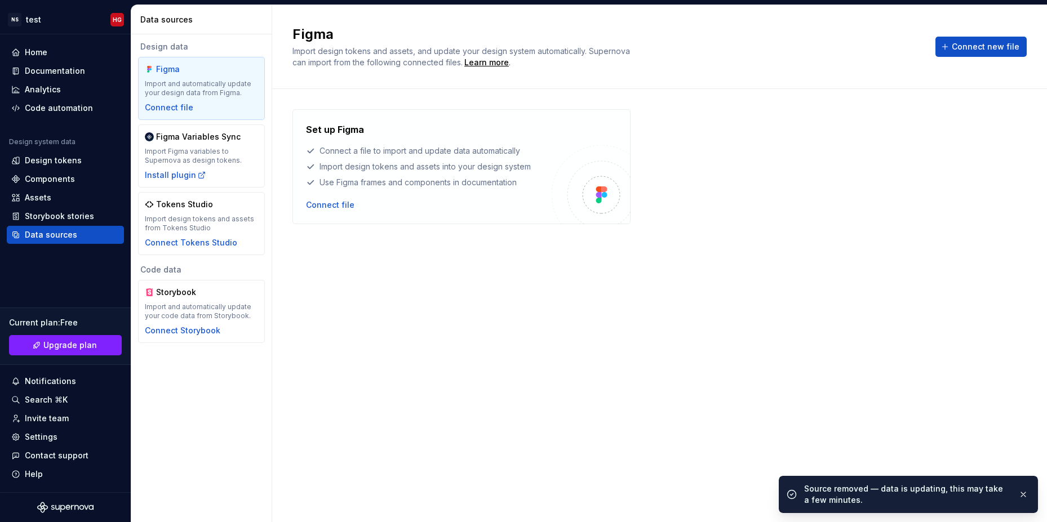
click at [940, 383] on div "Set up Figma Connect a file to import and update data automatically Import desi…" at bounding box center [659, 294] width 734 height 370
click at [1002, 41] on span "Connect new file" at bounding box center [986, 46] width 68 height 11
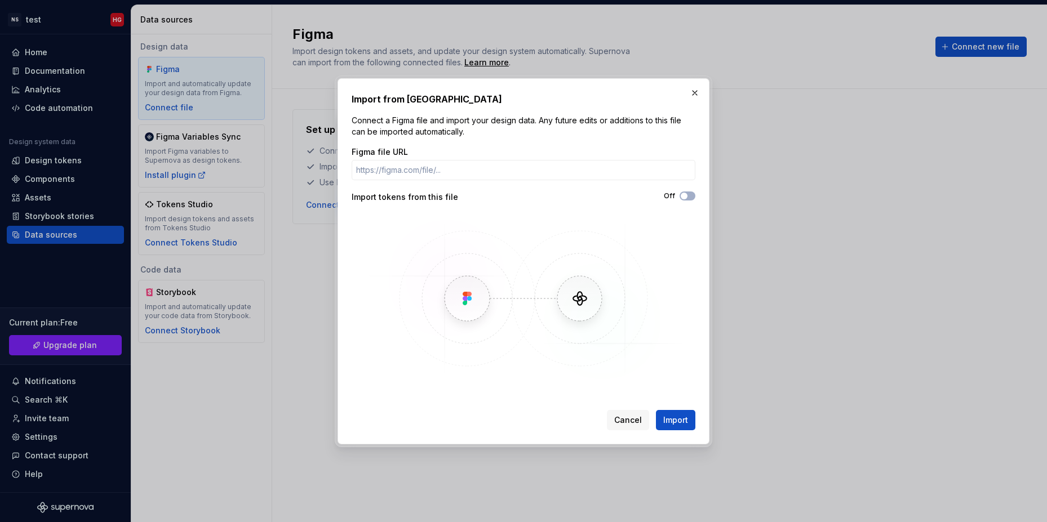
click at [679, 196] on div "Off" at bounding box center [609, 196] width 172 height 9
click at [683, 196] on span "button" at bounding box center [684, 196] width 7 height 7
type button "on"
click at [470, 295] on img at bounding box center [523, 298] width 327 height 169
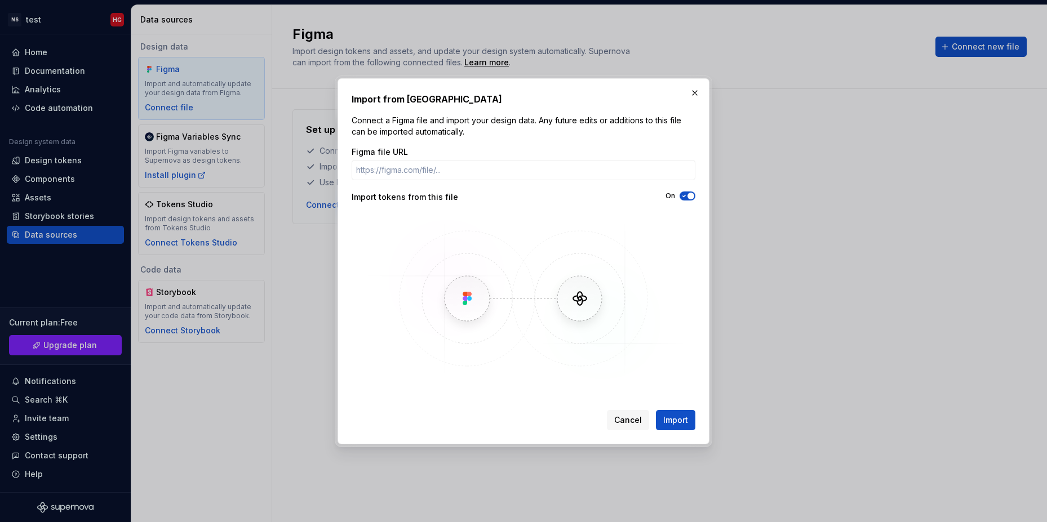
click at [648, 317] on img at bounding box center [523, 298] width 327 height 169
